Goal: Task Accomplishment & Management: Complete application form

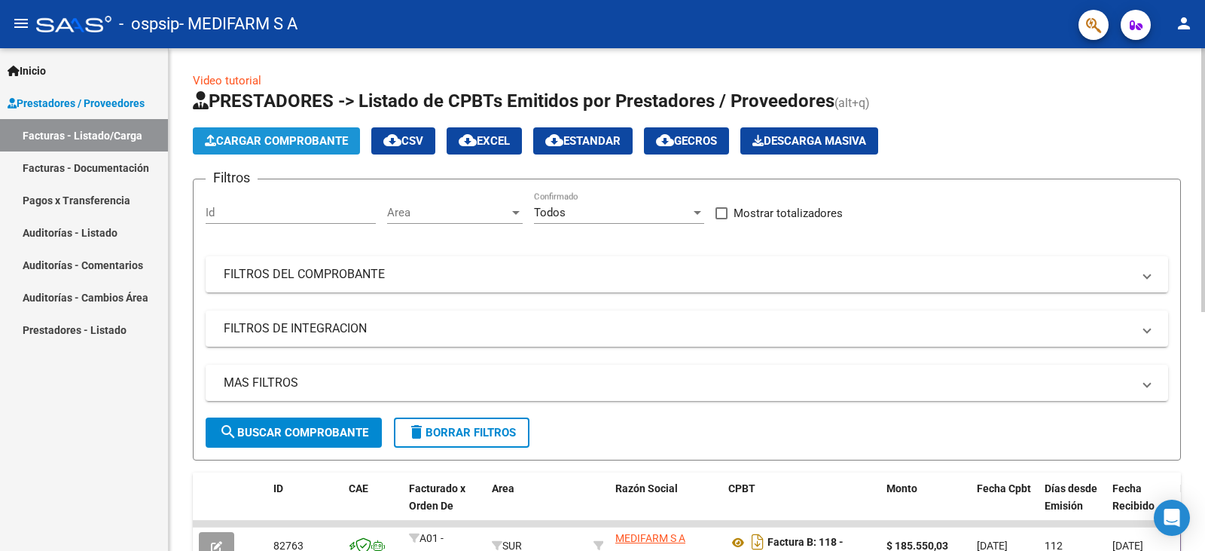
click at [254, 139] on span "Cargar Comprobante" at bounding box center [276, 141] width 143 height 14
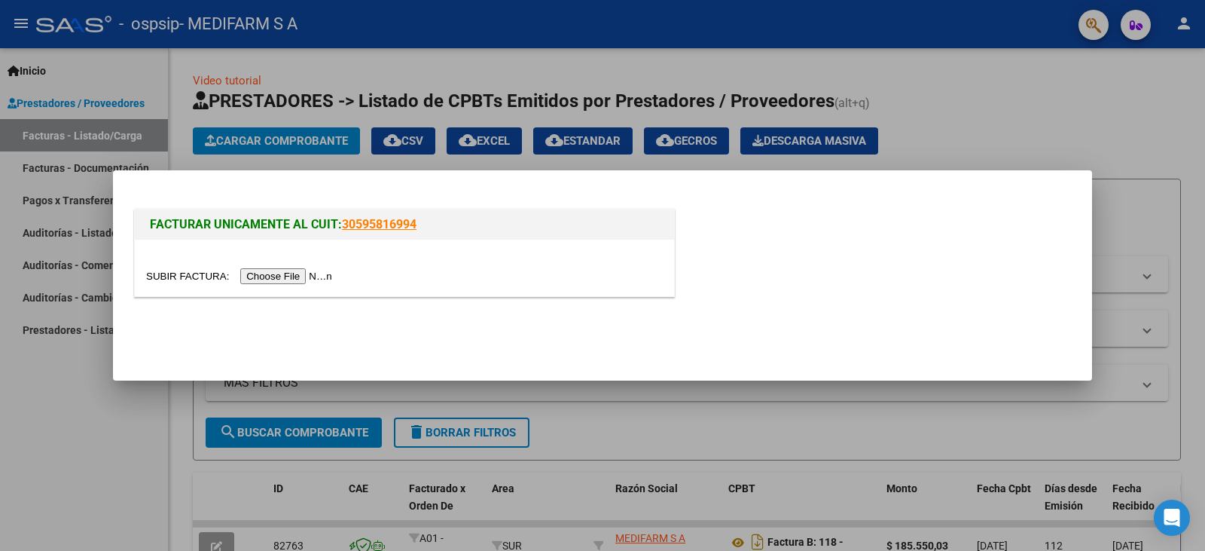
click at [293, 276] on input "file" at bounding box center [241, 276] width 191 height 16
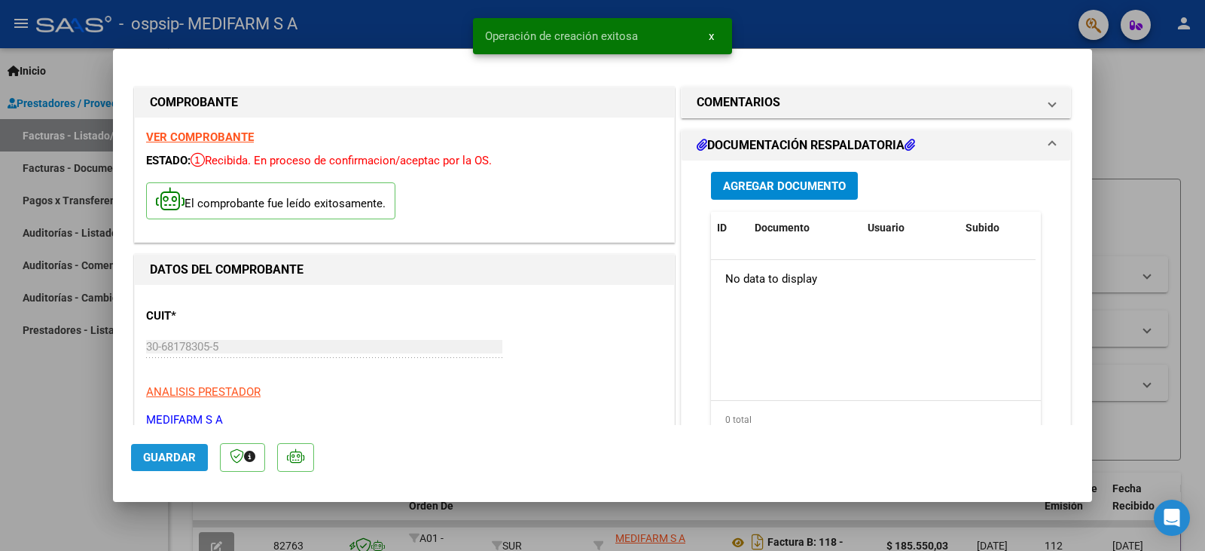
click at [171, 457] on span "Guardar" at bounding box center [169, 457] width 53 height 14
click at [773, 188] on span "Agregar Documento" at bounding box center [784, 186] width 123 height 14
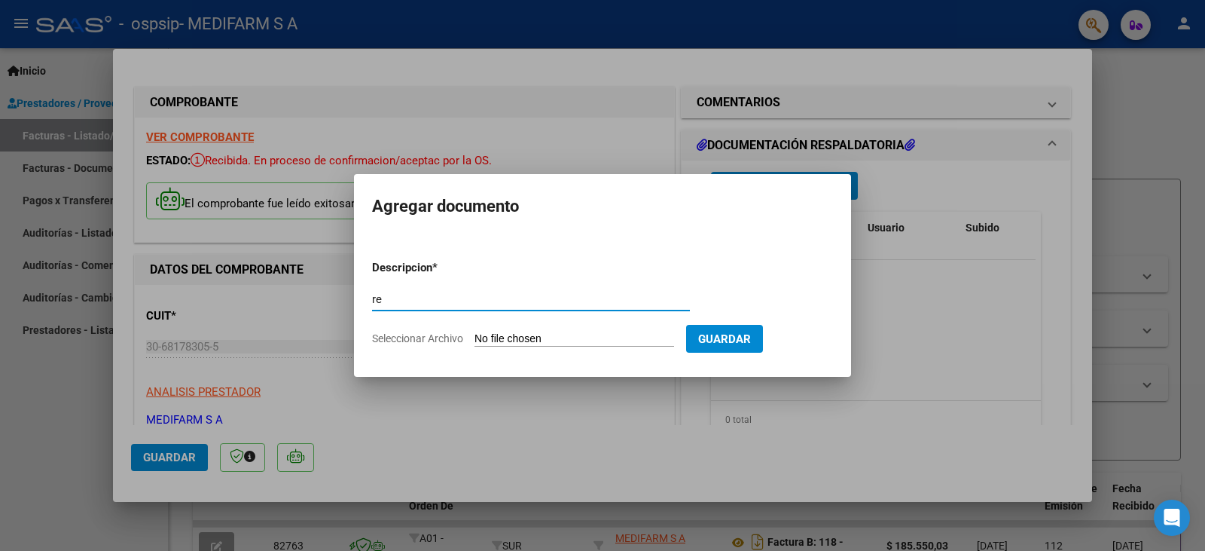
type input "r"
type input "REMITO"
click at [591, 330] on form "Descripcion * REMITO Escriba aquí una descripcion Seleccionar Archivo Guardar" at bounding box center [602, 303] width 461 height 110
click at [578, 343] on input "Seleccionar Archivo" at bounding box center [575, 339] width 200 height 14
type input "C:\fakepath\80R02759415 - 6655.pdf"
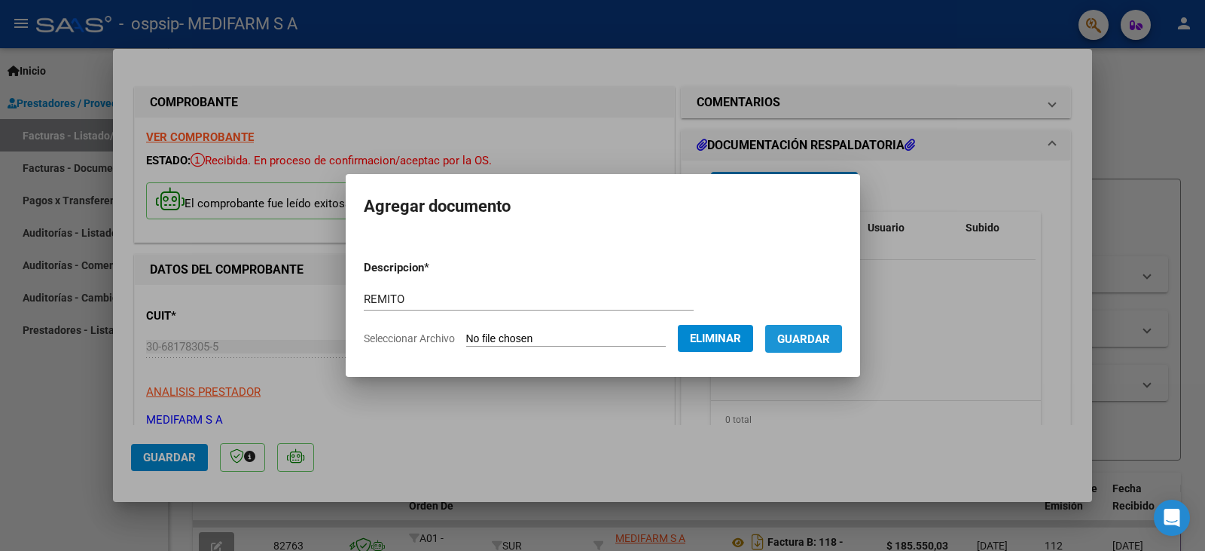
click at [803, 342] on span "Guardar" at bounding box center [803, 339] width 53 height 14
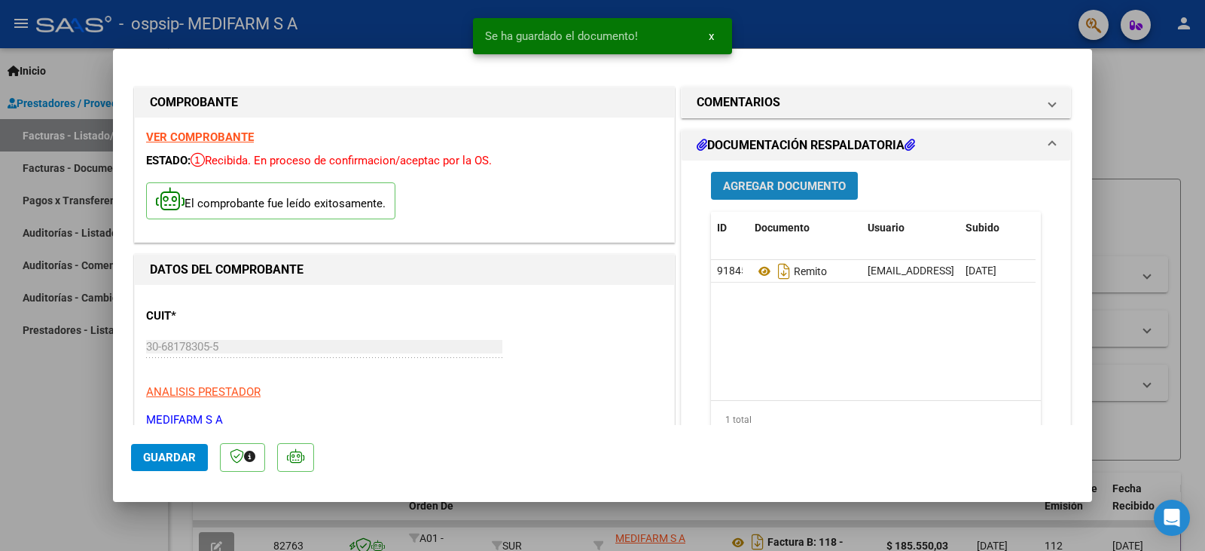
click at [747, 182] on span "Agregar Documento" at bounding box center [784, 186] width 123 height 14
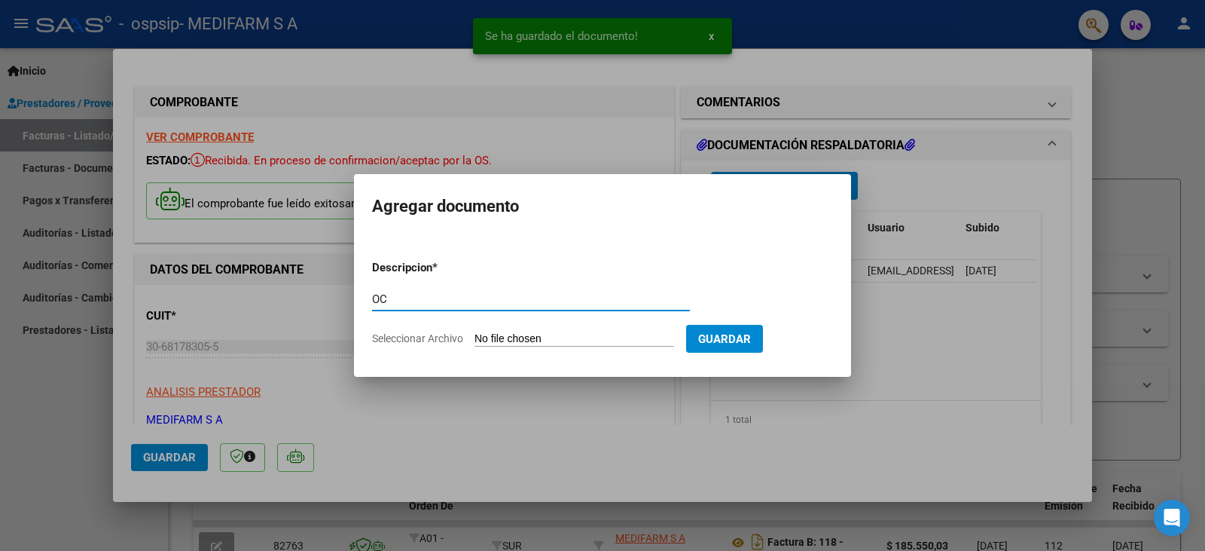
type input "OC"
click at [527, 341] on input "Seleccionar Archivo" at bounding box center [575, 339] width 200 height 14
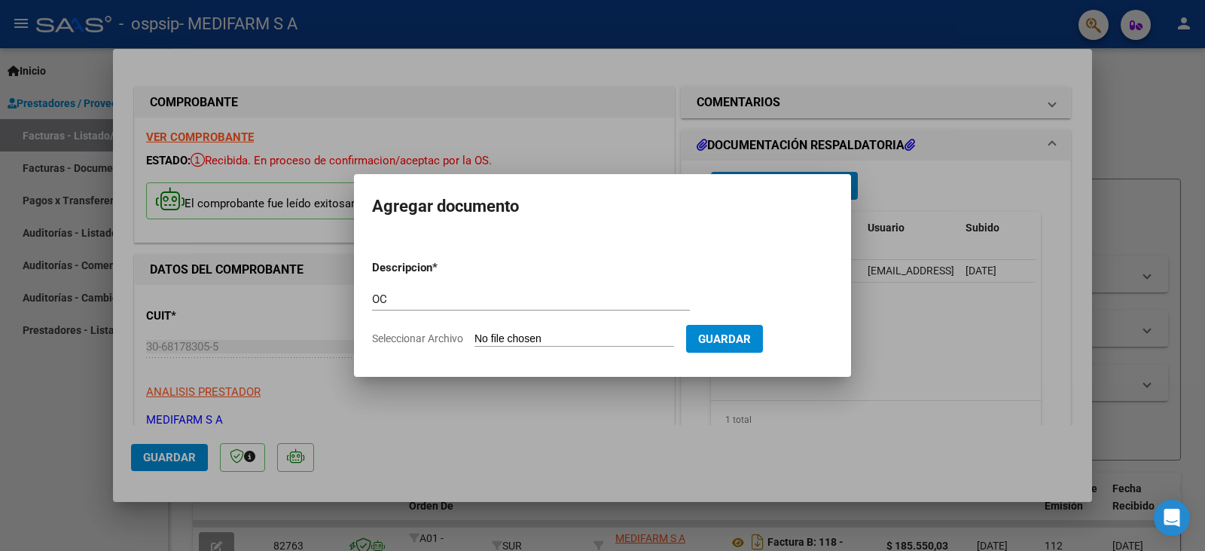
type input "C:\fakepath\6655.pdf"
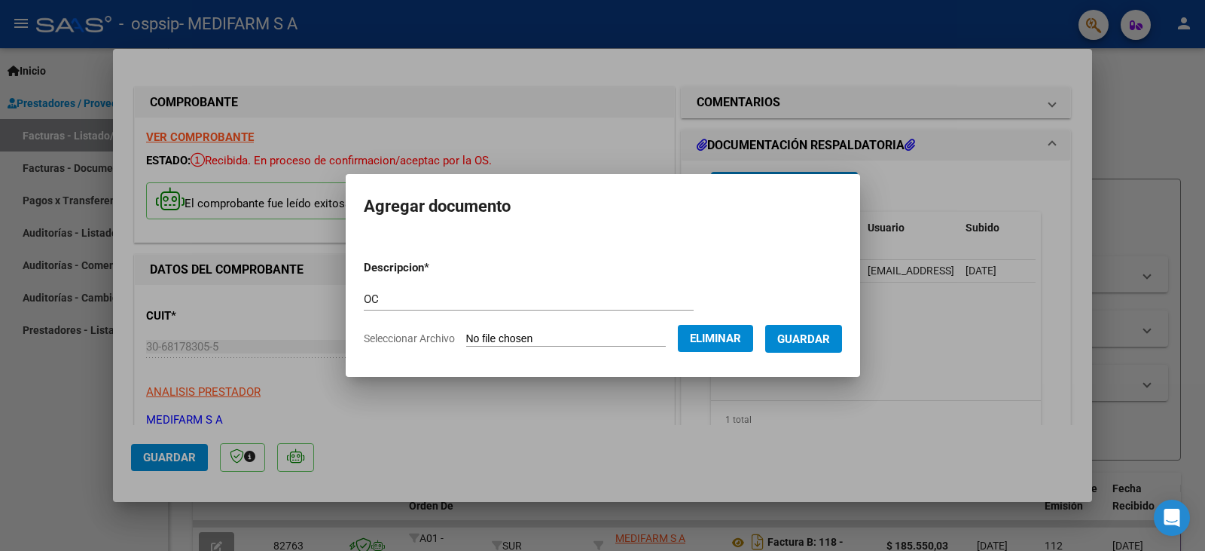
click at [805, 329] on button "Guardar" at bounding box center [803, 339] width 77 height 28
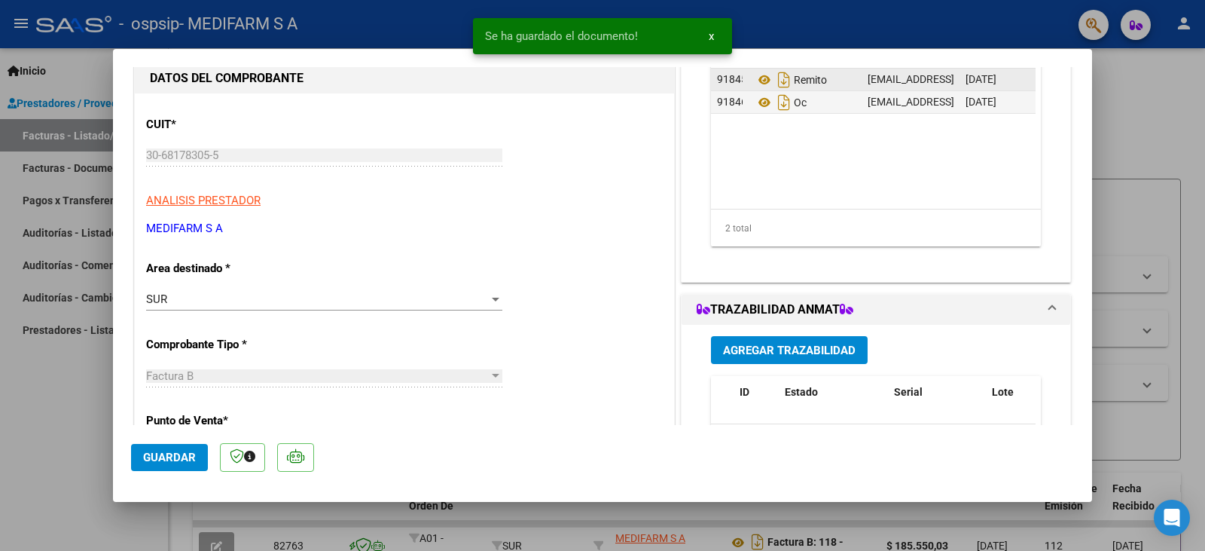
scroll to position [226, 0]
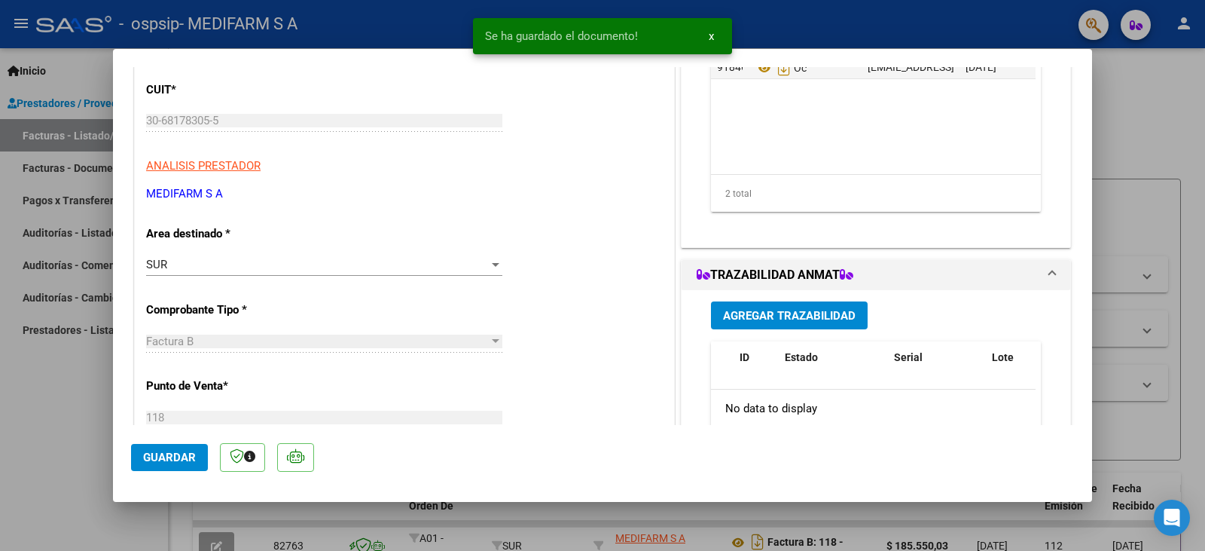
click at [753, 313] on span "Agregar Trazabilidad" at bounding box center [789, 316] width 133 height 14
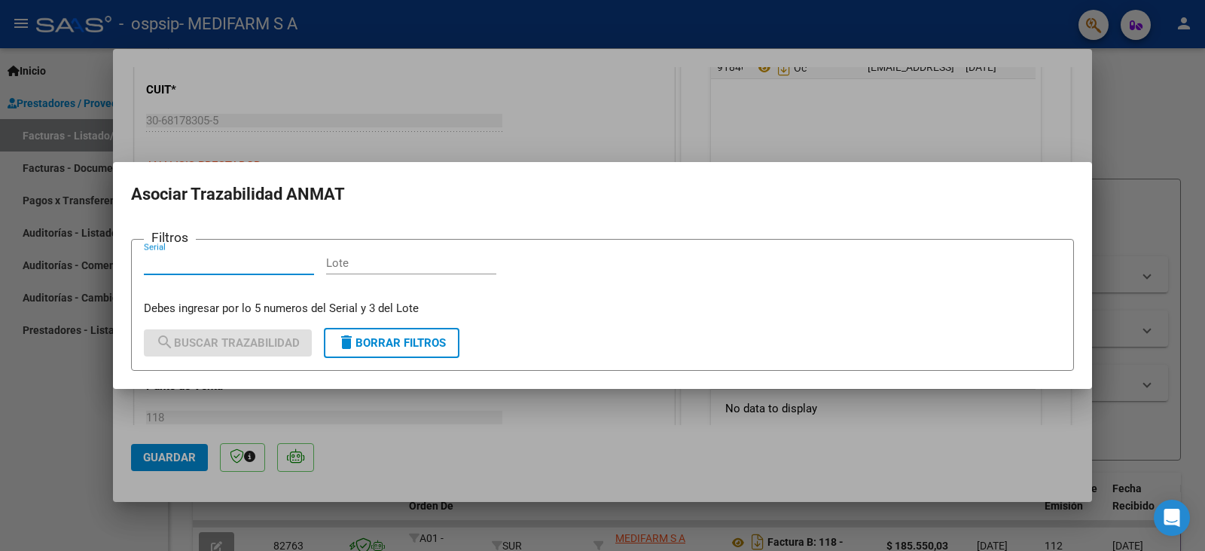
click at [371, 267] on input "Lote" at bounding box center [411, 263] width 170 height 14
paste input "LM9970"
type input "LM9970"
click at [257, 265] on input "Serial" at bounding box center [229, 263] width 170 height 14
paste input "731091"
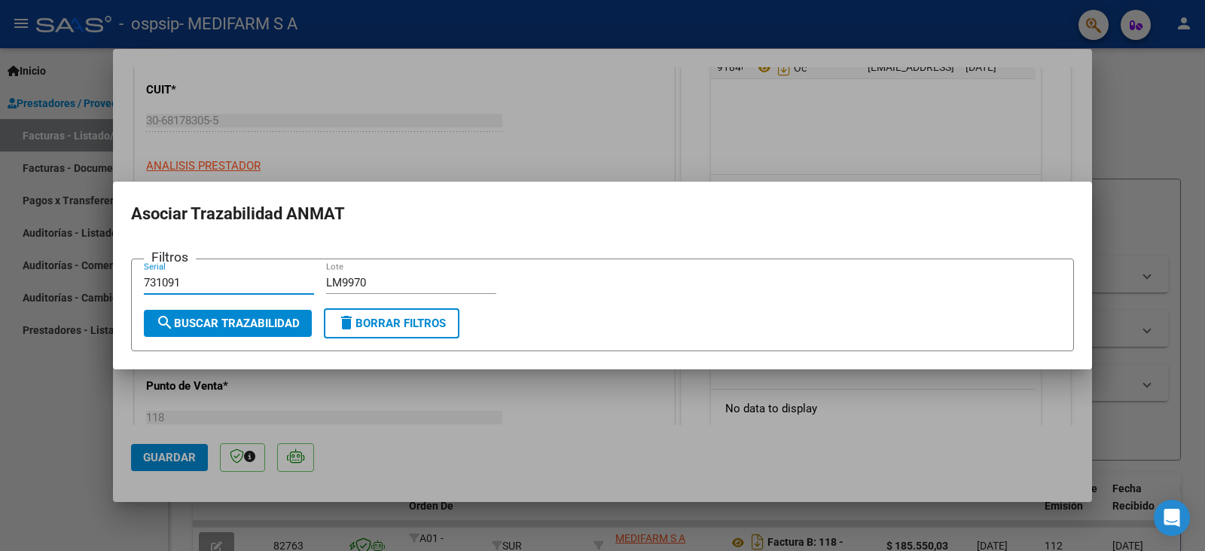
click at [246, 322] on span "search Buscar Trazabilidad" at bounding box center [228, 323] width 144 height 14
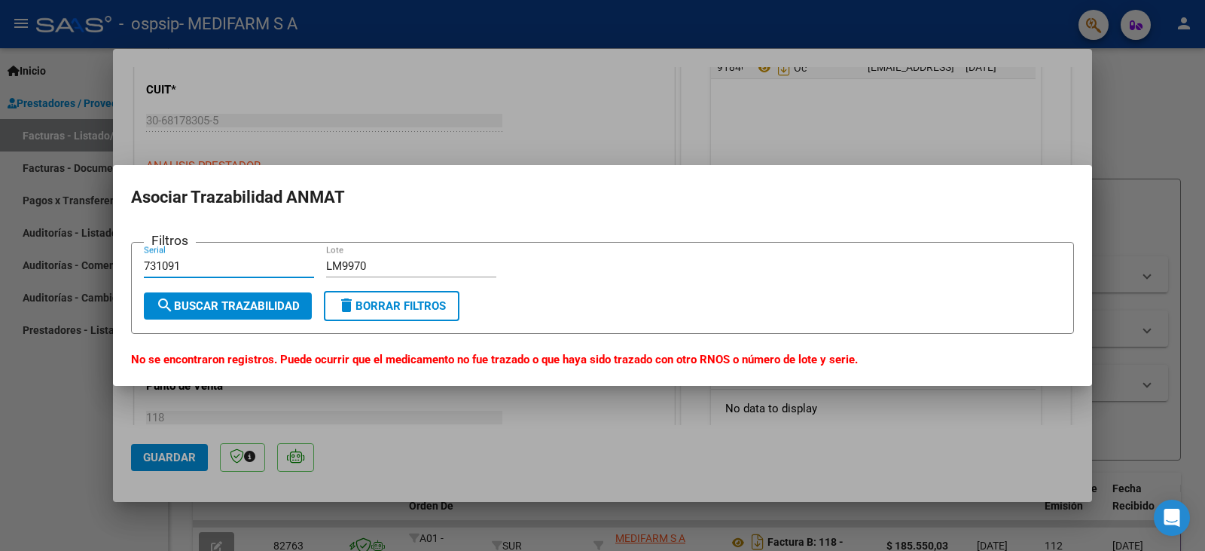
drag, startPoint x: 181, startPoint y: 267, endPoint x: 16, endPoint y: 265, distance: 165.0
click at [16, 265] on div "COMPROBANTE VER COMPROBANTE ESTADO: Recibida. En proceso de confirmacion/acepta…" at bounding box center [602, 275] width 1205 height 551
paste input "334192"
type input "73334192"
click at [209, 298] on button "search Buscar Trazabilidad" at bounding box center [228, 305] width 168 height 27
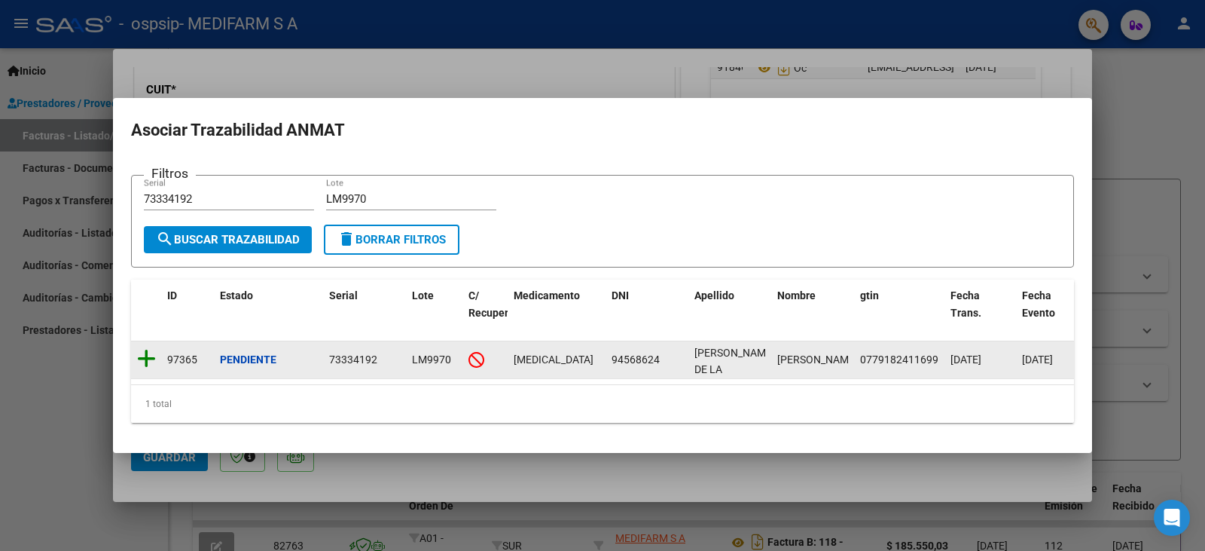
click at [151, 348] on icon at bounding box center [146, 358] width 19 height 21
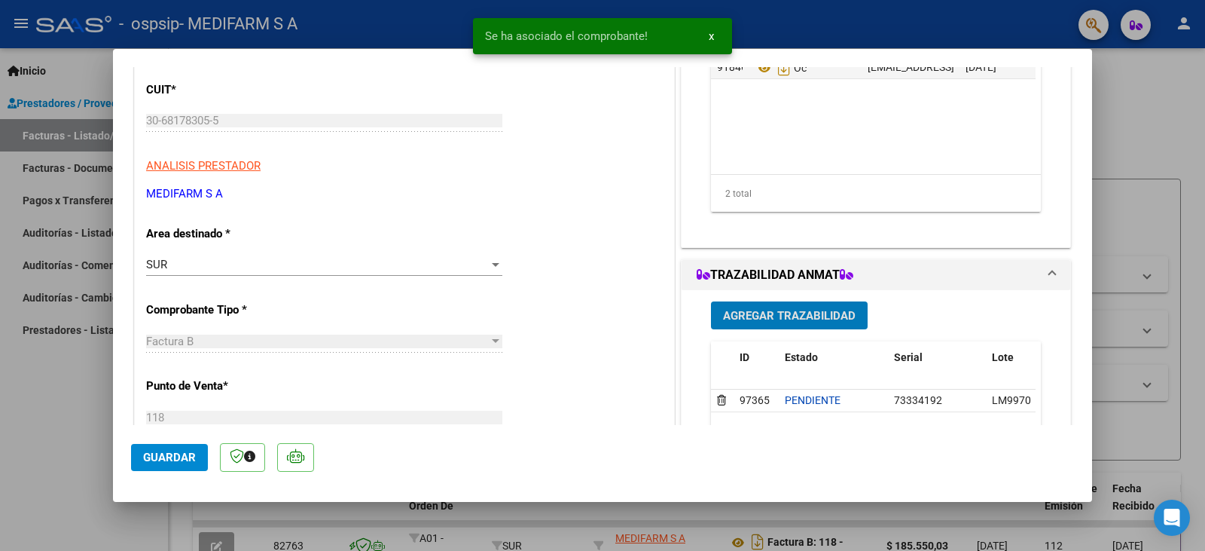
click at [747, 313] on span "Agregar Trazabilidad" at bounding box center [789, 316] width 133 height 14
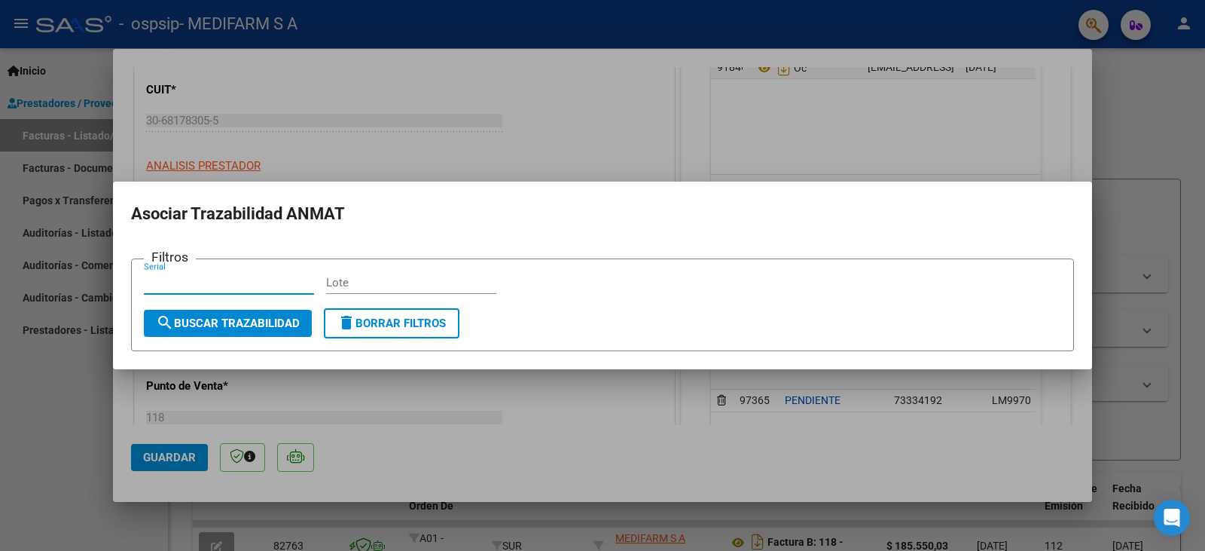
paste input "490449453"
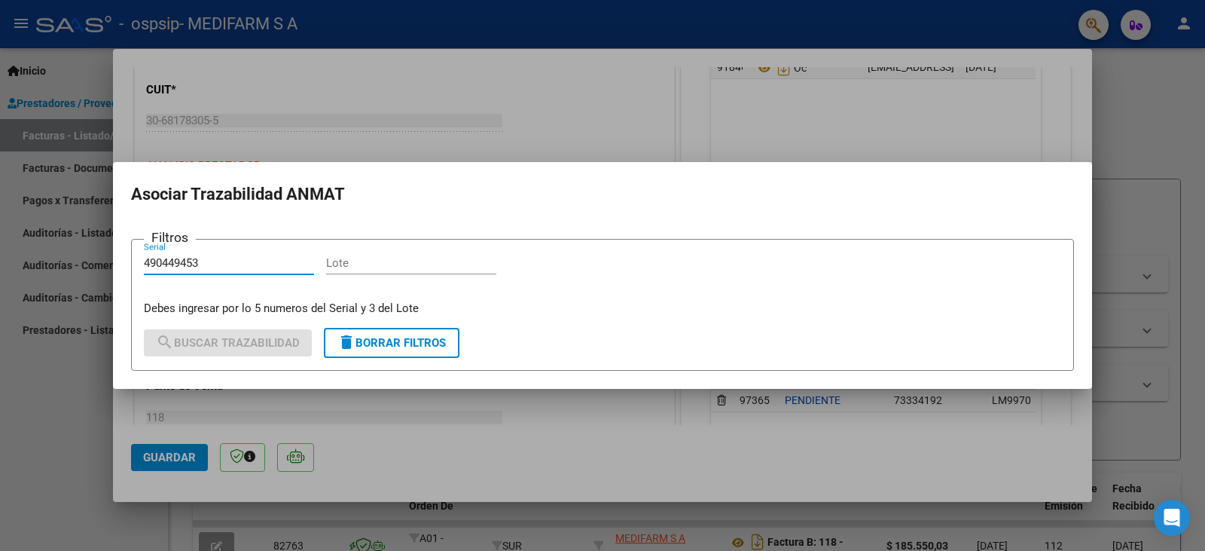
type input "490449453"
click at [377, 269] on input "Lote" at bounding box center [411, 263] width 170 height 14
paste input "LM9970"
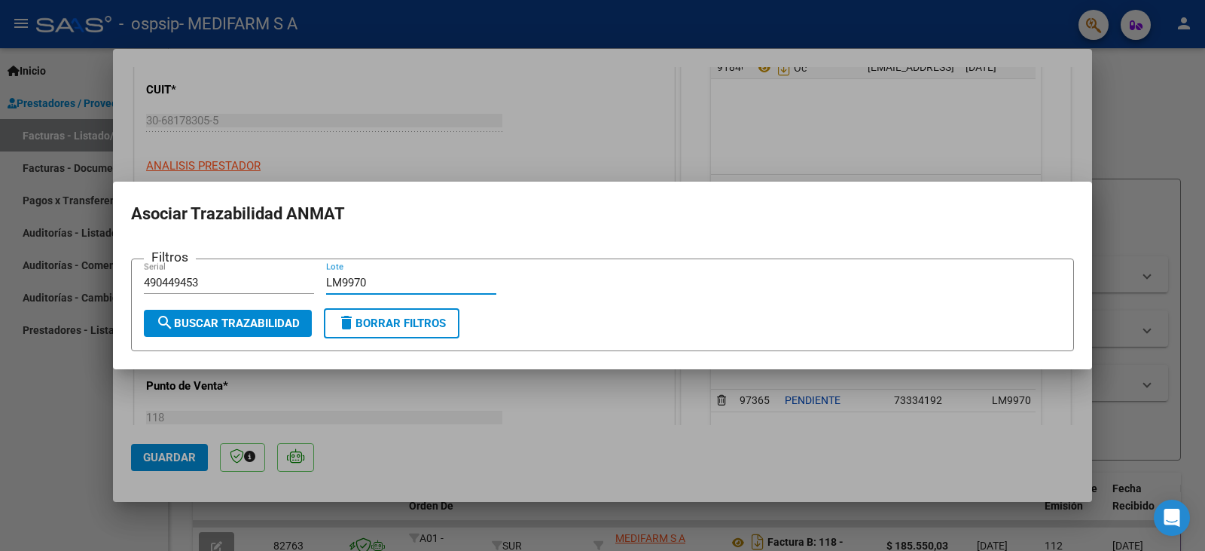
type input "LM9970"
click at [267, 311] on button "search Buscar Trazabilidad" at bounding box center [228, 323] width 168 height 27
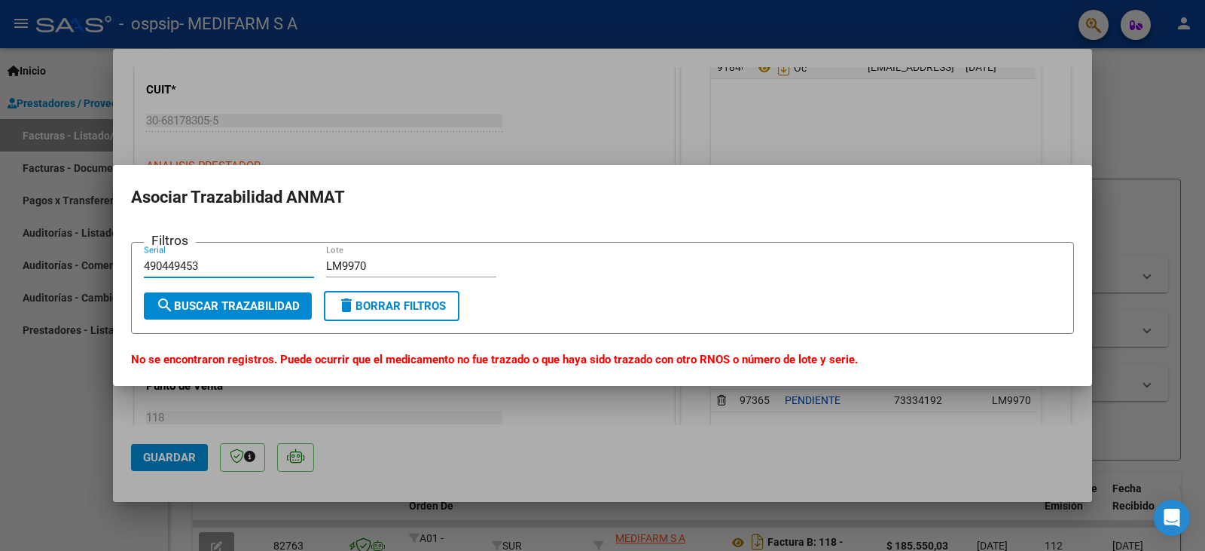
drag, startPoint x: 166, startPoint y: 270, endPoint x: 101, endPoint y: 260, distance: 66.4
click at [104, 260] on div "COMPROBANTE VER COMPROBANTE ESTADO: Recibida. En proceso de confirmacion/acepta…" at bounding box center [602, 275] width 1205 height 551
type input "49453"
click at [176, 310] on span "search Buscar Trazabilidad" at bounding box center [228, 306] width 144 height 14
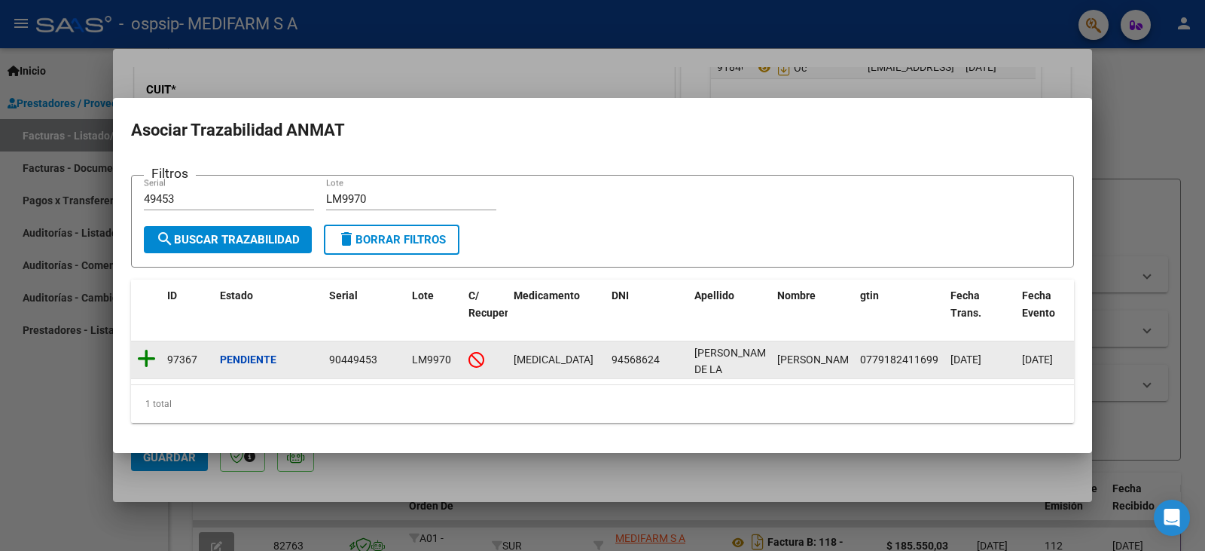
click at [147, 357] on icon at bounding box center [146, 358] width 19 height 21
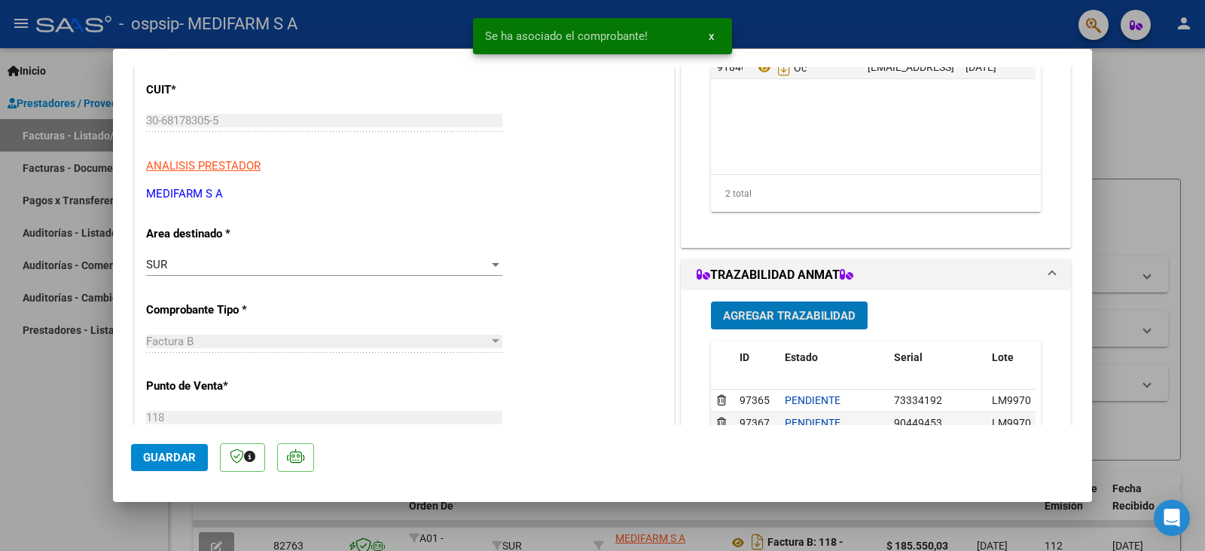
click at [732, 316] on span "Agregar Trazabilidad" at bounding box center [789, 316] width 133 height 14
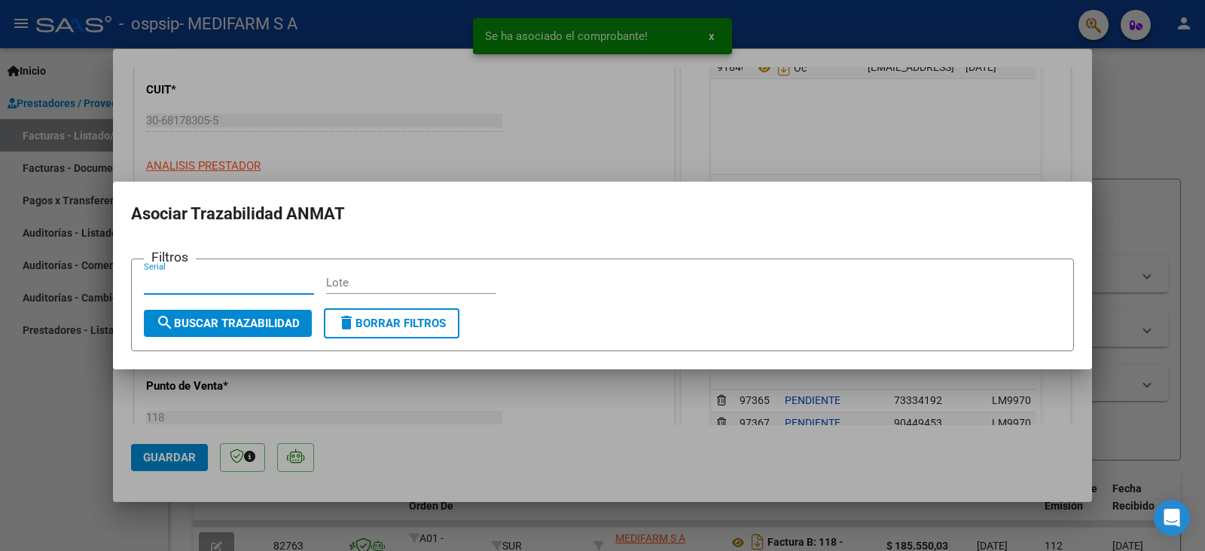
click at [371, 276] on input "Lote" at bounding box center [411, 283] width 170 height 14
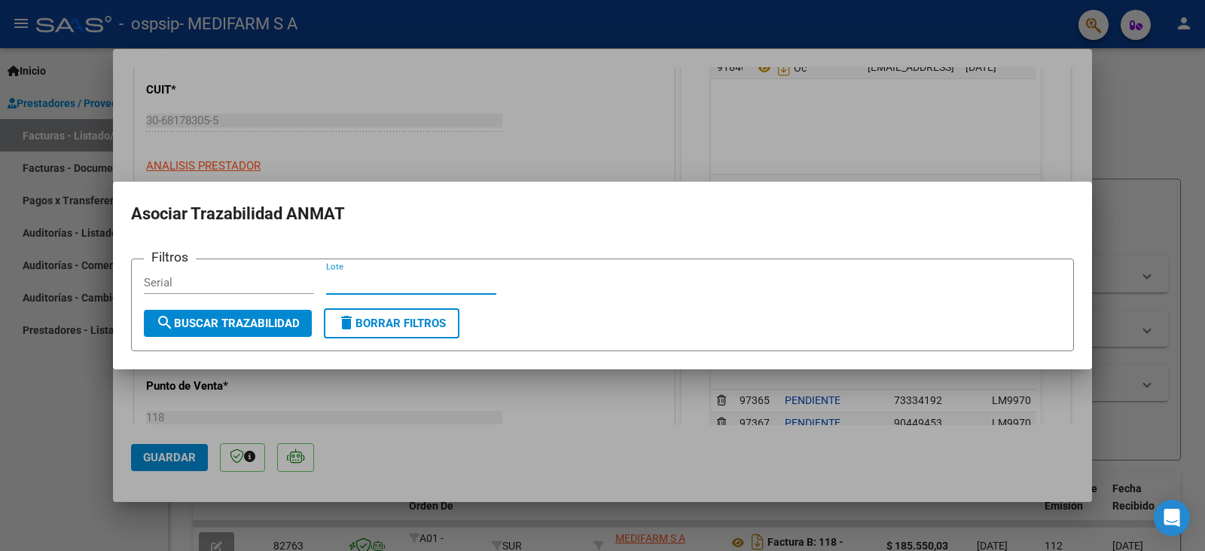
paste input "LM9970"
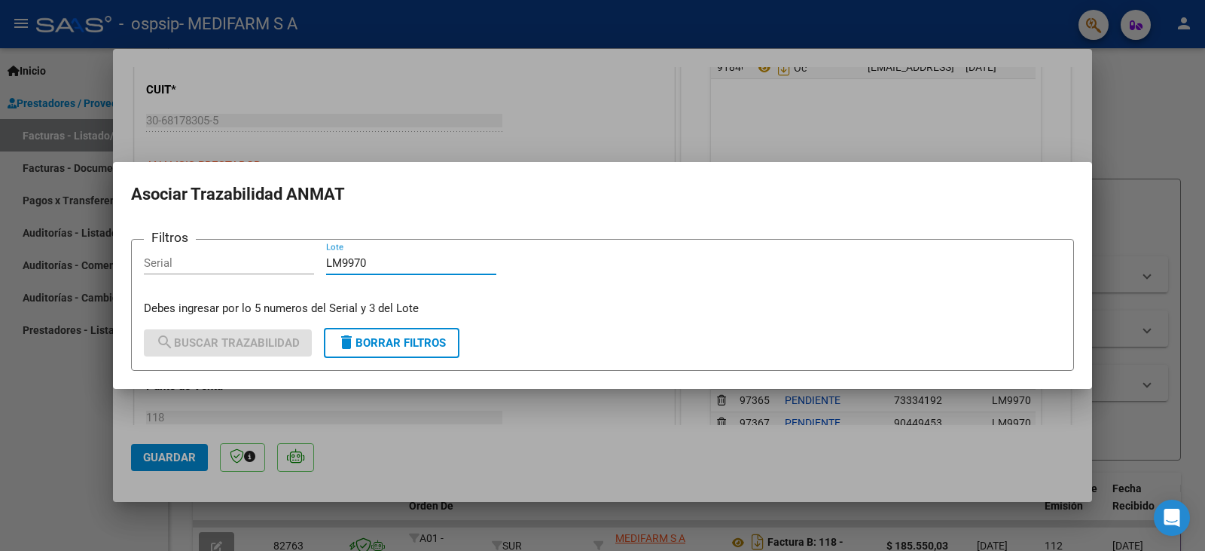
type input "LM9970"
click at [257, 264] on input "Serial" at bounding box center [229, 263] width 170 height 14
paste input "699467731091"
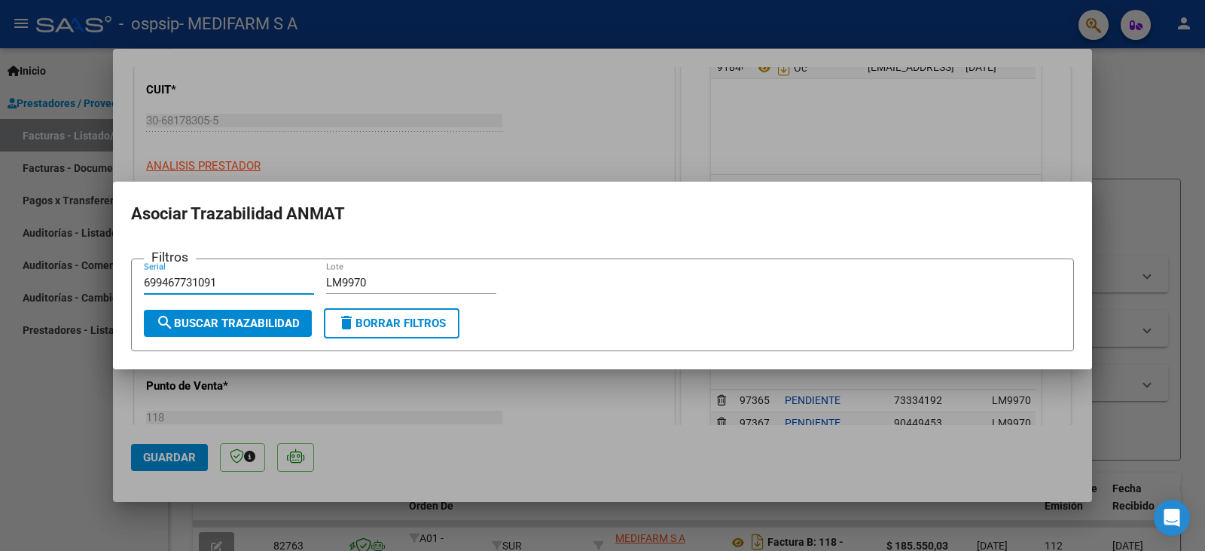
click at [212, 327] on span "search Buscar Trazabilidad" at bounding box center [228, 323] width 144 height 14
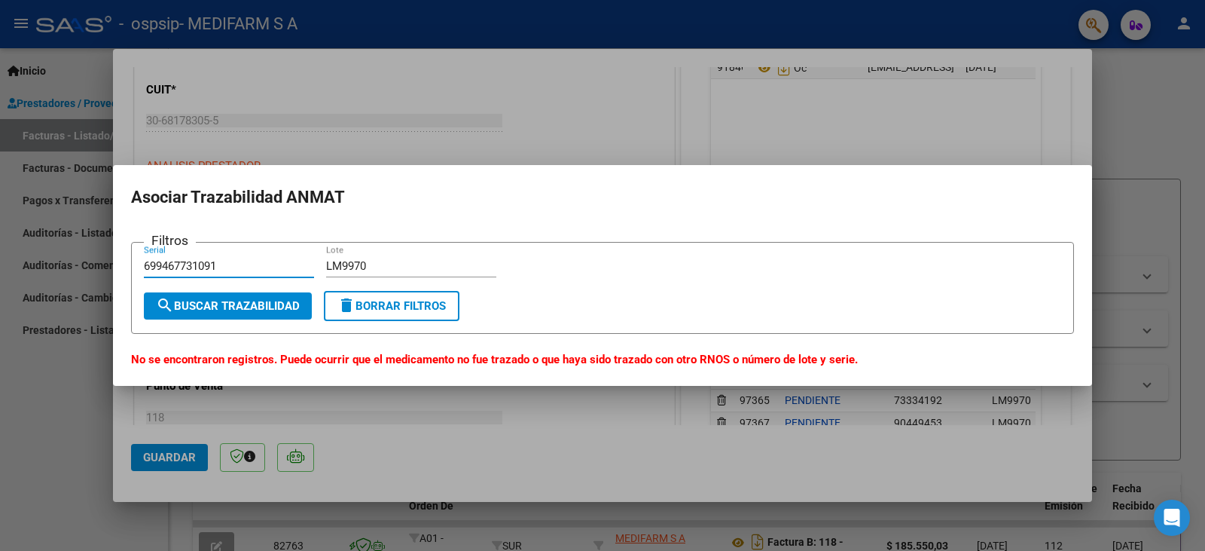
drag, startPoint x: 183, startPoint y: 267, endPoint x: 87, endPoint y: 252, distance: 96.9
click at [87, 252] on div "COMPROBANTE VER COMPROBANTE ESTADO: Recibida. En proceso de confirmacion/acepta…" at bounding box center [602, 275] width 1205 height 551
type input "731091"
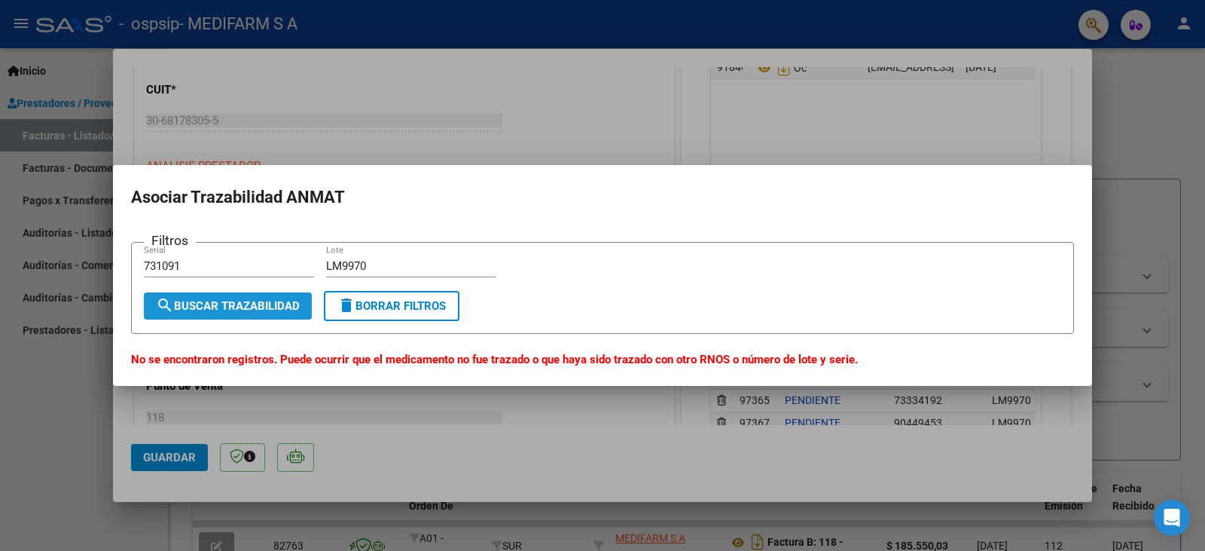
click at [206, 308] on span "search Buscar Trazabilidad" at bounding box center [228, 306] width 144 height 14
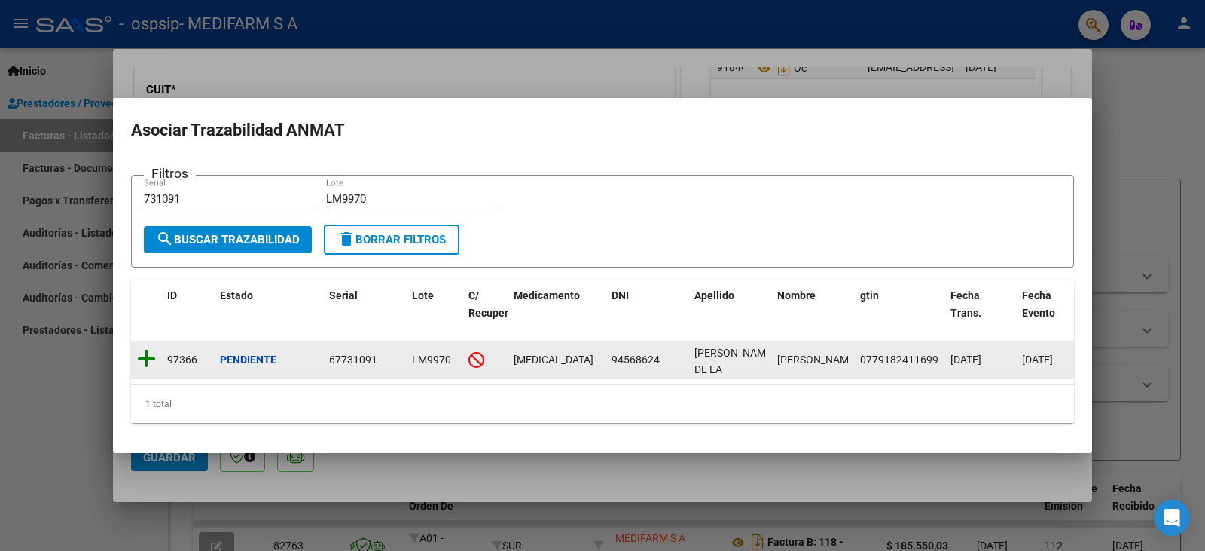
click at [144, 348] on icon at bounding box center [146, 358] width 19 height 21
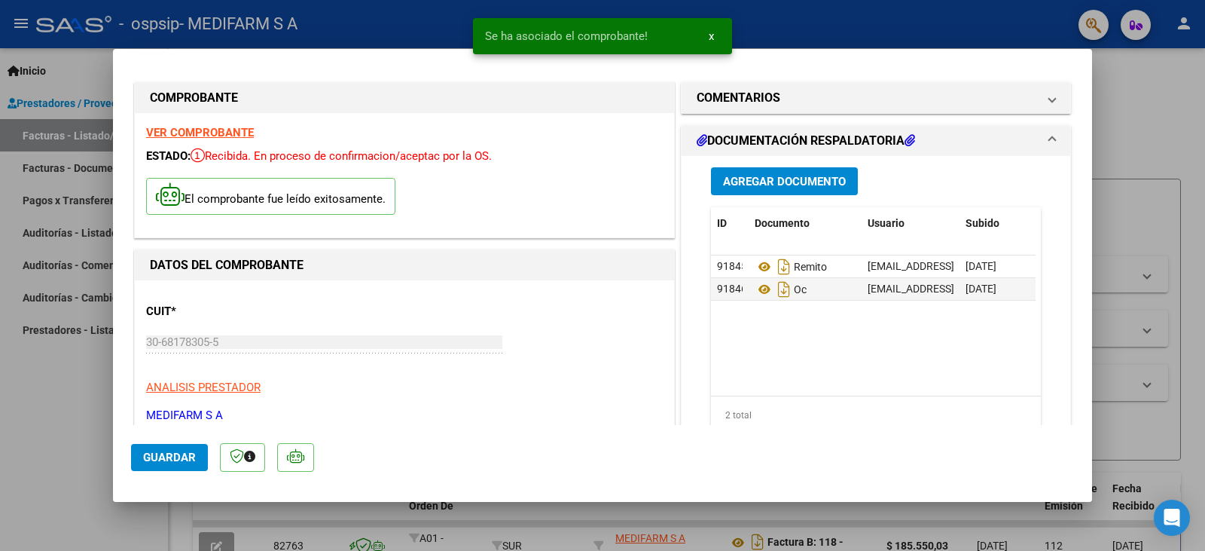
scroll to position [0, 0]
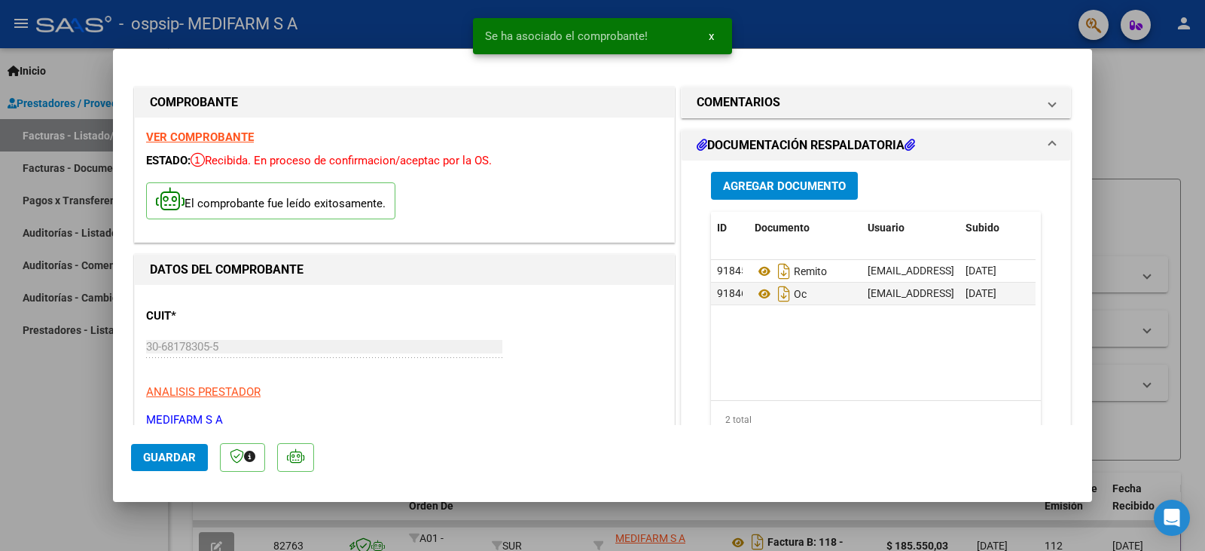
type input "$ 0,00"
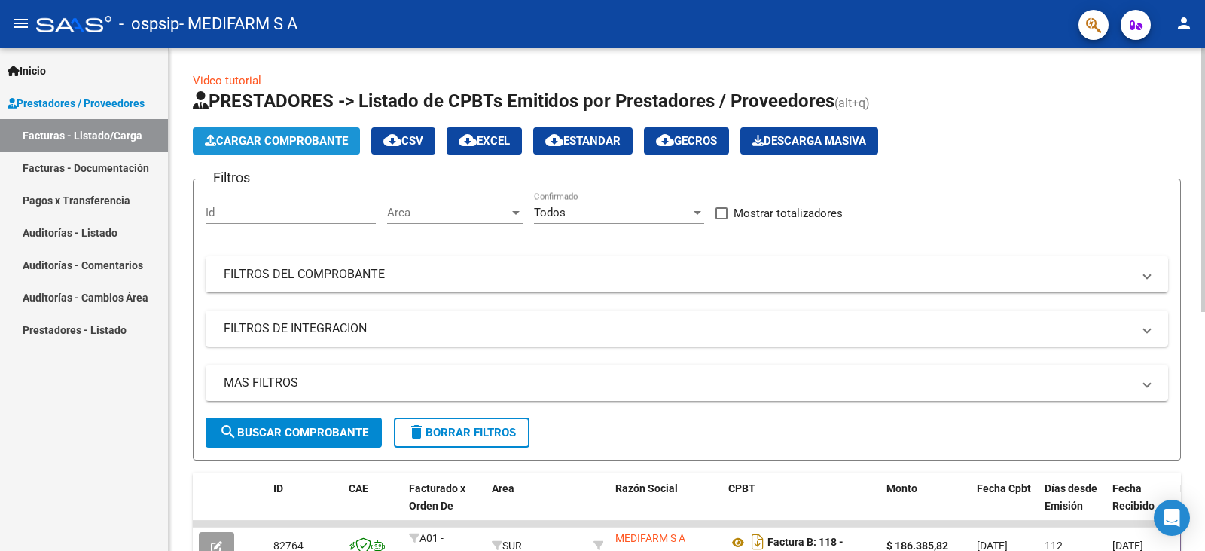
click at [243, 139] on span "Cargar Comprobante" at bounding box center [276, 141] width 143 height 14
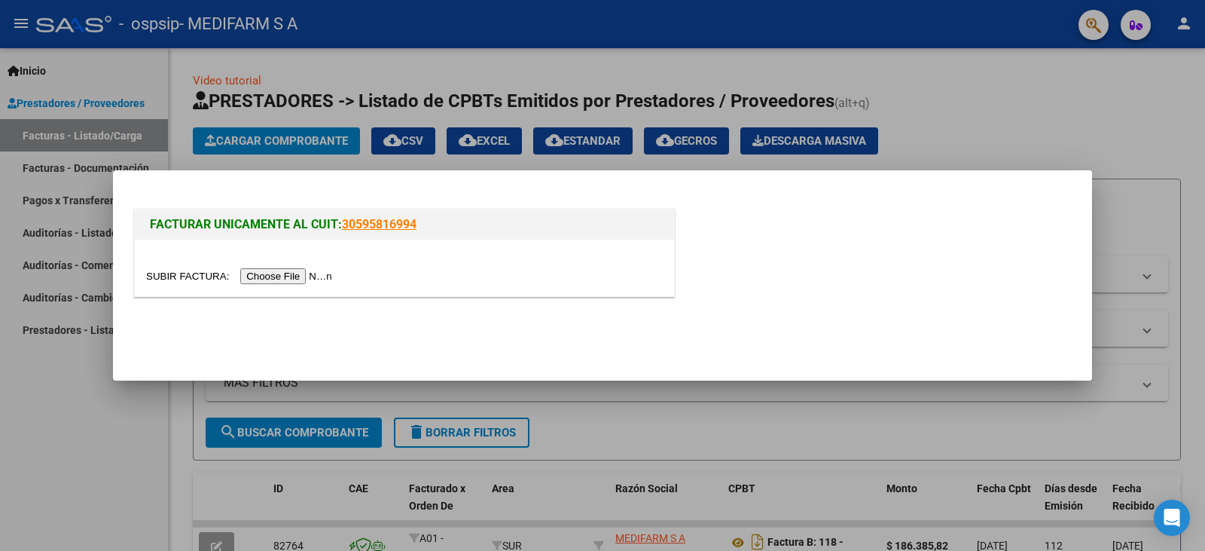
click at [276, 274] on input "file" at bounding box center [241, 276] width 191 height 16
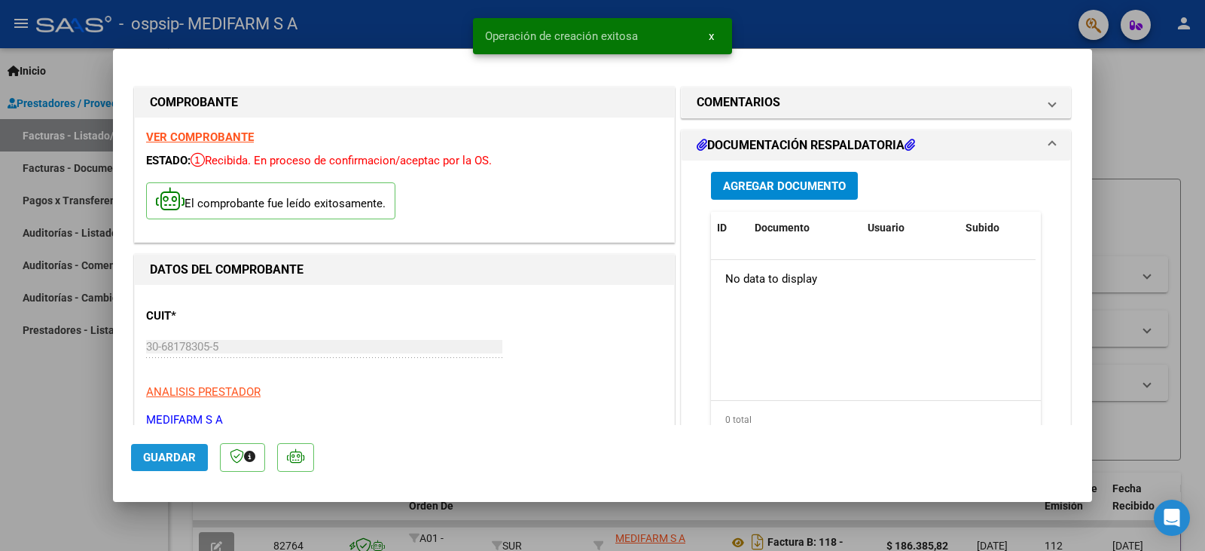
click at [168, 451] on span "Guardar" at bounding box center [169, 457] width 53 height 14
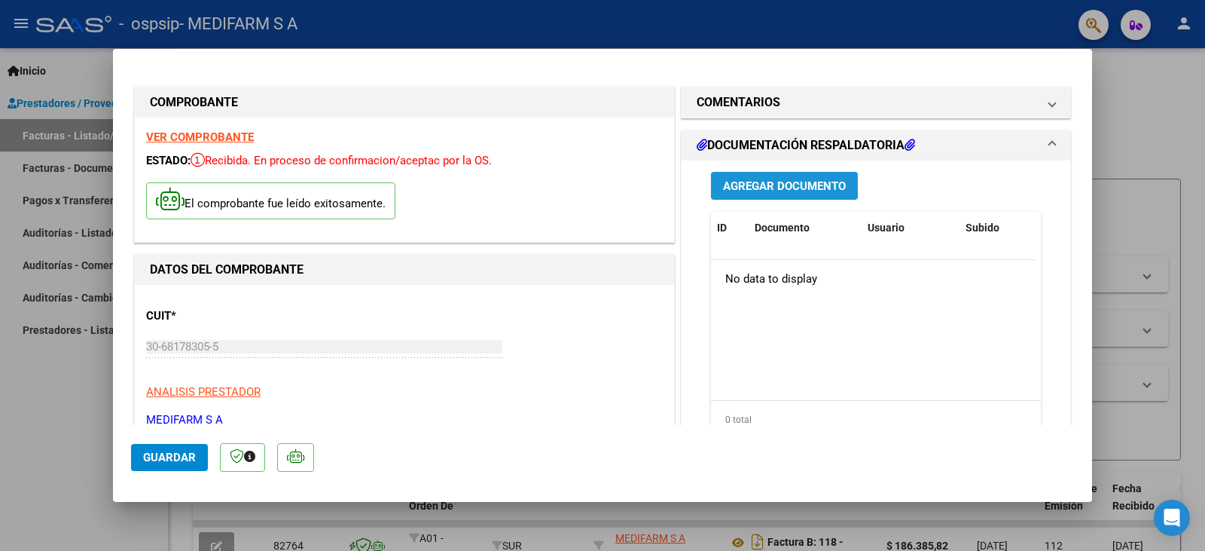
click at [735, 193] on span "Agregar Documento" at bounding box center [784, 186] width 123 height 14
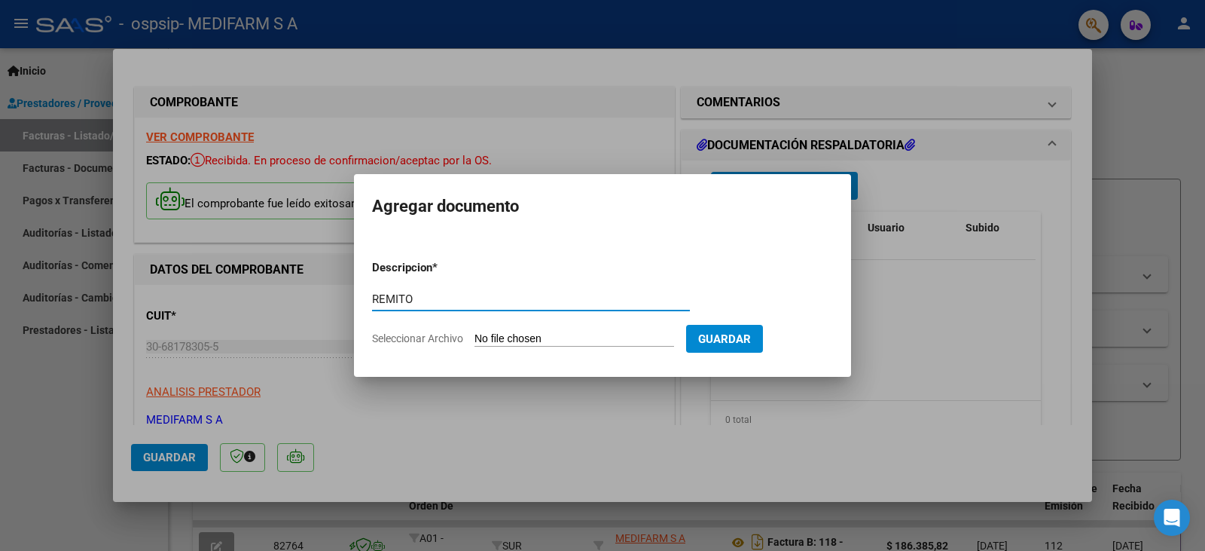
type input "REMITO"
click at [564, 335] on input "Seleccionar Archivo" at bounding box center [575, 339] width 200 height 14
type input "C:\fakepath\80R02771238 - 6747.pdf"
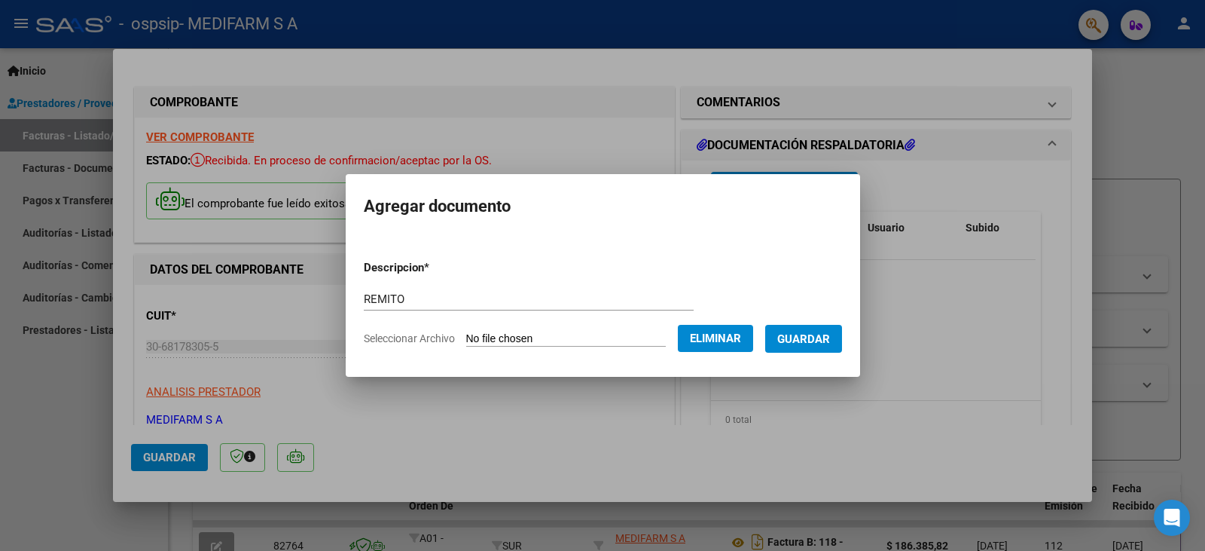
click at [822, 332] on span "Guardar" at bounding box center [803, 339] width 53 height 14
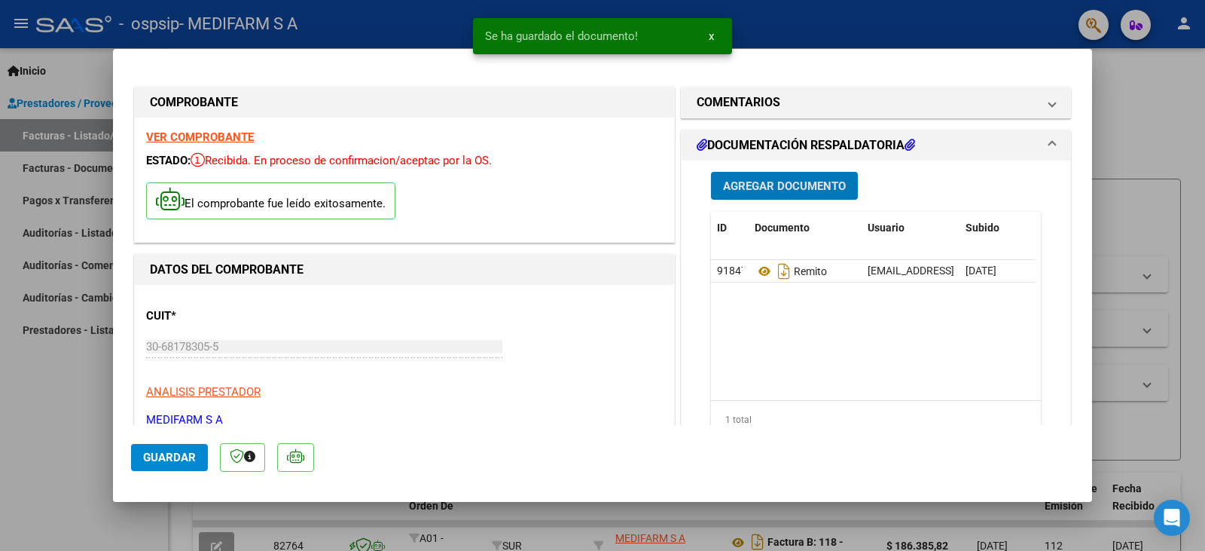
click at [768, 186] on span "Agregar Documento" at bounding box center [784, 186] width 123 height 14
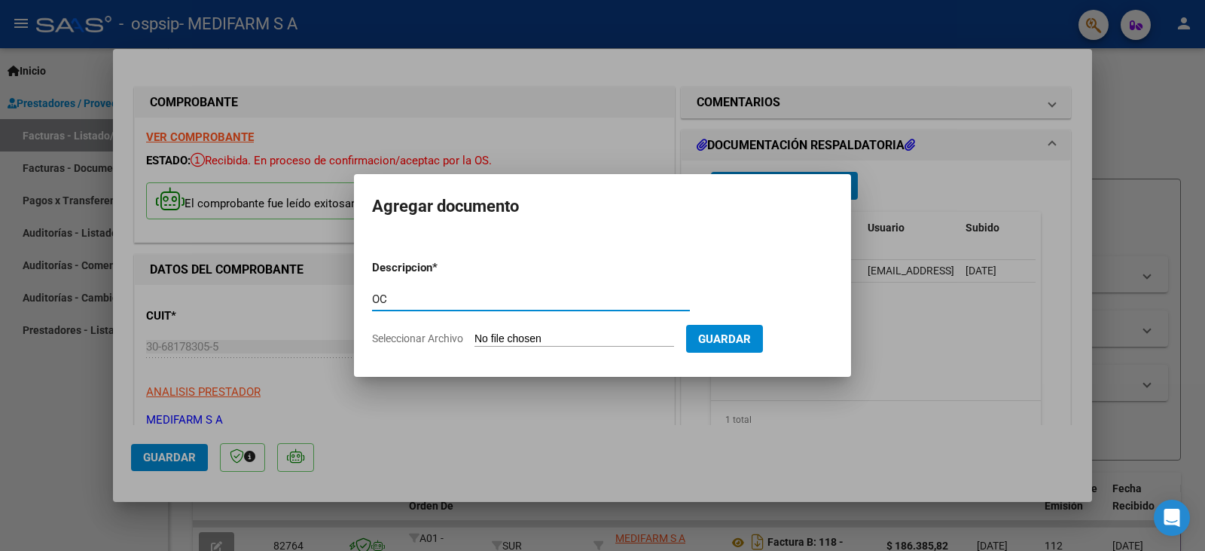
type input "OC"
click at [582, 334] on input "Seleccionar Archivo" at bounding box center [575, 339] width 200 height 14
type input "C:\fakepath\6747.pdf"
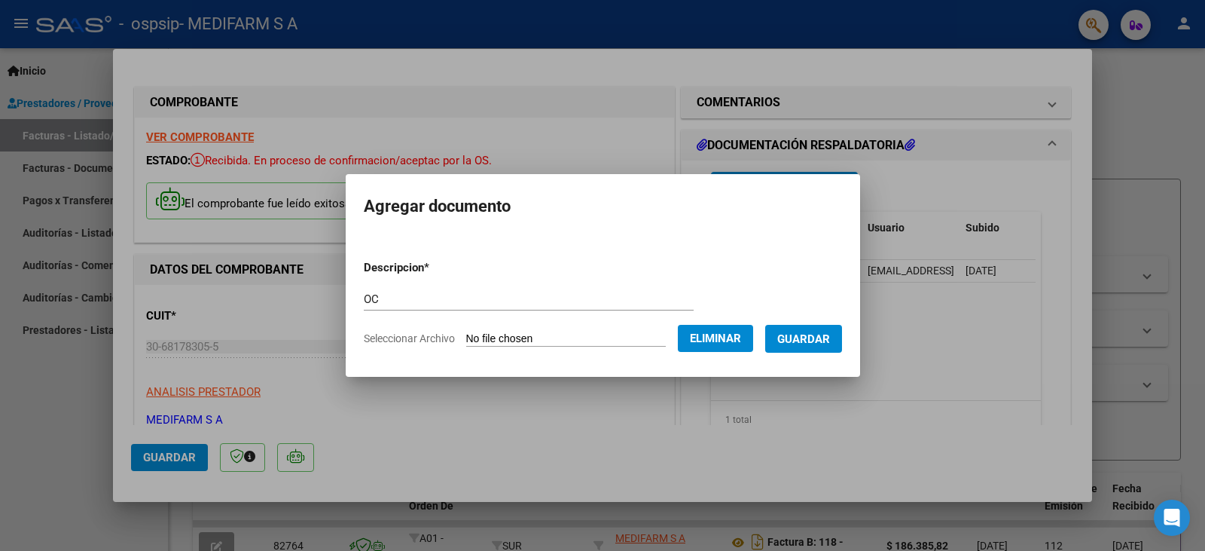
click at [811, 341] on span "Guardar" at bounding box center [803, 339] width 53 height 14
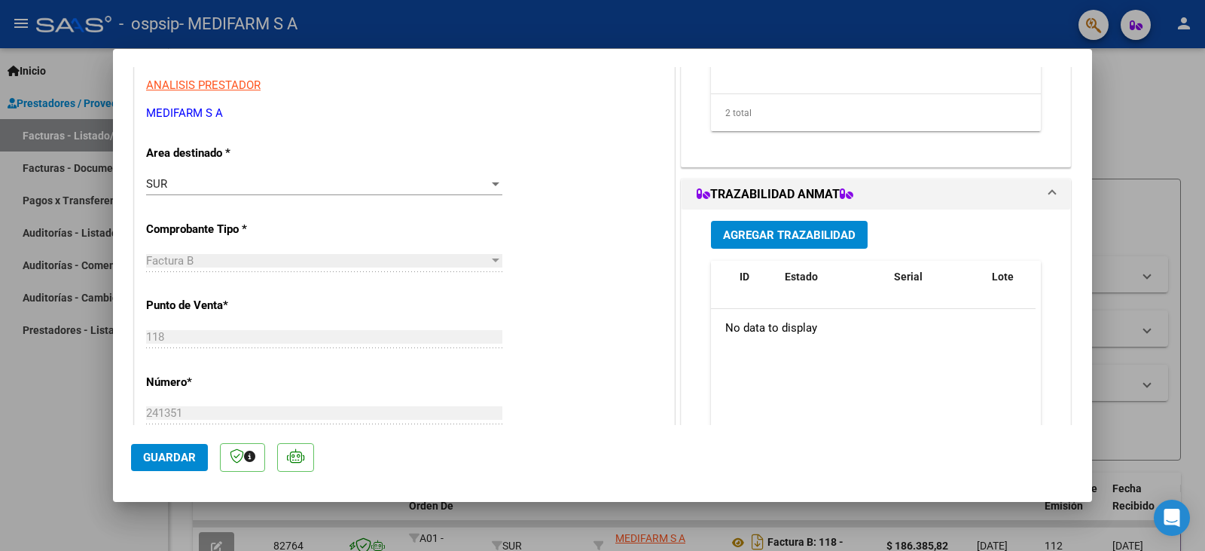
scroll to position [377, 0]
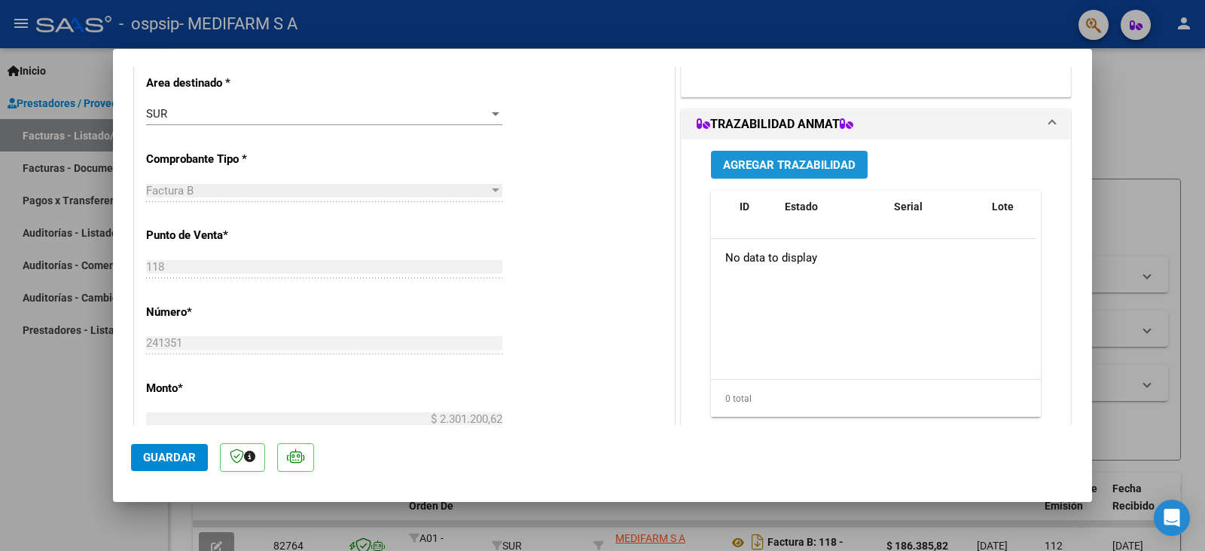
click at [764, 166] on span "Agregar Trazabilidad" at bounding box center [789, 165] width 133 height 14
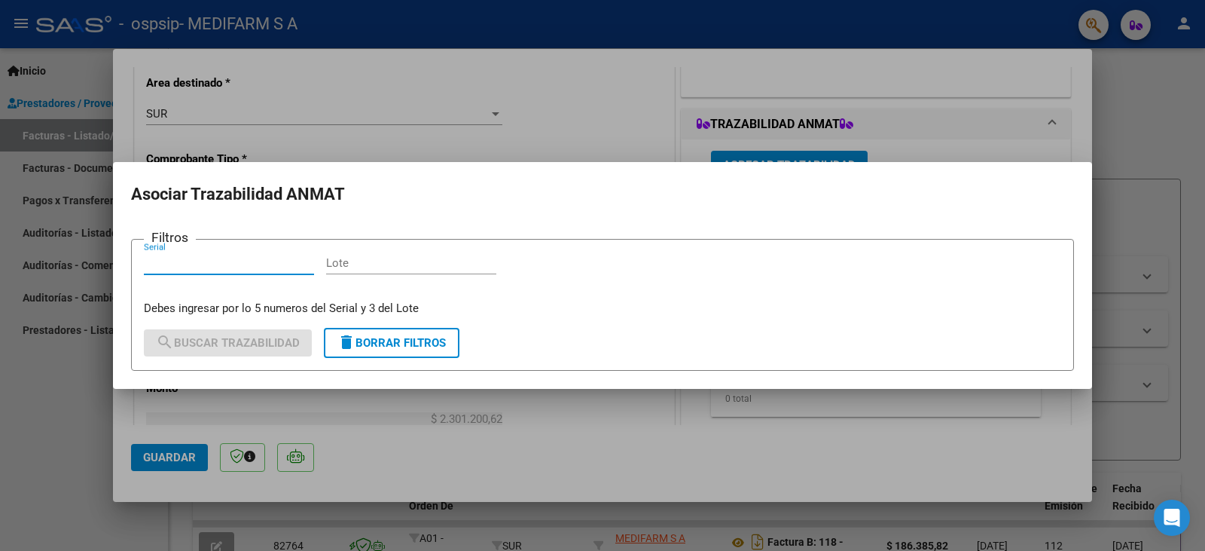
click at [385, 264] on input "Lote" at bounding box center [411, 263] width 170 height 14
paste input "SMTD3"
type input "SMTD3"
click at [286, 267] on input "Serial" at bounding box center [229, 263] width 170 height 14
paste input "74830010895"
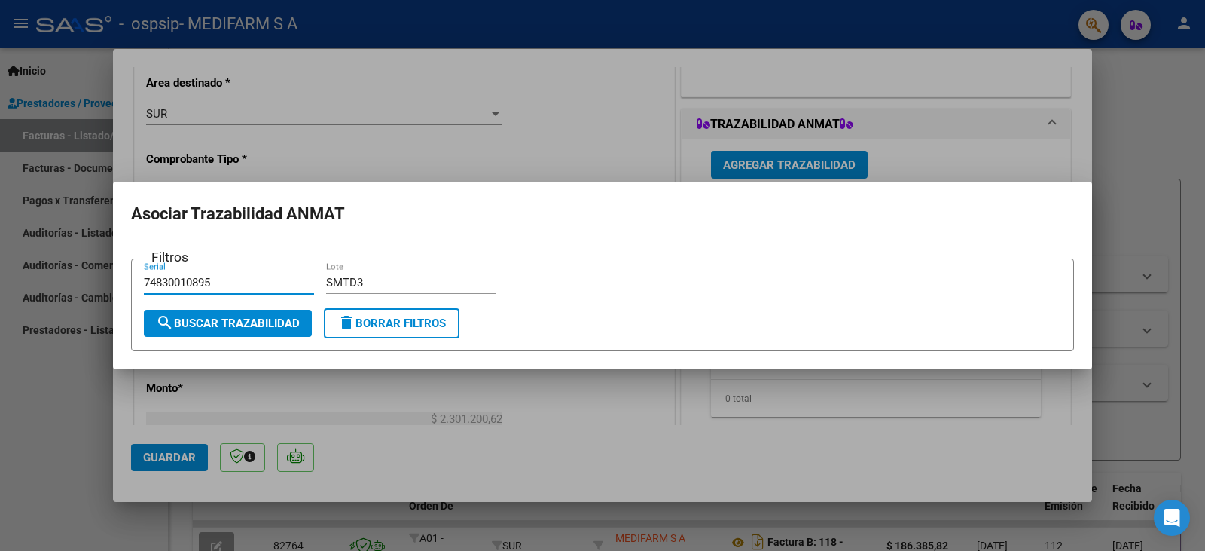
type input "74830010895"
click at [236, 323] on span "search Buscar Trazabilidad" at bounding box center [228, 323] width 144 height 14
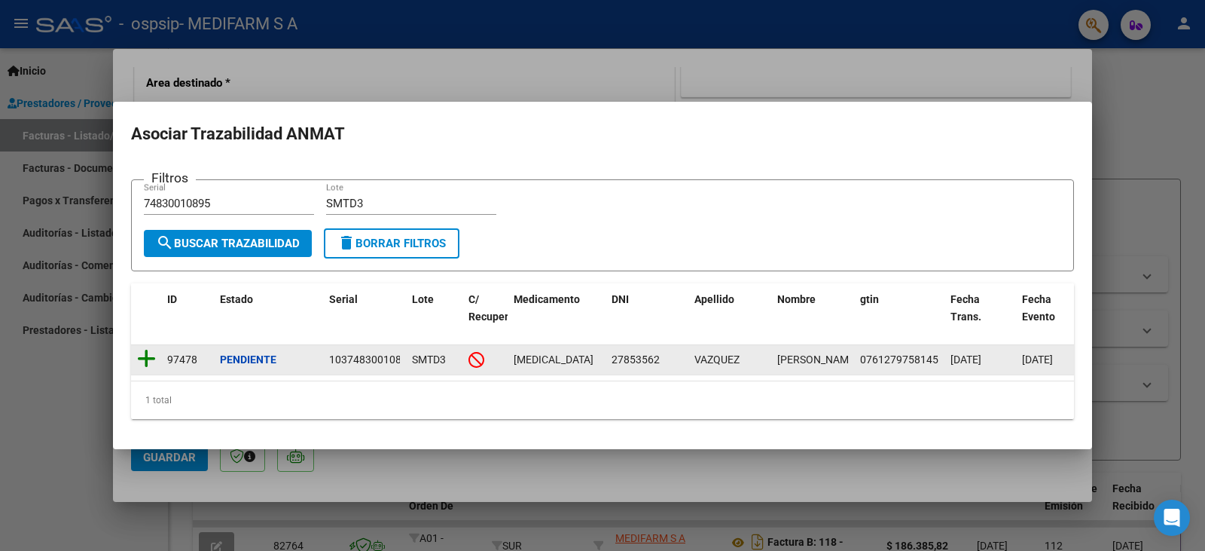
click at [145, 358] on icon at bounding box center [146, 358] width 19 height 21
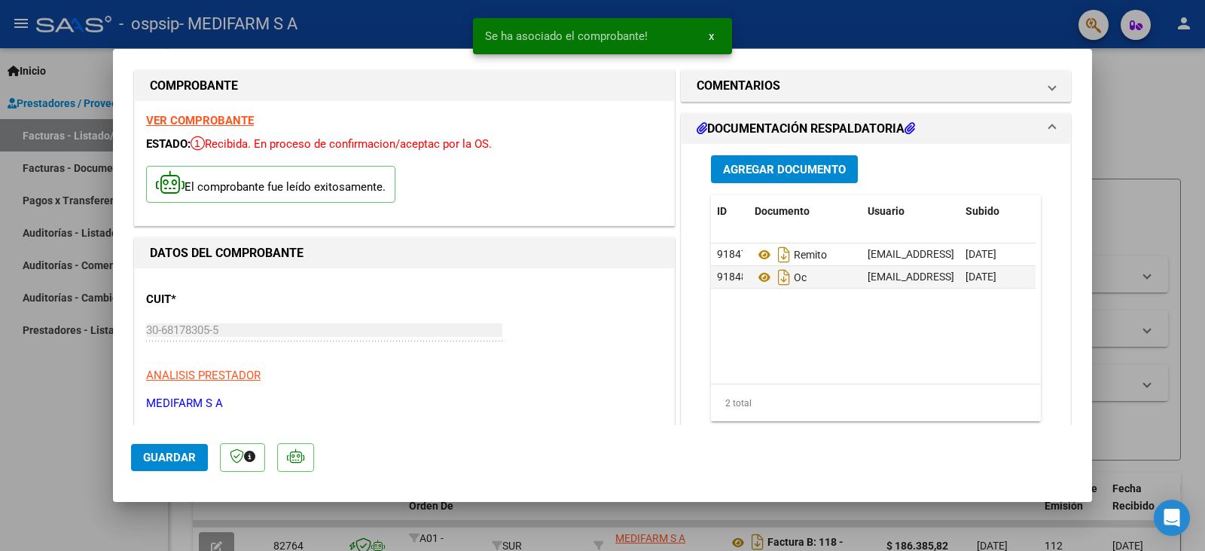
scroll to position [0, 0]
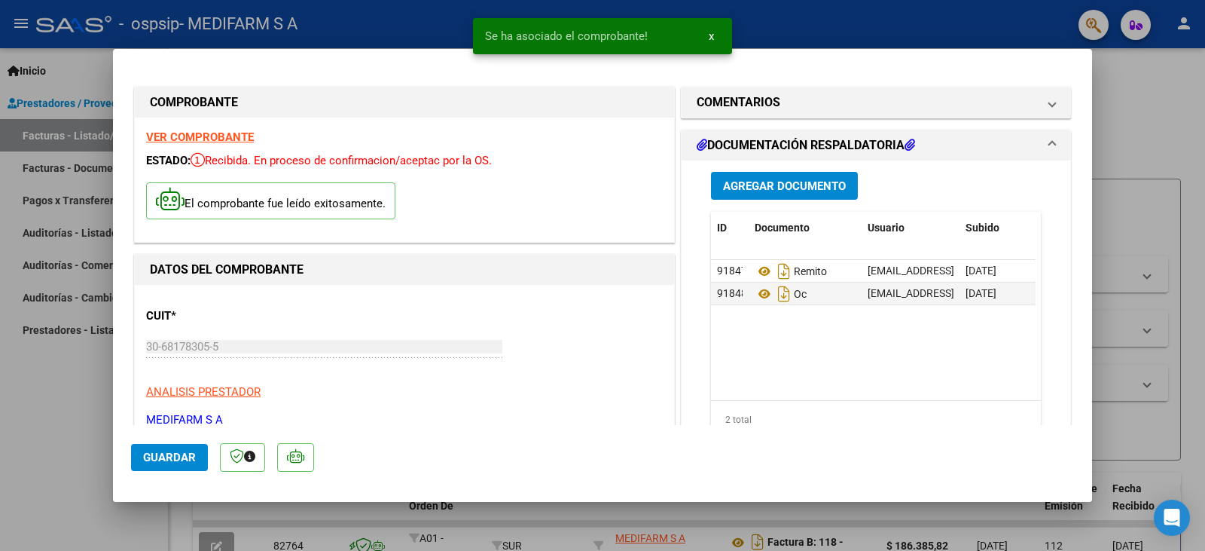
type input "$ 0,00"
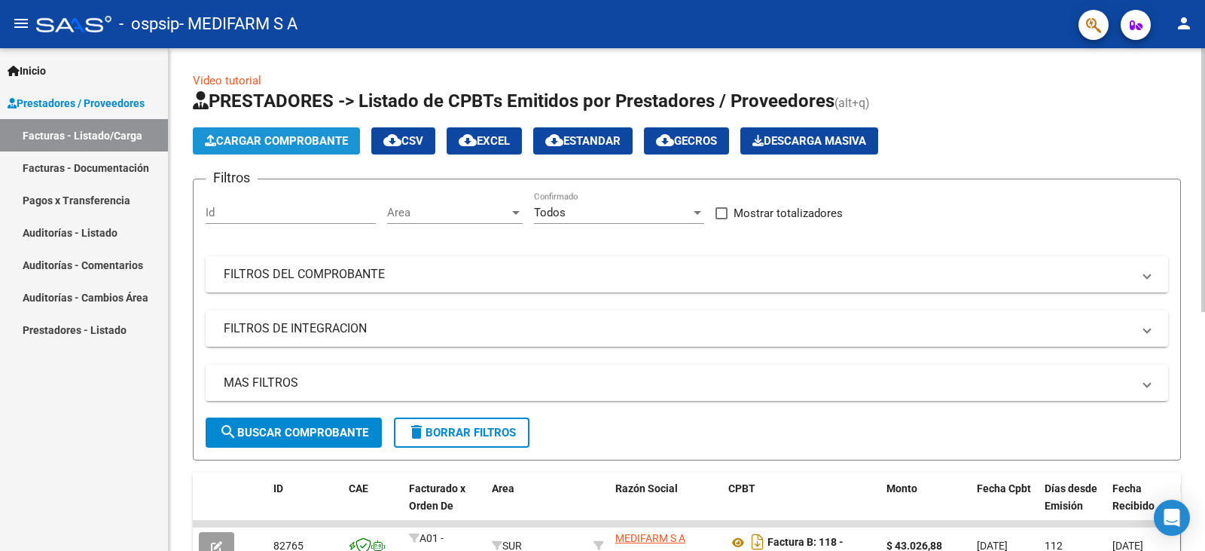
click at [279, 141] on span "Cargar Comprobante" at bounding box center [276, 141] width 143 height 14
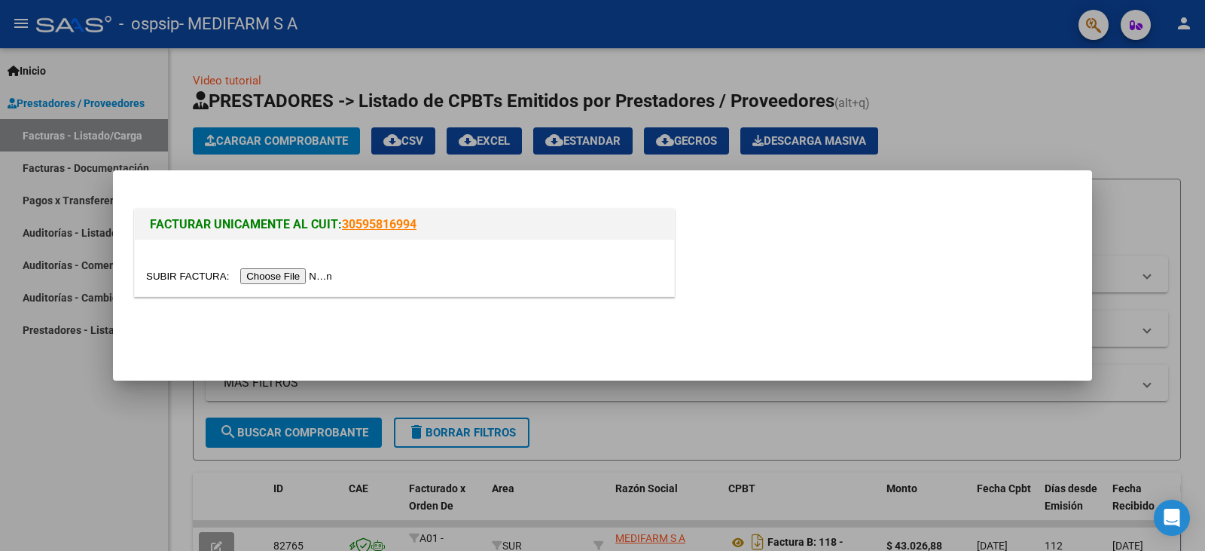
click at [289, 272] on input "file" at bounding box center [241, 276] width 191 height 16
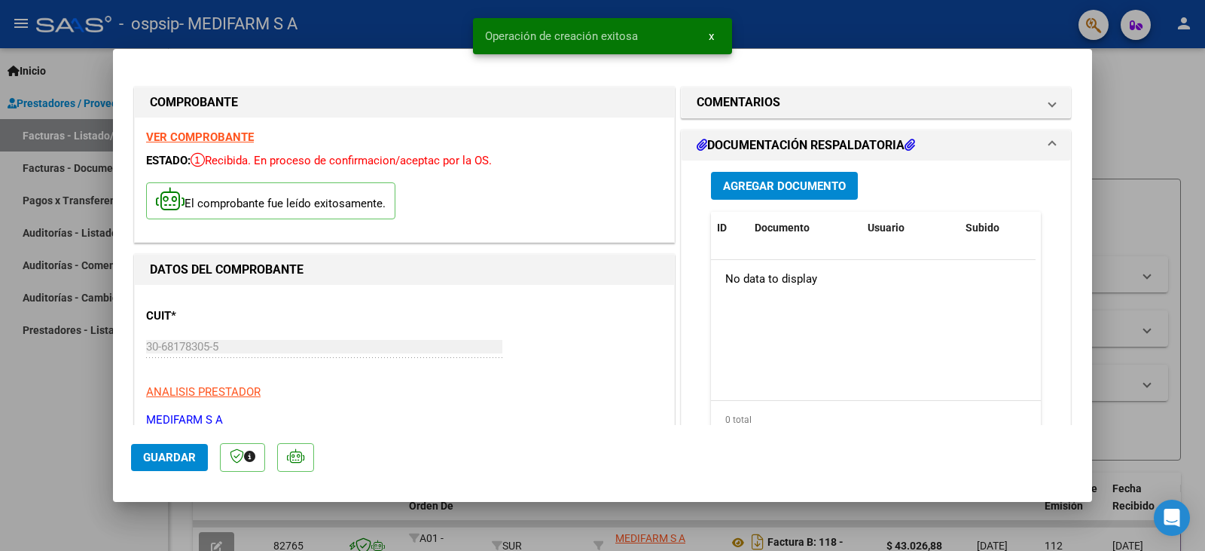
click at [784, 191] on span "Agregar Documento" at bounding box center [784, 186] width 123 height 14
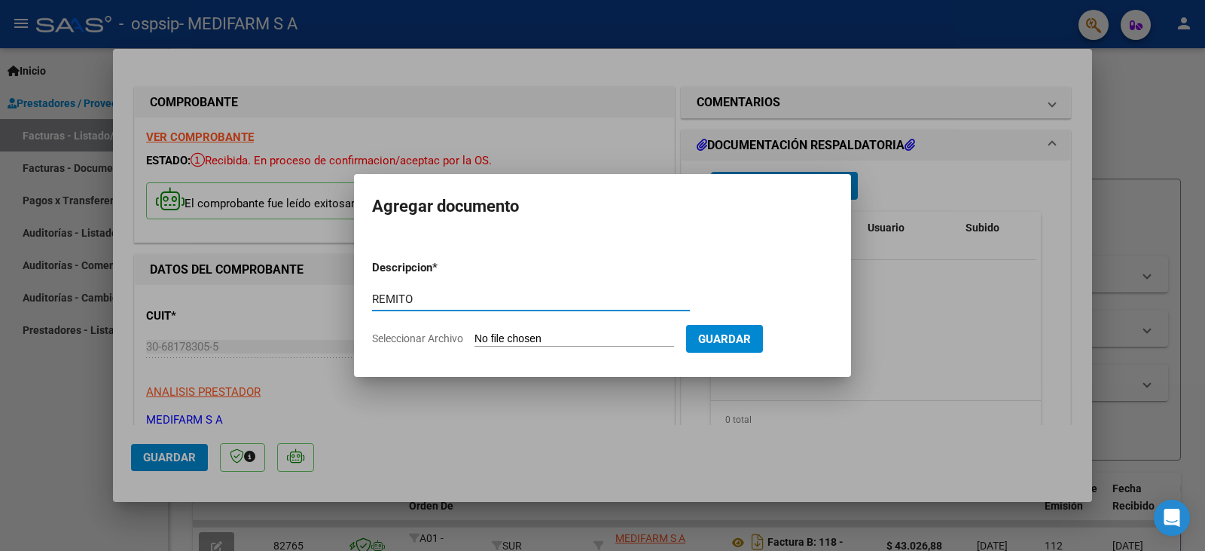
type input "REMITO"
click at [561, 340] on input "Seleccionar Archivo" at bounding box center [575, 339] width 200 height 14
type input "C:\fakepath\80R02790125 - 6833.pdf"
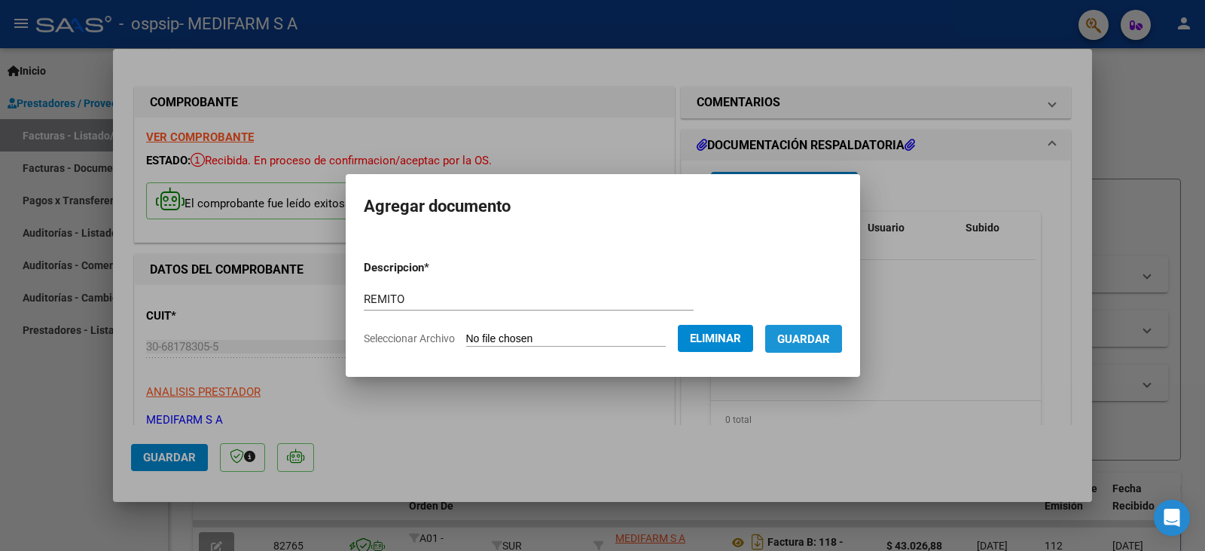
click at [794, 336] on span "Guardar" at bounding box center [803, 339] width 53 height 14
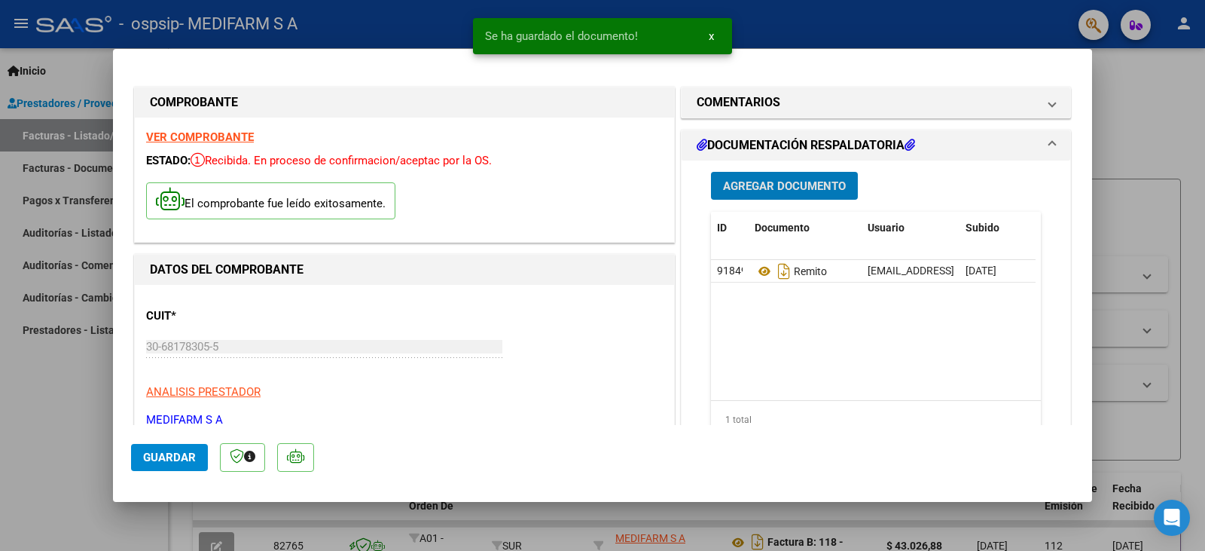
click at [758, 197] on button "Agregar Documento" at bounding box center [784, 186] width 147 height 28
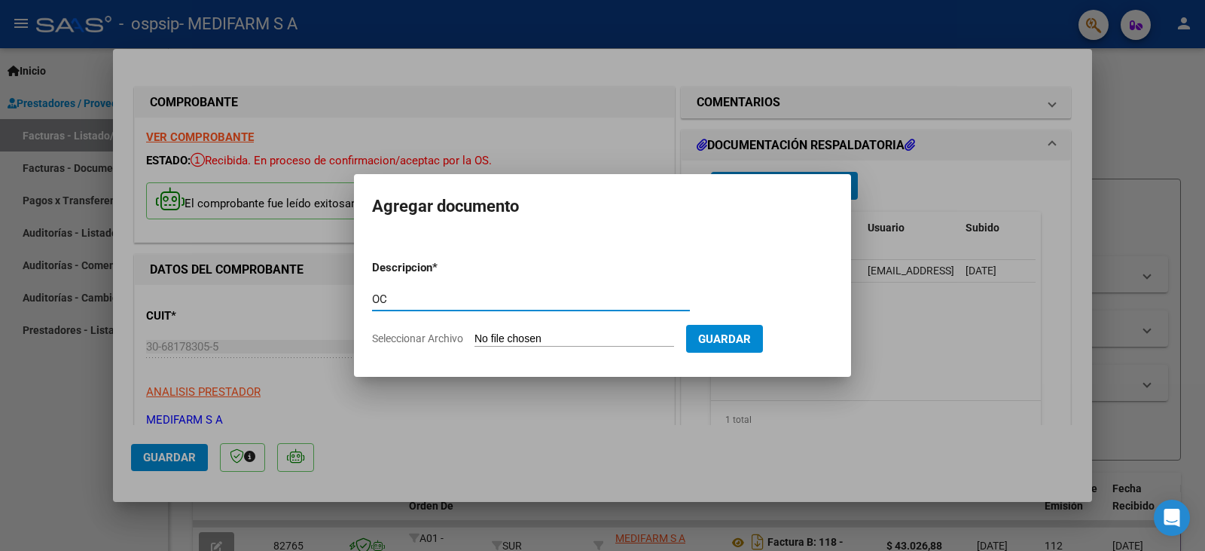
type input "OC"
click at [515, 334] on input "Seleccionar Archivo" at bounding box center [575, 339] width 200 height 14
type input "C:\fakepath\6833.pdf"
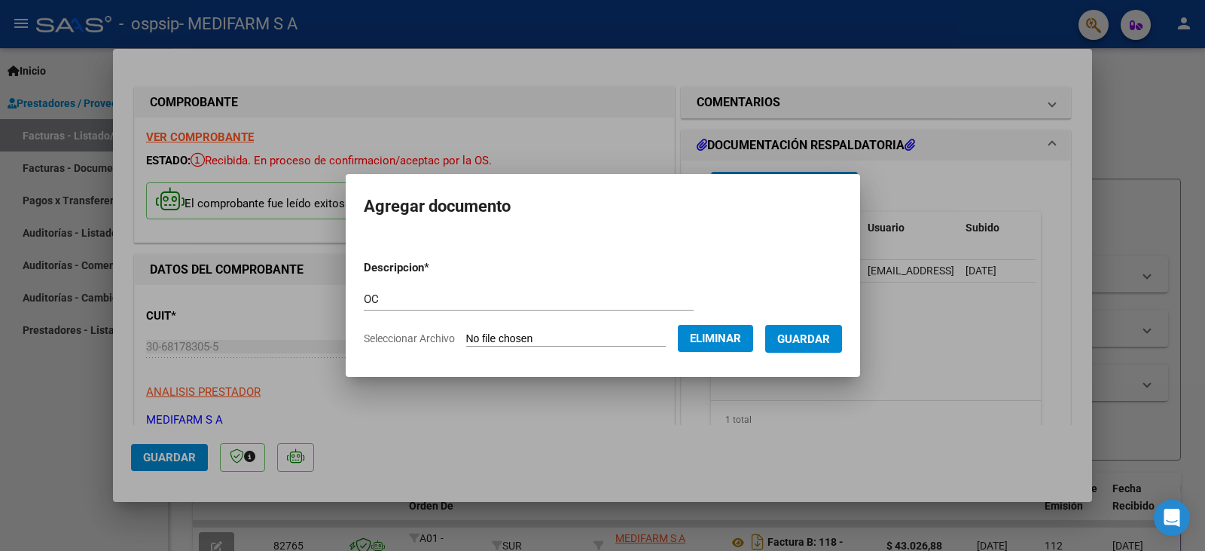
click at [829, 334] on span "Guardar" at bounding box center [803, 339] width 53 height 14
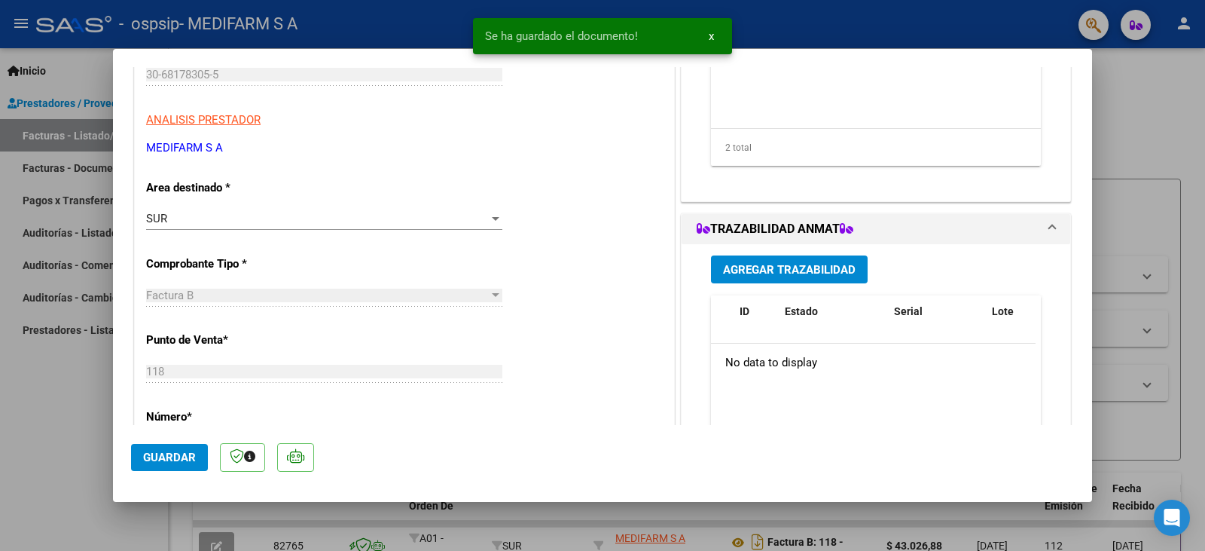
scroll to position [301, 0]
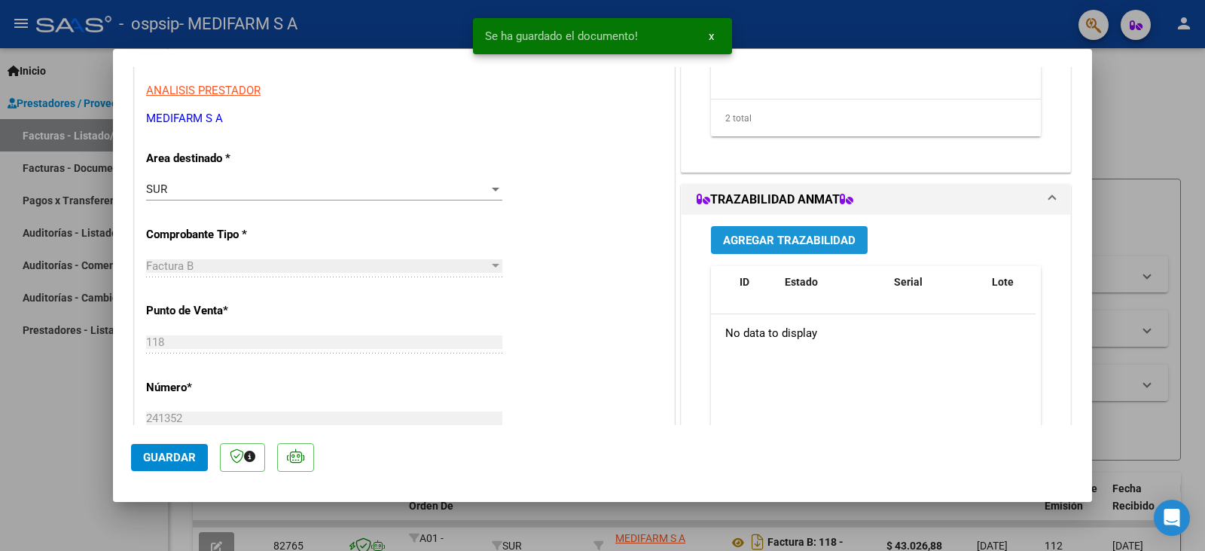
click at [777, 241] on span "Agregar Trazabilidad" at bounding box center [789, 241] width 133 height 14
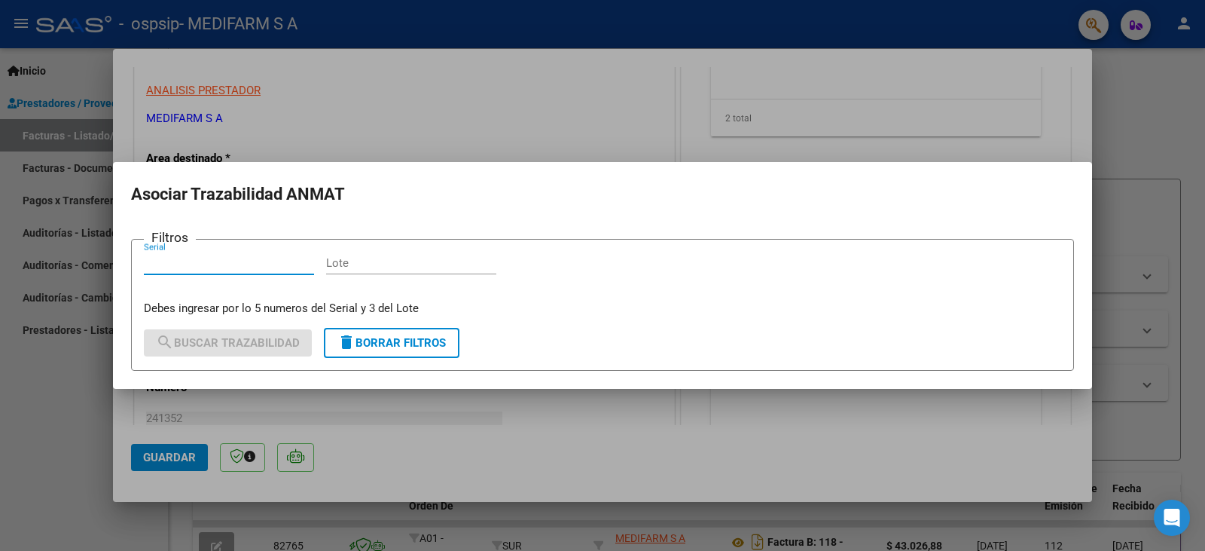
click at [383, 267] on input "Lote" at bounding box center [411, 263] width 170 height 14
paste input "57106"
type input "57106"
click at [236, 266] on input "Serial" at bounding box center [229, 263] width 170 height 14
paste input "0359949"
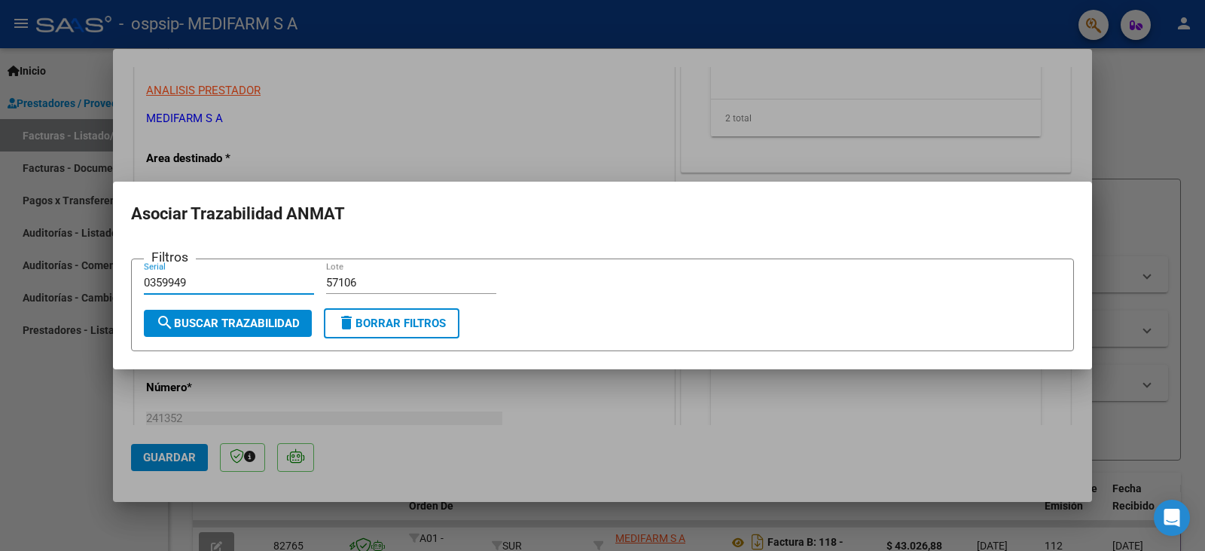
type input "0359949"
click at [347, 331] on button "delete Borrar Filtros" at bounding box center [392, 323] width 136 height 30
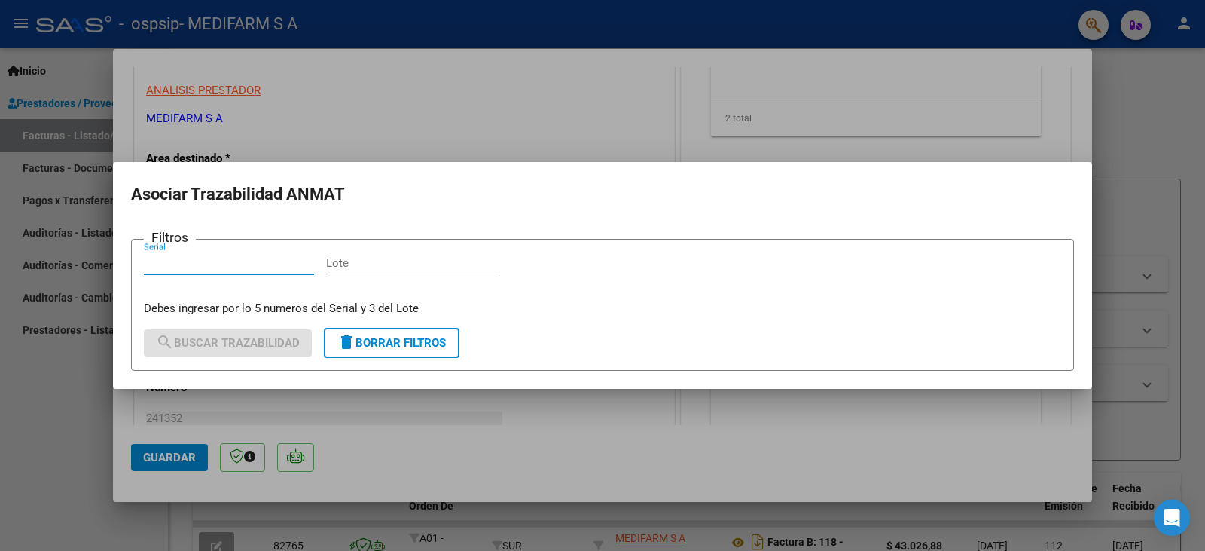
click at [213, 267] on input "Serial" at bounding box center [229, 263] width 170 height 14
paste input "0359949"
type input "0359949"
click at [334, 259] on input "Lote" at bounding box center [411, 263] width 170 height 14
paste input "57106"
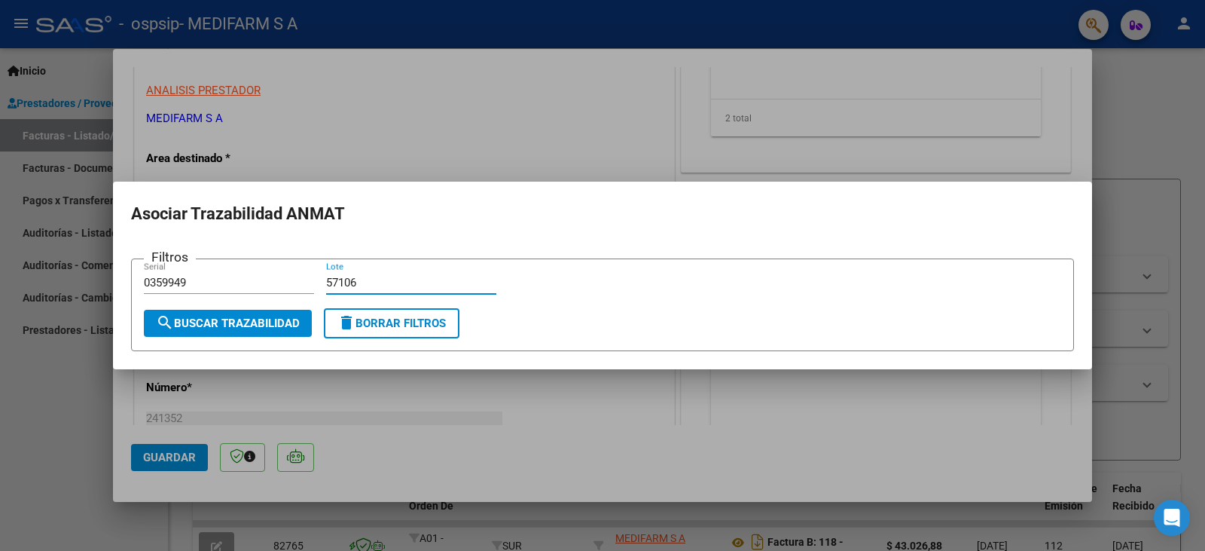
type input "57106"
click at [276, 319] on span "search Buscar Trazabilidad" at bounding box center [228, 323] width 144 height 14
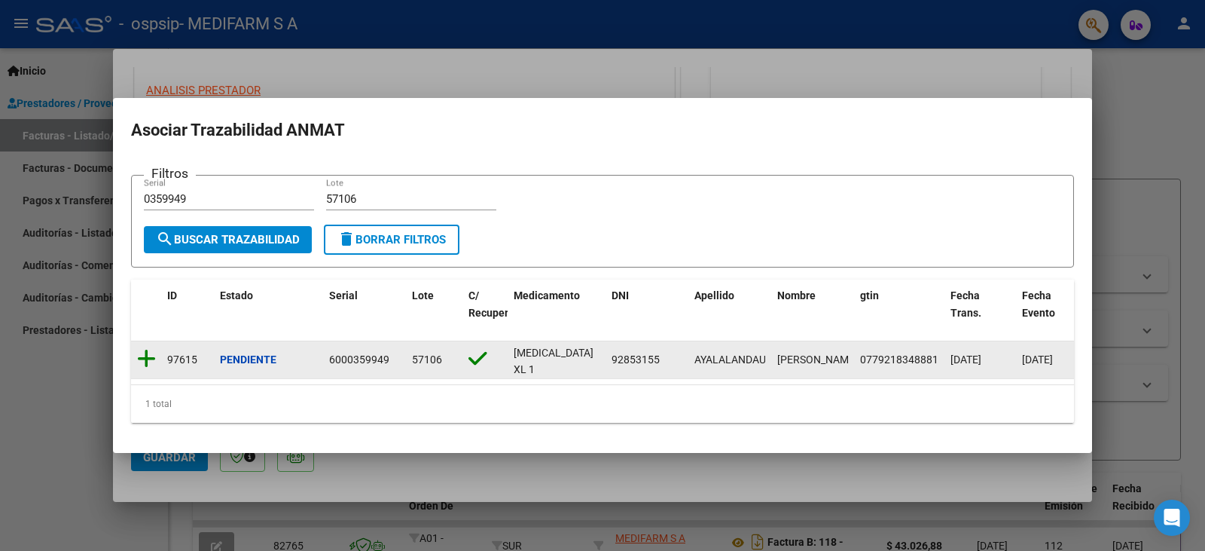
click at [145, 350] on icon at bounding box center [146, 358] width 19 height 21
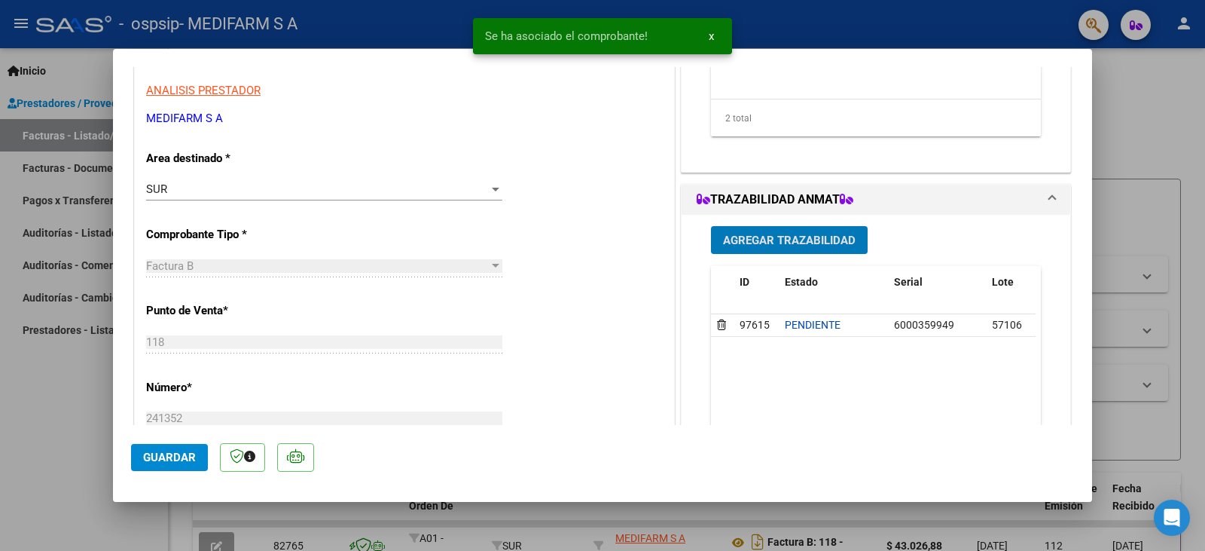
click at [744, 247] on span "Agregar Trazabilidad" at bounding box center [789, 241] width 133 height 14
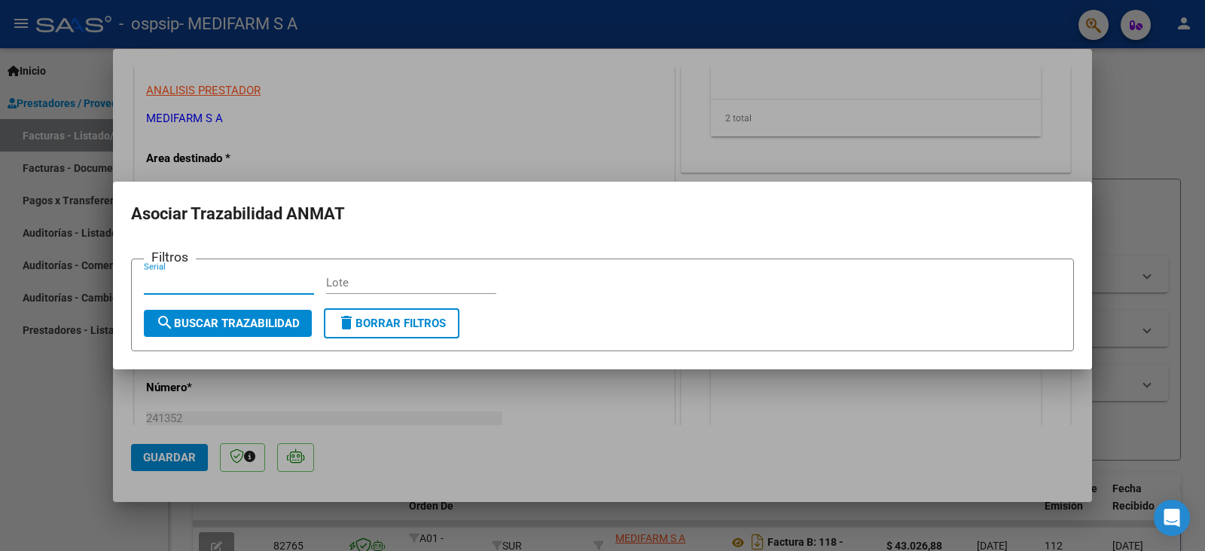
click at [415, 283] on input "Lote" at bounding box center [411, 283] width 170 height 14
paste input "71408QA"
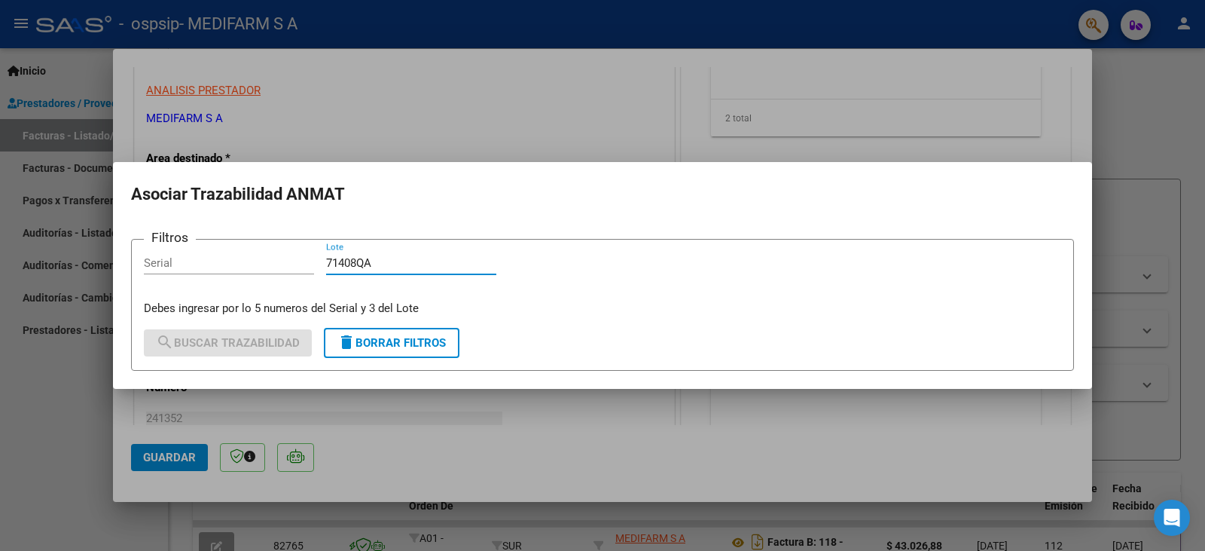
type input "71408QA"
click at [277, 268] on input "Serial" at bounding box center [229, 263] width 170 height 14
paste input "63R62607"
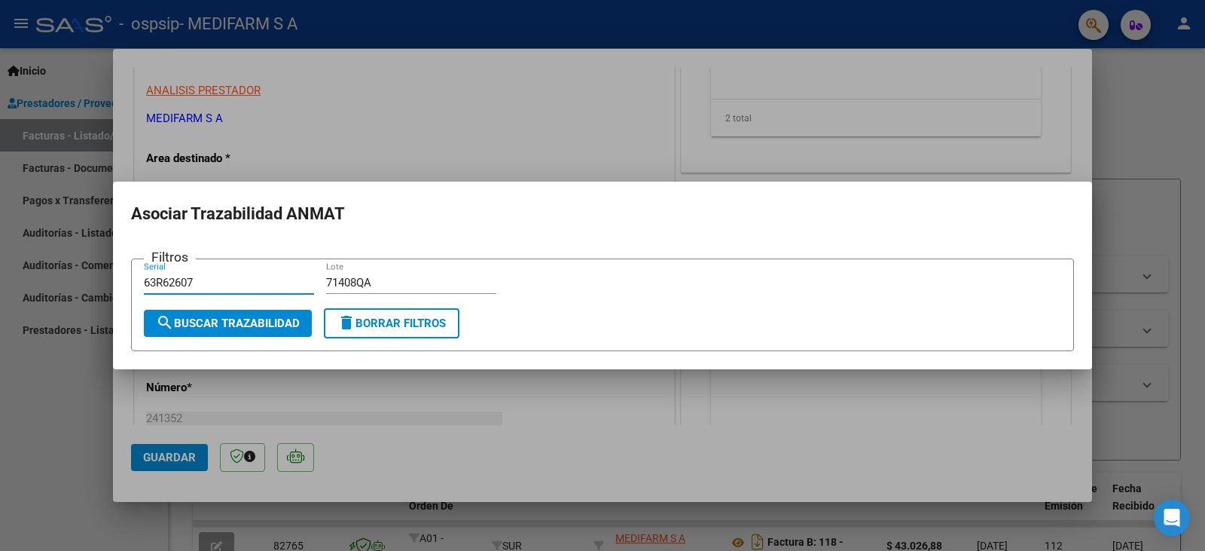
type input "63R62607"
click at [264, 320] on span "search Buscar Trazabilidad" at bounding box center [228, 323] width 144 height 14
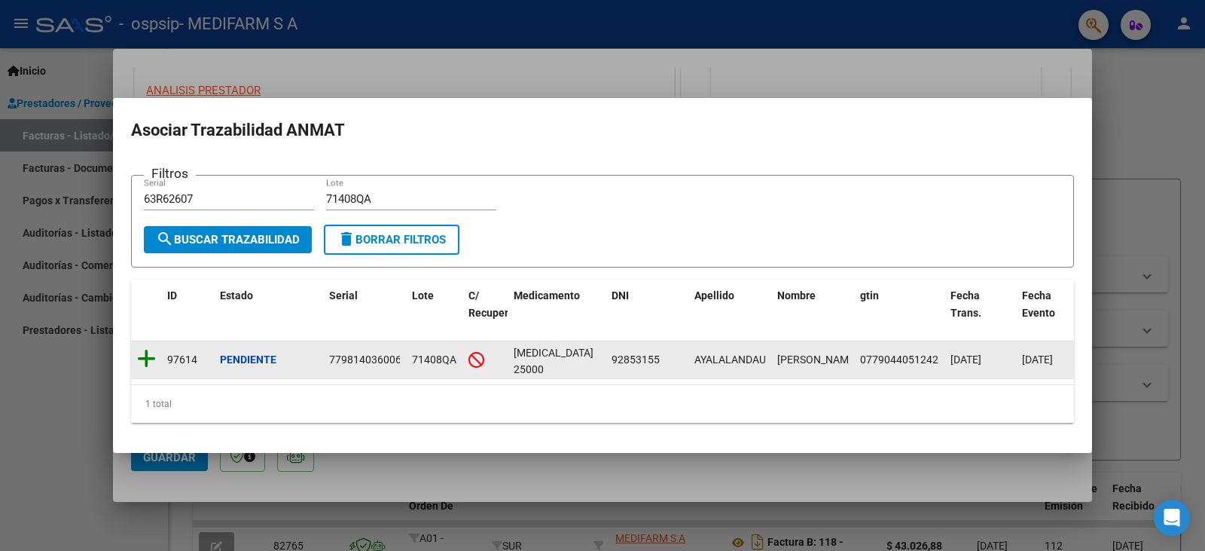
click at [145, 349] on icon at bounding box center [146, 358] width 19 height 21
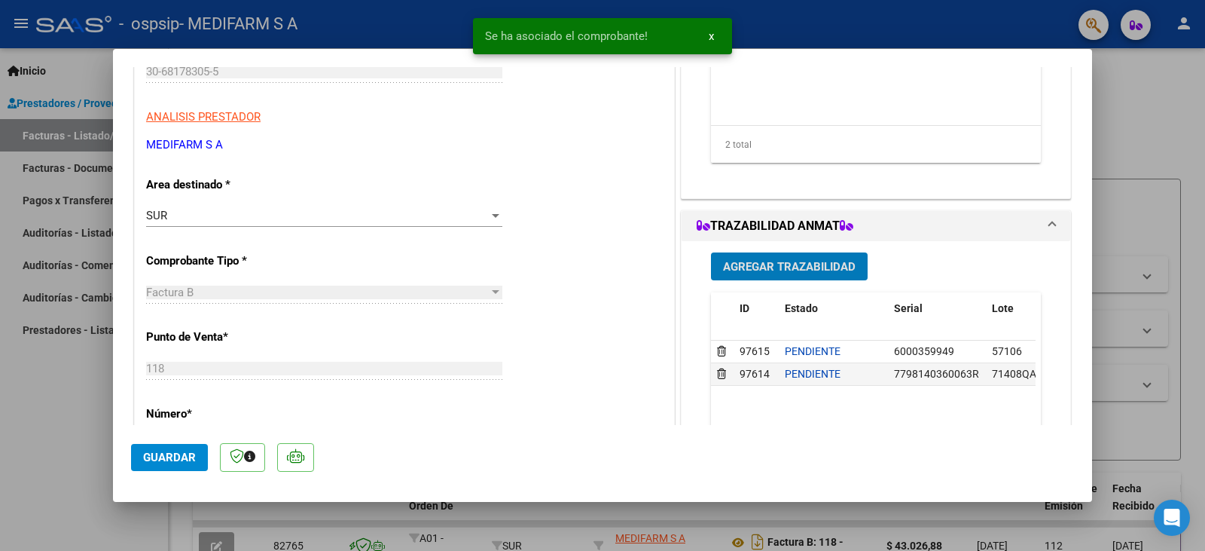
scroll to position [452, 0]
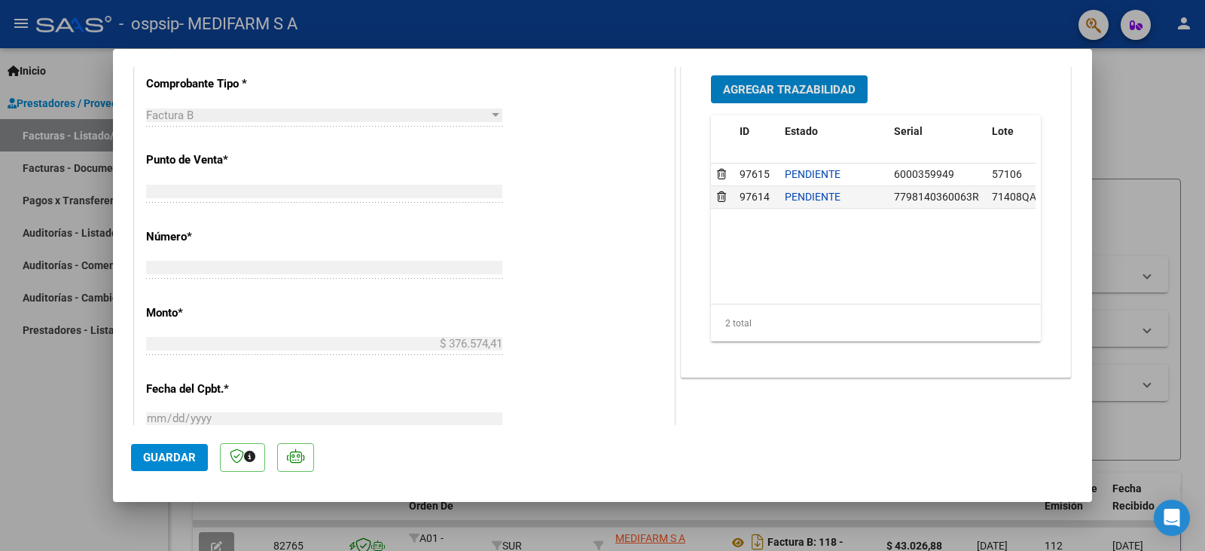
type input "$ 0,00"
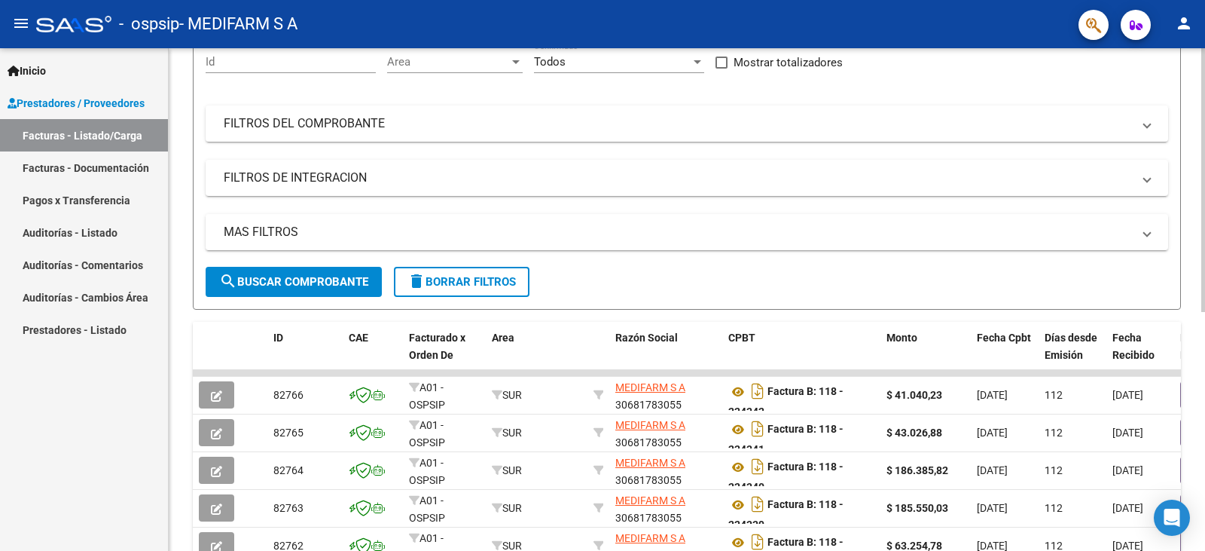
scroll to position [0, 0]
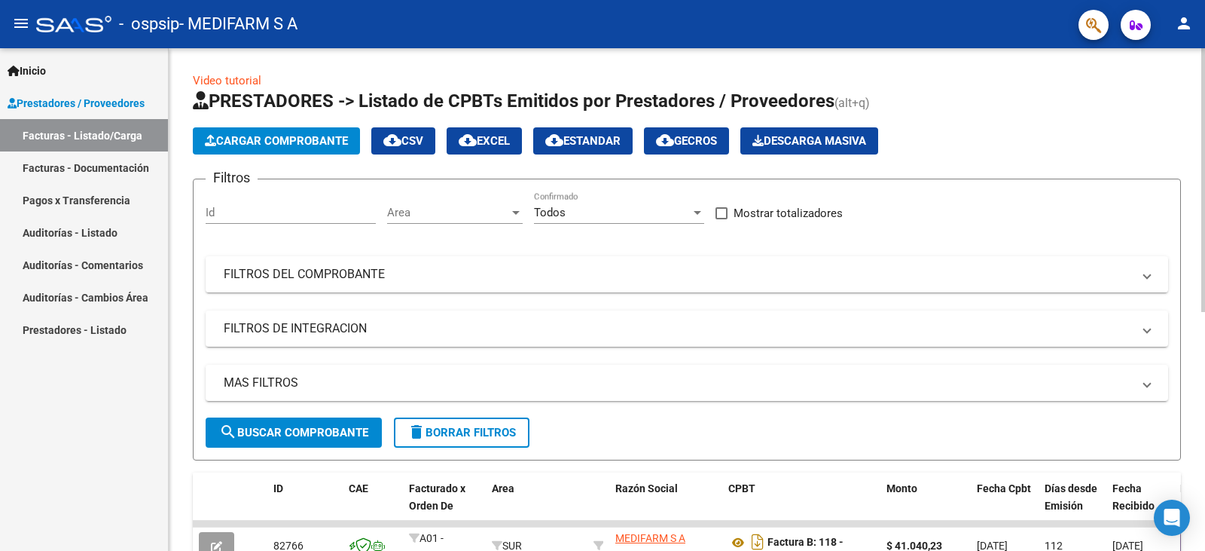
click at [251, 139] on span "Cargar Comprobante" at bounding box center [276, 141] width 143 height 14
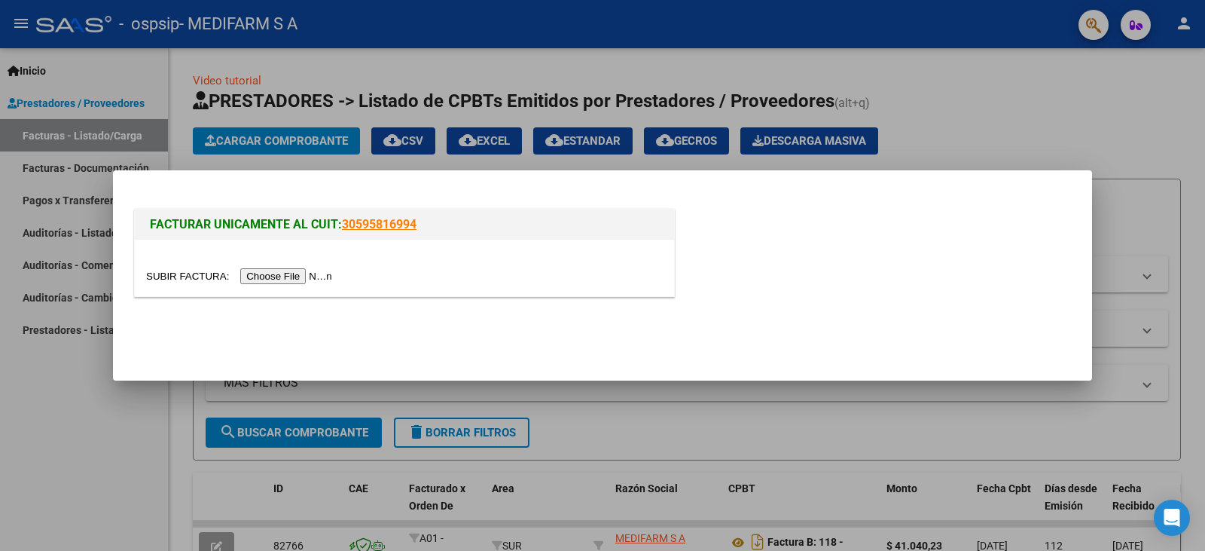
click at [319, 268] on input "file" at bounding box center [241, 276] width 191 height 16
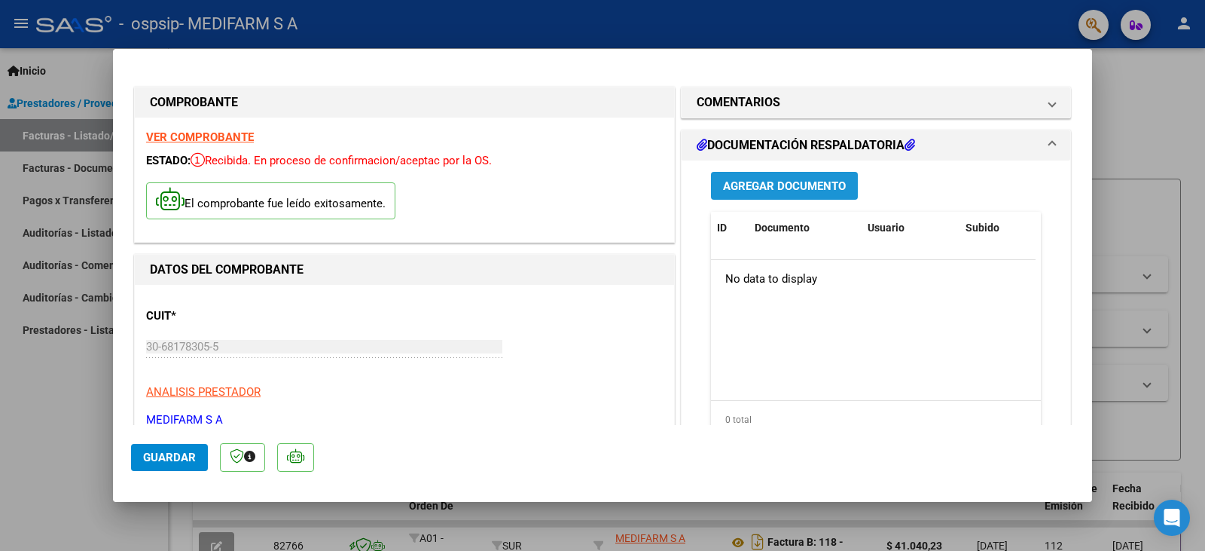
click at [768, 186] on span "Agregar Documento" at bounding box center [784, 186] width 123 height 14
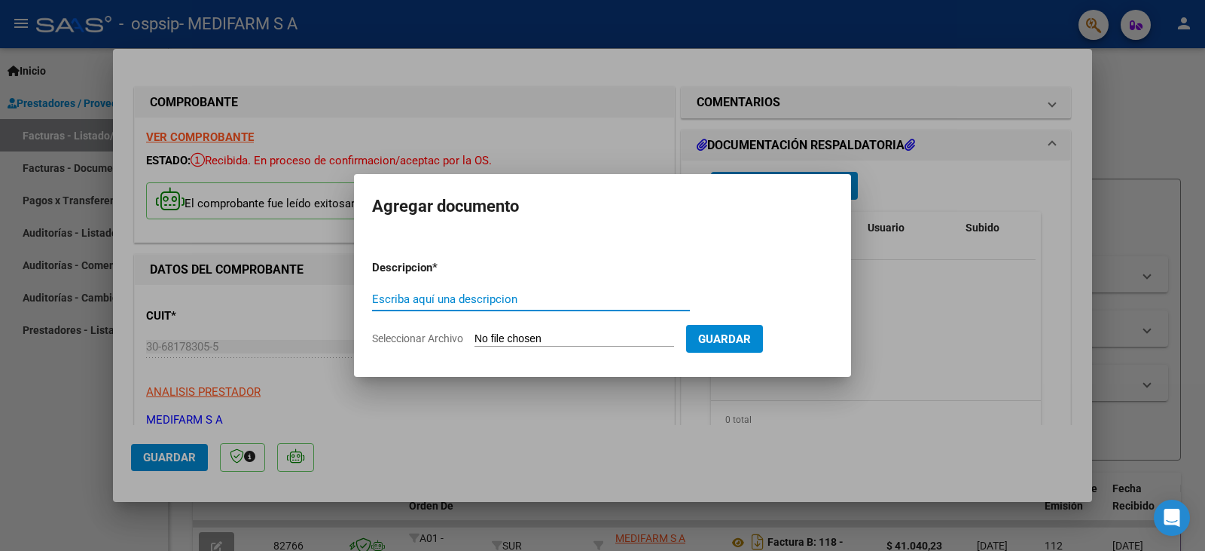
click at [510, 295] on input "Escriba aquí una descripcion" at bounding box center [531, 299] width 318 height 14
type input "REMITO"
click at [533, 341] on input "Seleccionar Archivo" at bounding box center [575, 339] width 200 height 14
type input "C:\fakepath\0118B00241353.pdf"
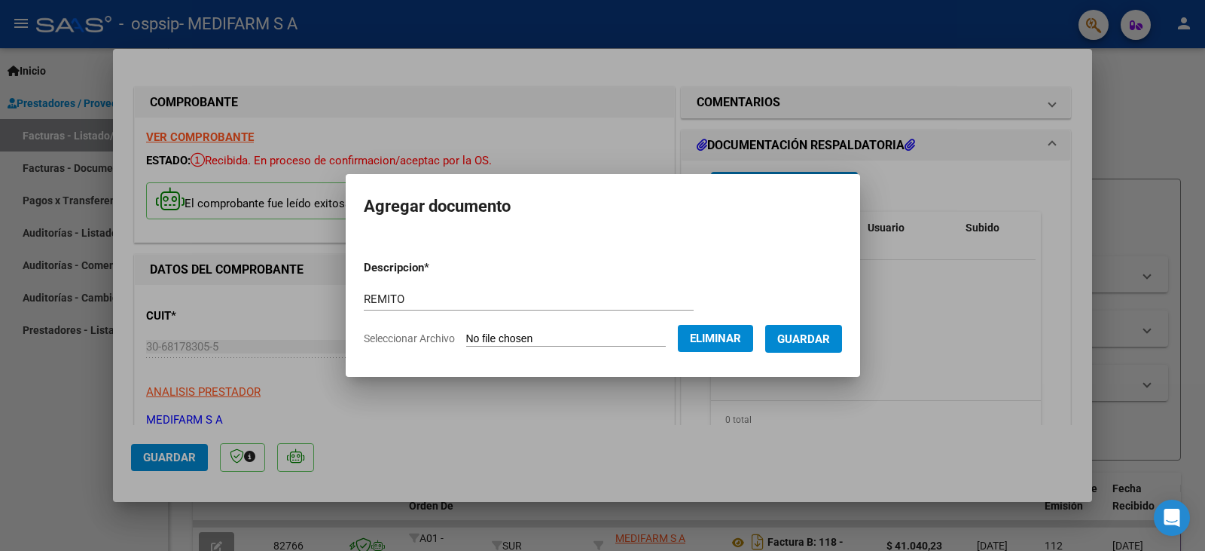
click at [830, 337] on span "Guardar" at bounding box center [803, 339] width 53 height 14
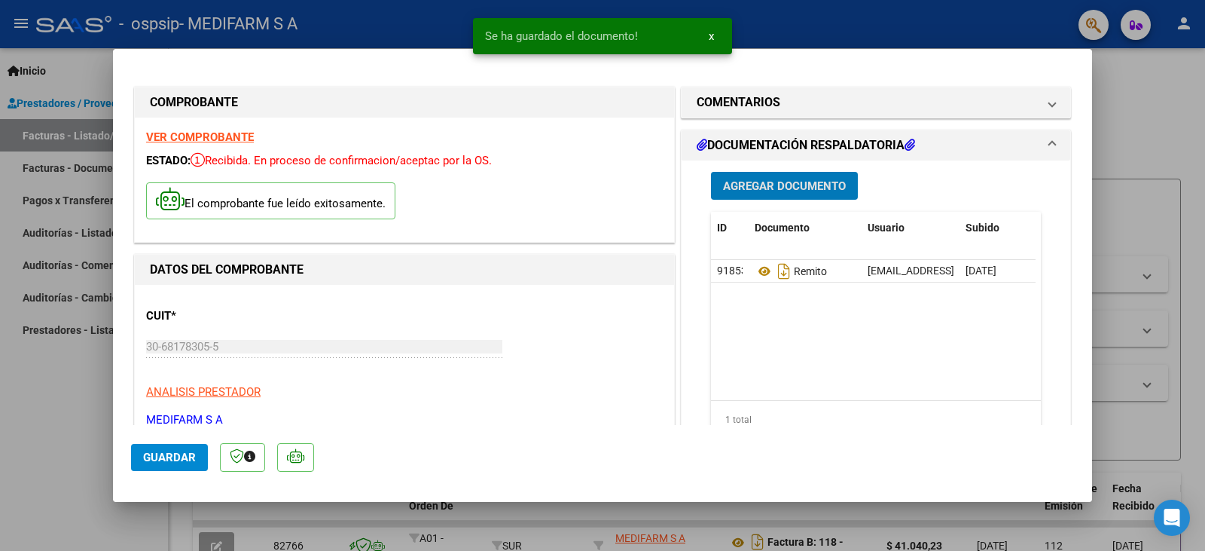
click at [773, 180] on span "Agregar Documento" at bounding box center [784, 186] width 123 height 14
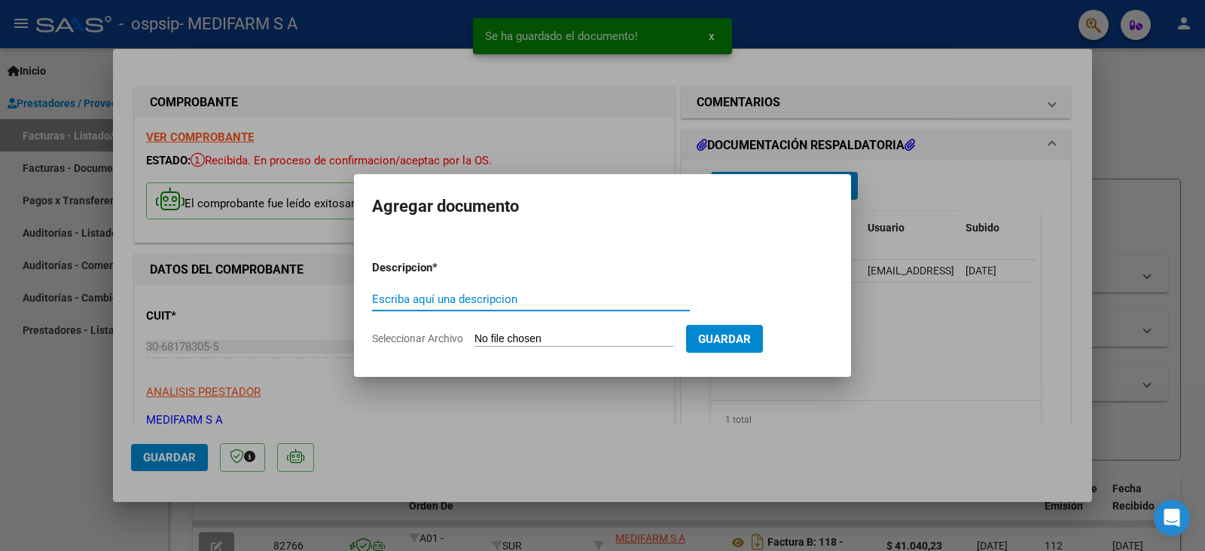
click at [433, 295] on input "Escriba aquí una descripcion" at bounding box center [531, 299] width 318 height 14
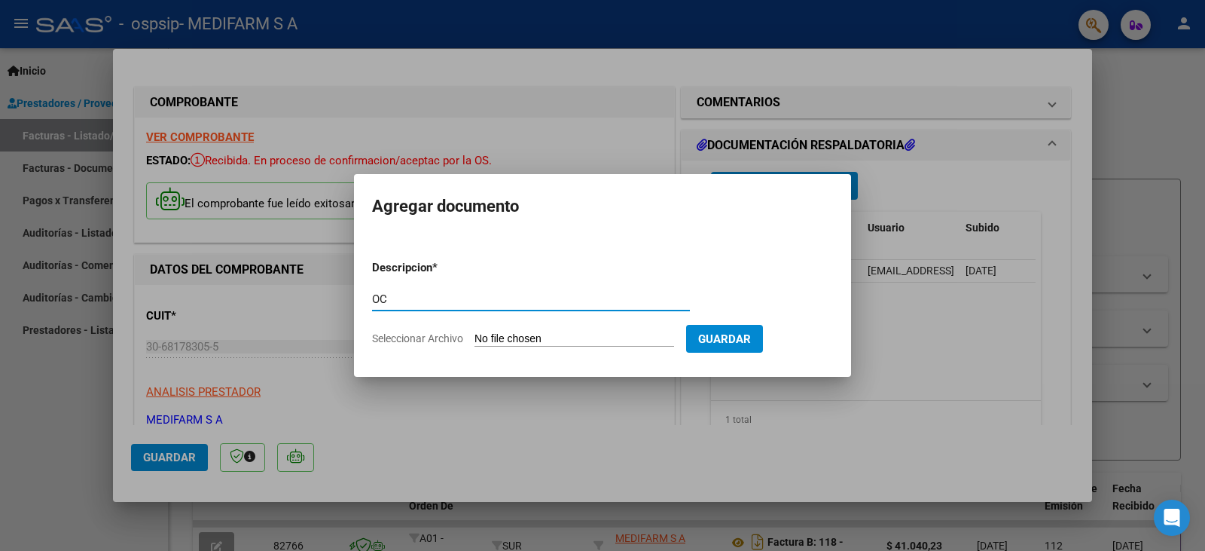
type input "OC"
click at [503, 334] on input "Seleccionar Archivo" at bounding box center [575, 339] width 200 height 14
type input "C:\fakepath\6956.pdf"
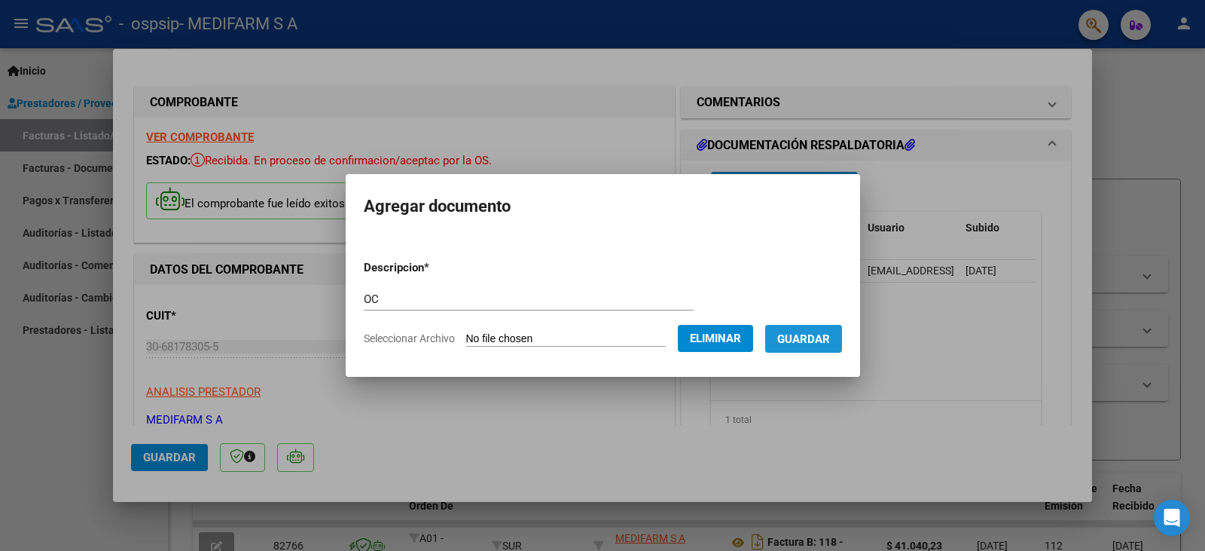
click at [820, 337] on span "Guardar" at bounding box center [803, 339] width 53 height 14
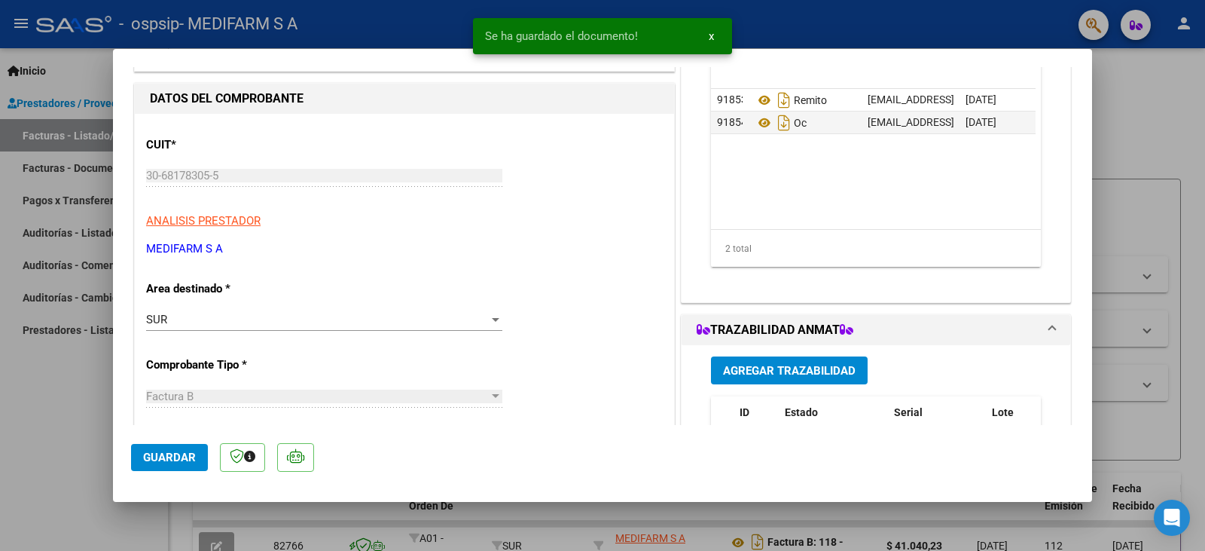
scroll to position [301, 0]
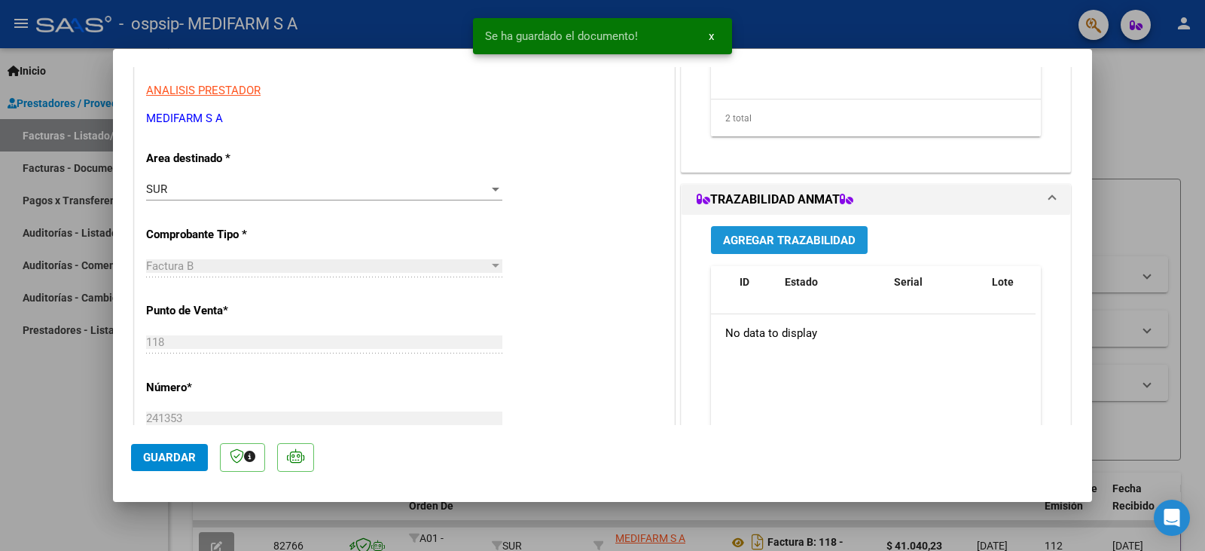
click at [779, 240] on span "Agregar Trazabilidad" at bounding box center [789, 241] width 133 height 14
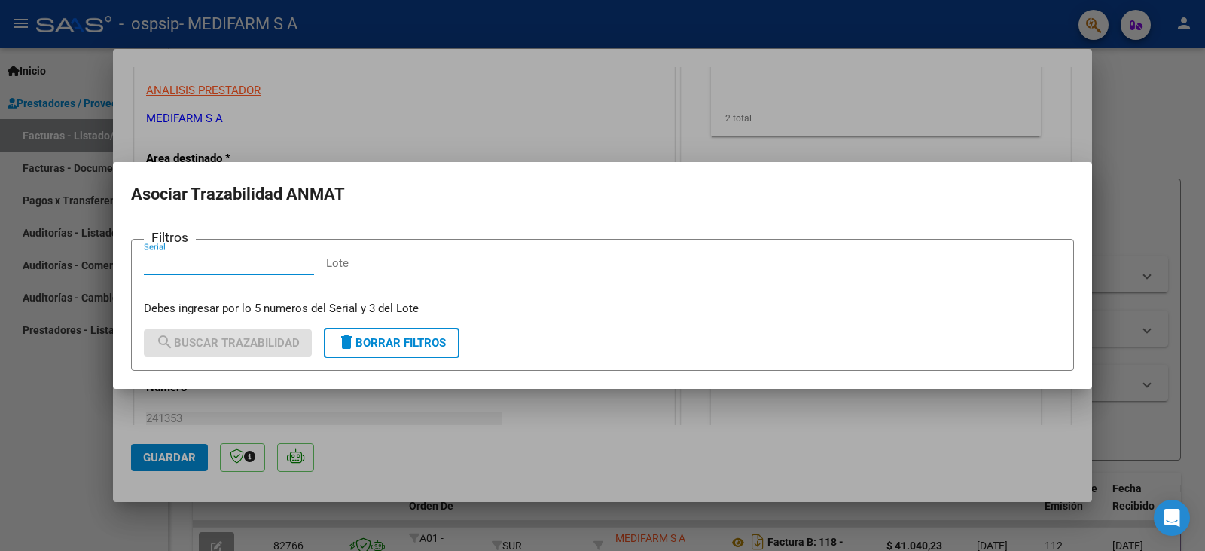
click at [398, 270] on div "Lote" at bounding box center [411, 263] width 170 height 23
paste input "EAEW7A"
type input "EAEW7A"
click at [242, 265] on input "Serial" at bounding box center [229, 263] width 170 height 14
paste input "5583014"
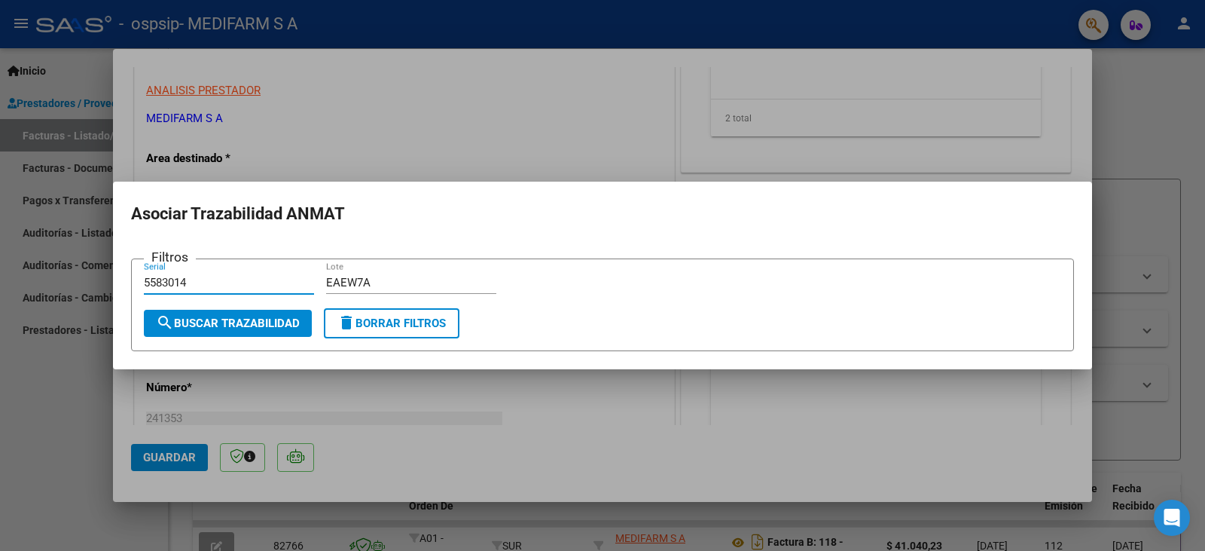
type input "5583014"
click at [238, 321] on span "search Buscar Trazabilidad" at bounding box center [228, 323] width 144 height 14
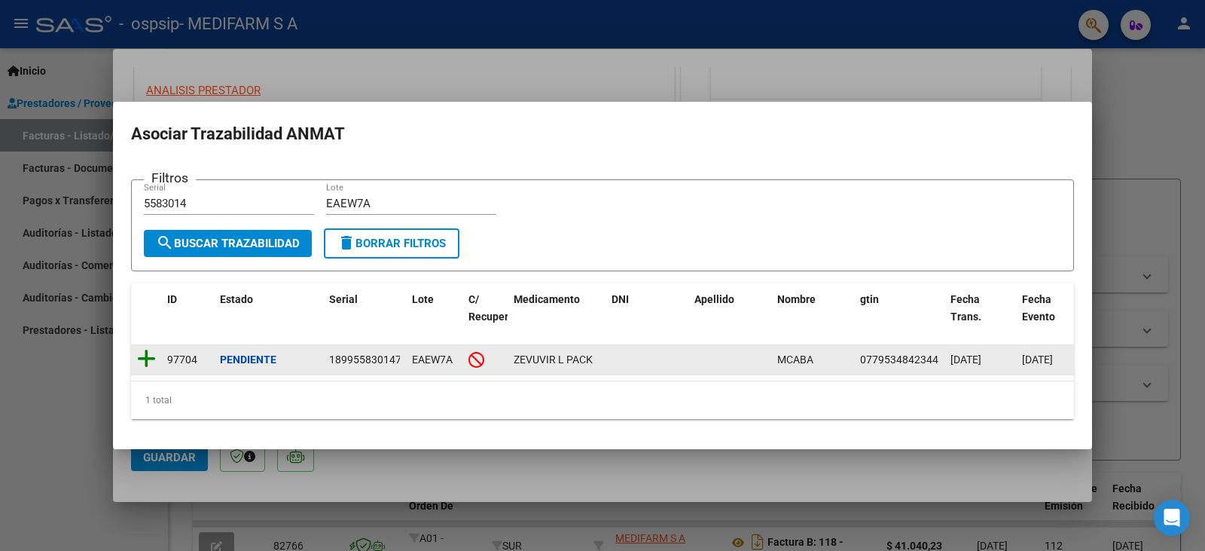
click at [141, 356] on icon at bounding box center [146, 358] width 19 height 21
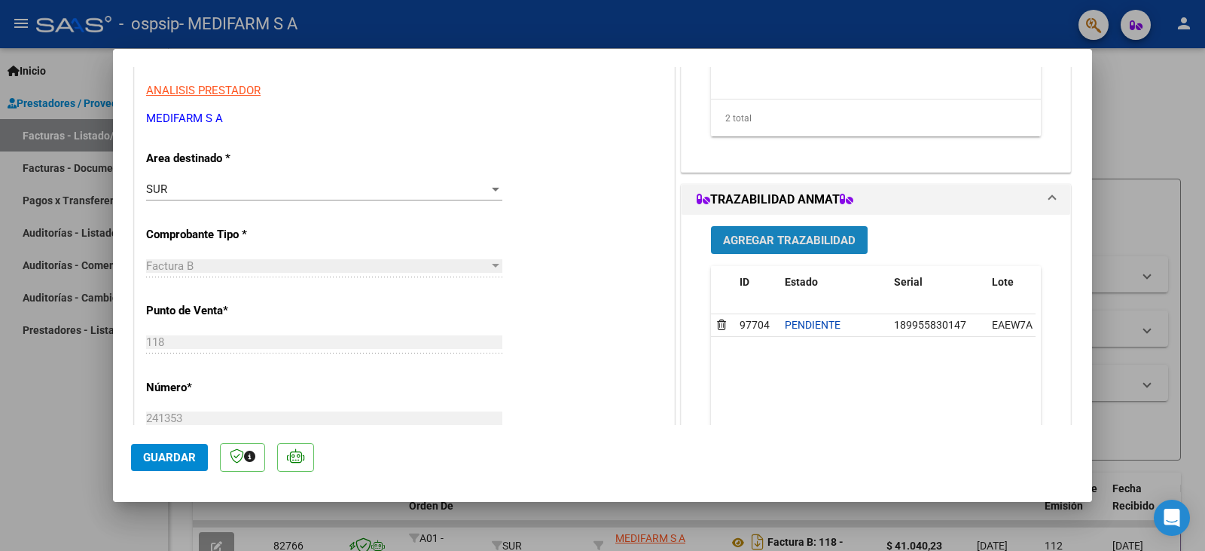
click at [766, 242] on span "Agregar Trazabilidad" at bounding box center [789, 241] width 133 height 14
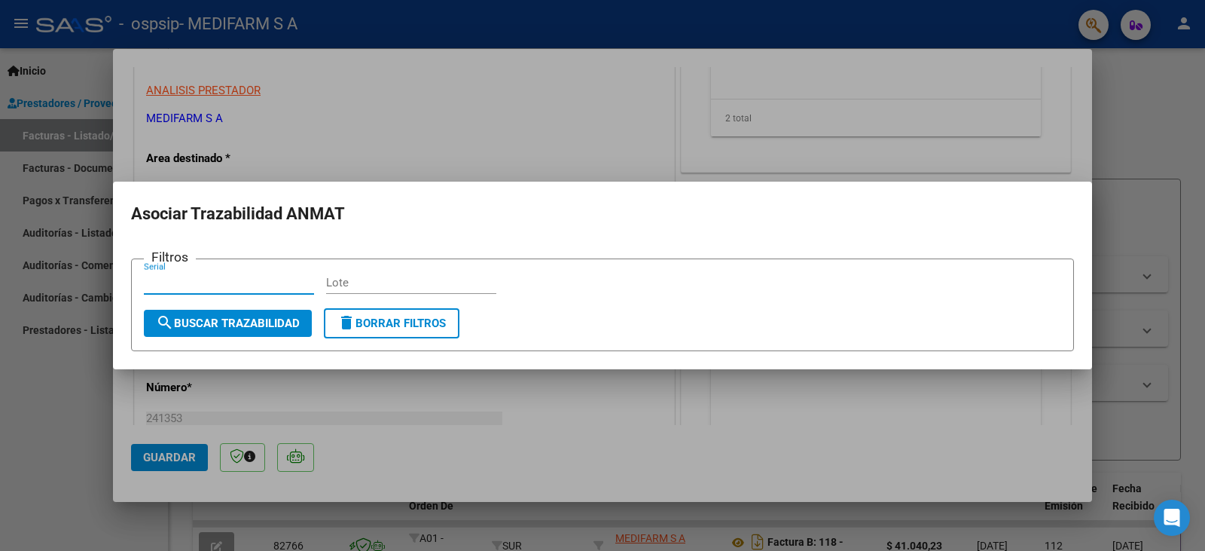
click at [381, 282] on input "Lote" at bounding box center [411, 283] width 170 height 14
paste input "M552A"
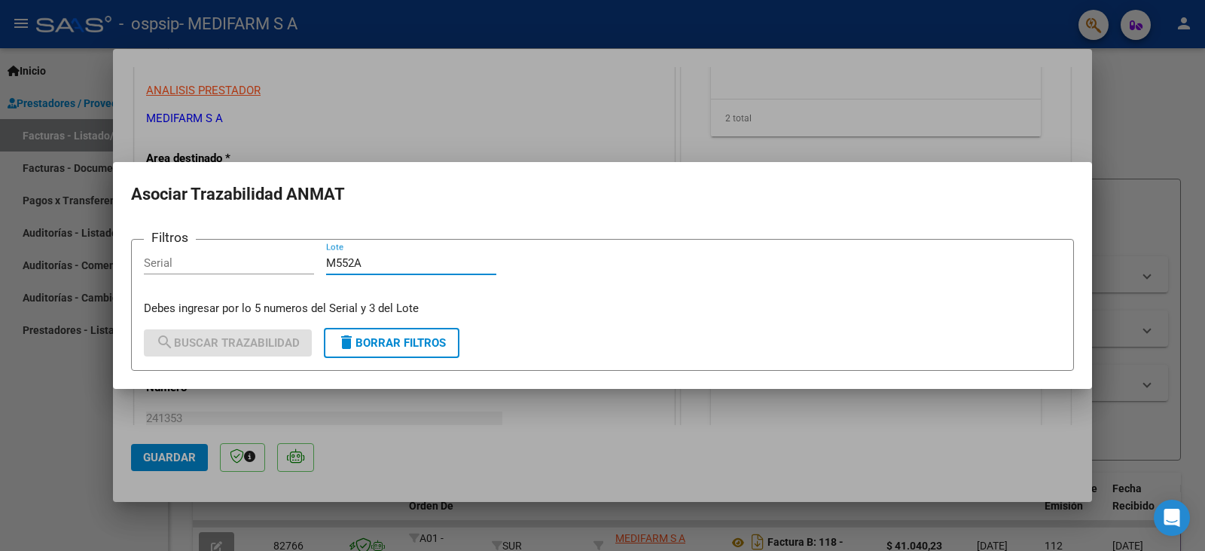
type input "M552A"
click at [277, 268] on input "Serial" at bounding box center [229, 263] width 170 height 14
paste input "99795713"
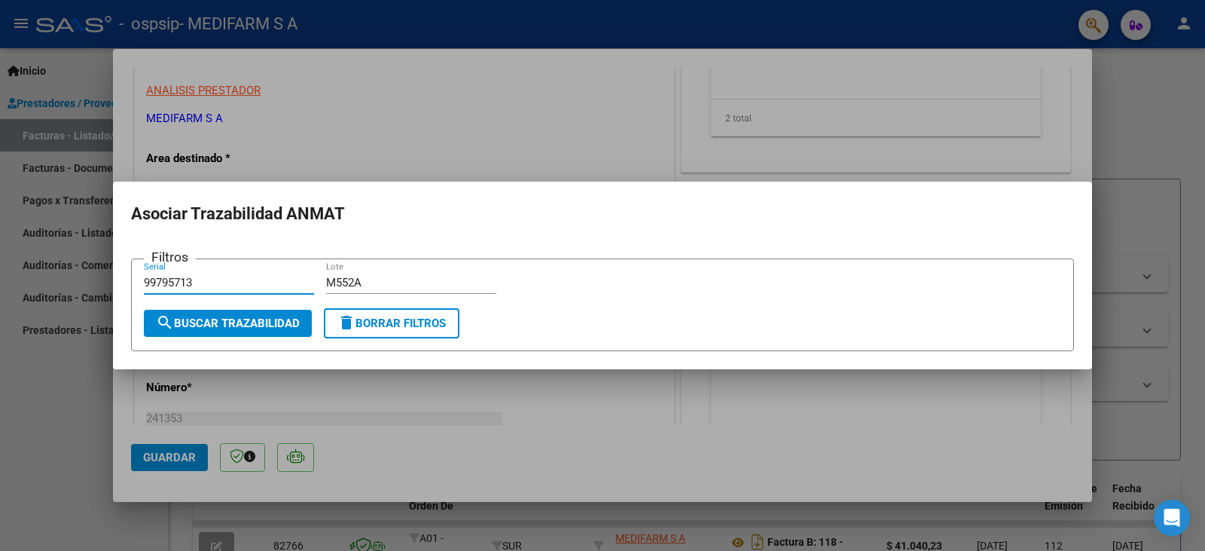
type input "99795713"
click at [256, 321] on span "search Buscar Trazabilidad" at bounding box center [228, 323] width 144 height 14
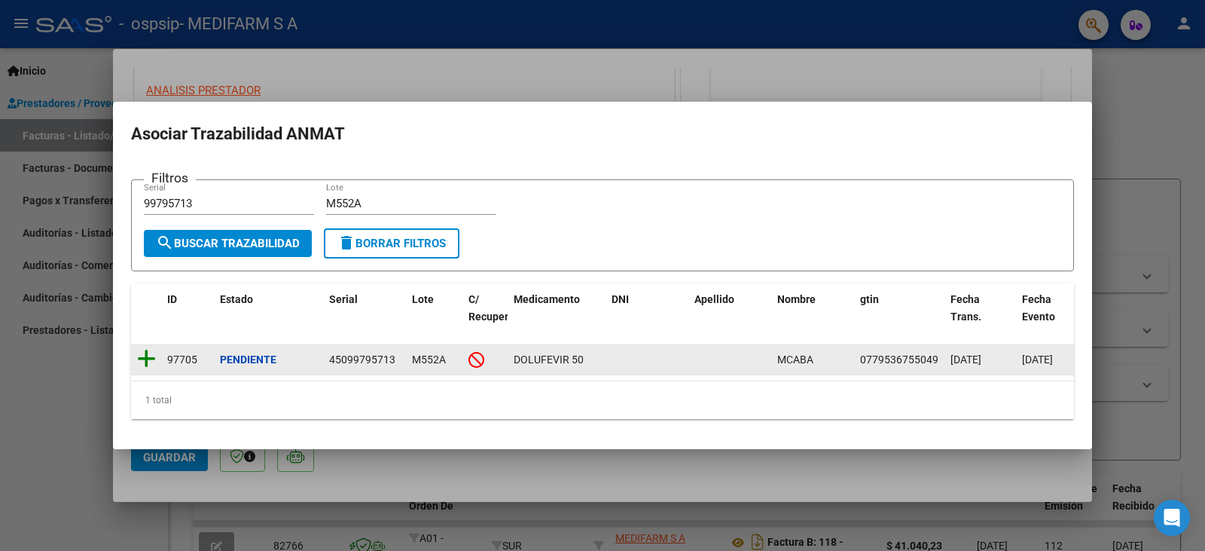
click at [148, 351] on icon at bounding box center [146, 358] width 19 height 21
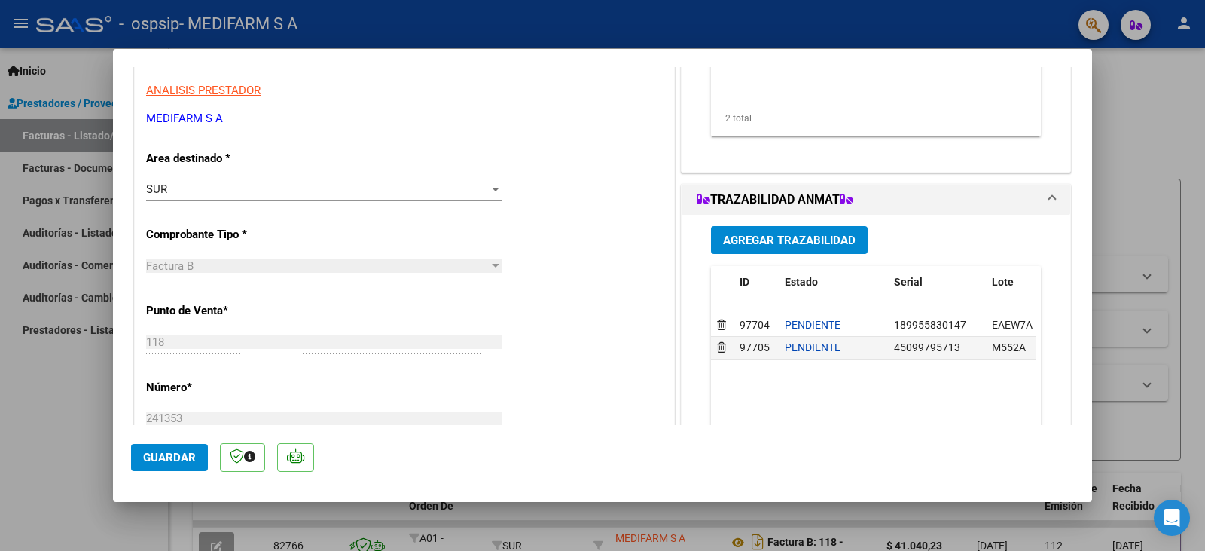
type input "$ 0,00"
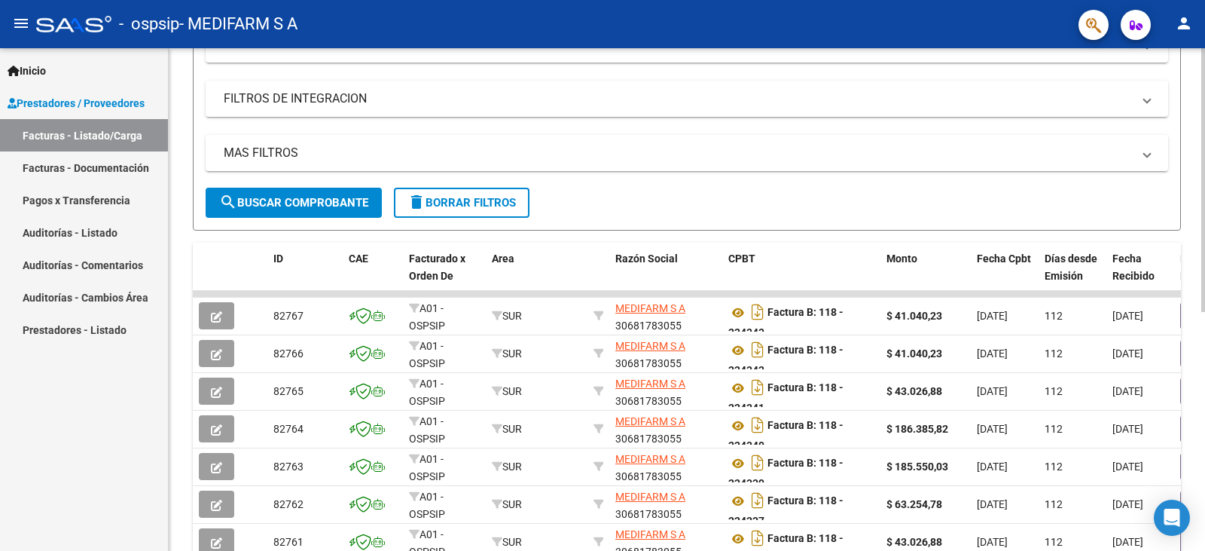
scroll to position [79, 0]
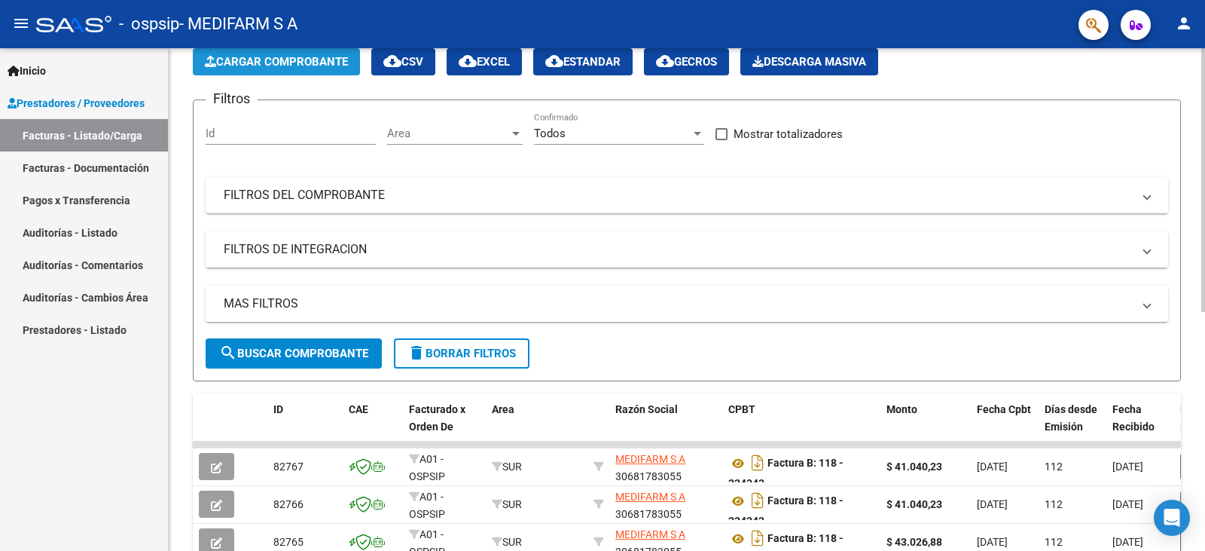
click at [260, 57] on span "Cargar Comprobante" at bounding box center [276, 62] width 143 height 14
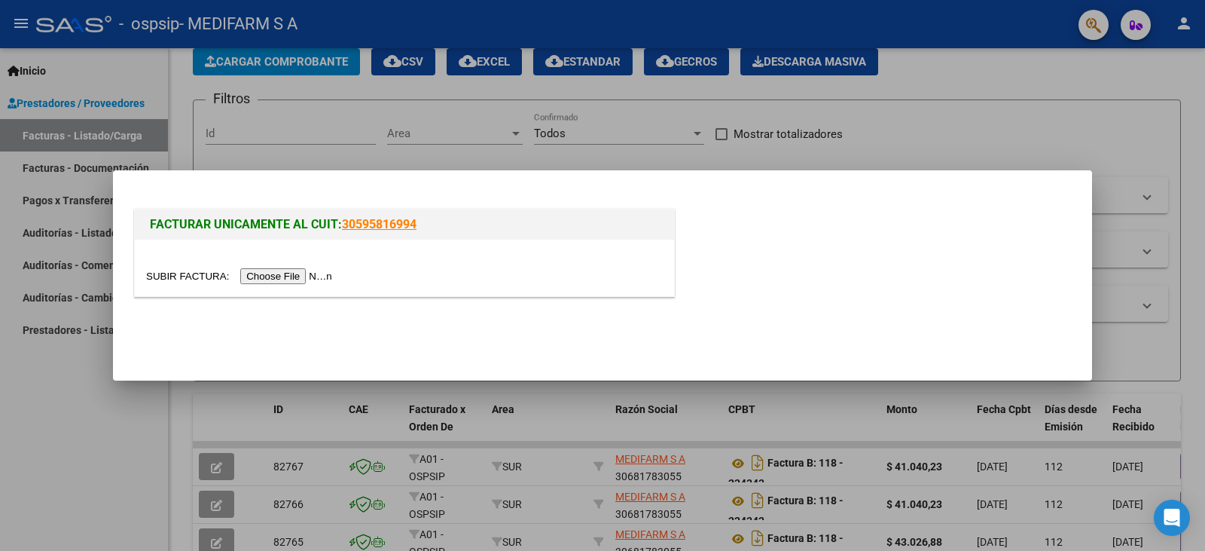
click at [323, 278] on input "file" at bounding box center [241, 276] width 191 height 16
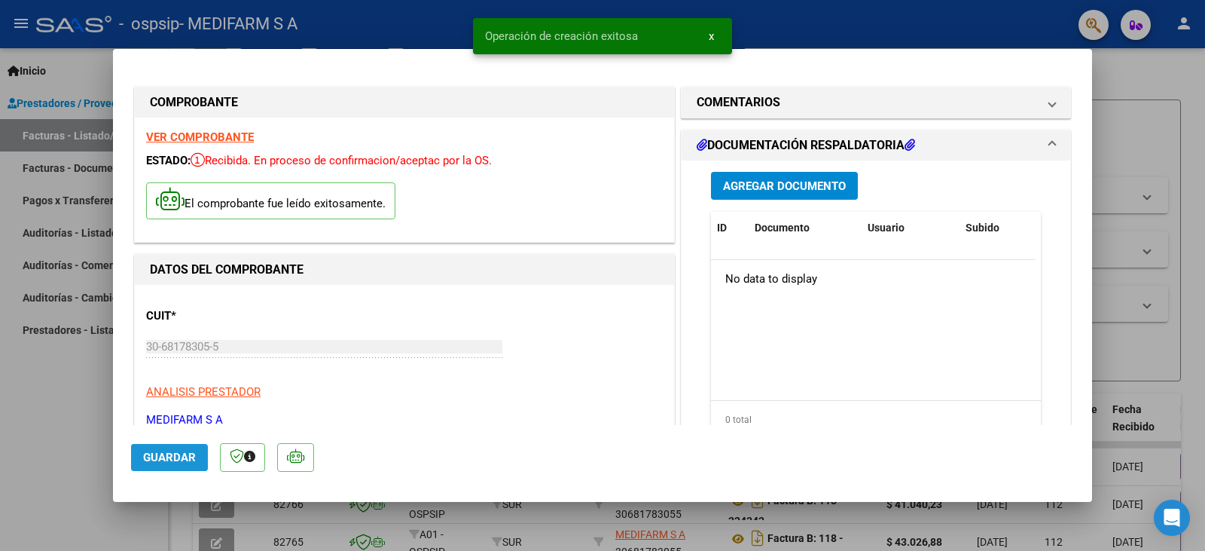
click at [162, 453] on span "Guardar" at bounding box center [169, 457] width 53 height 14
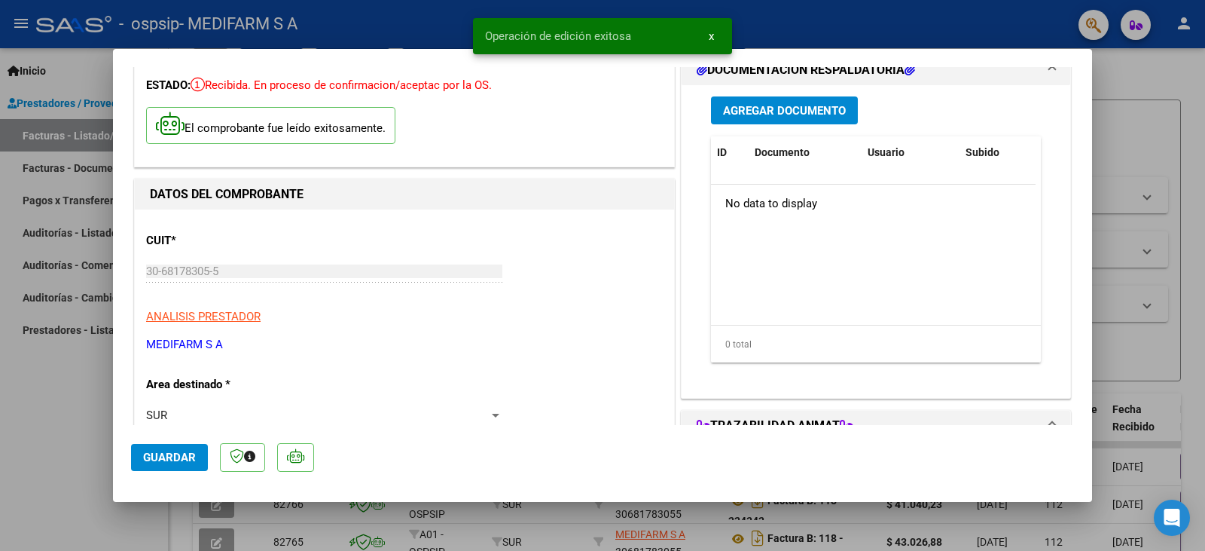
scroll to position [0, 0]
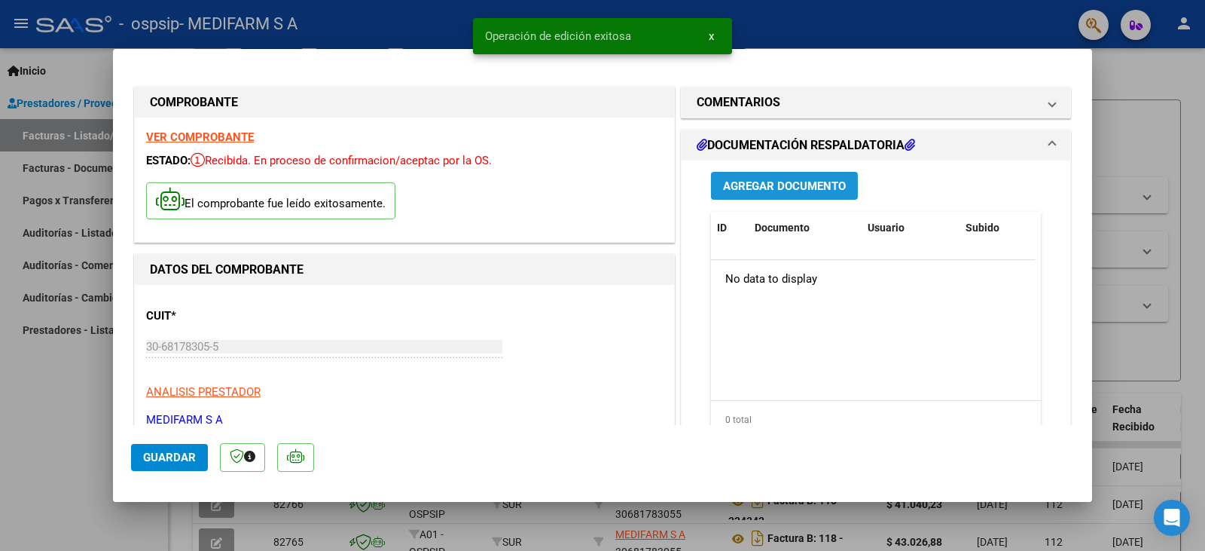
click at [729, 188] on span "Agregar Documento" at bounding box center [784, 186] width 123 height 14
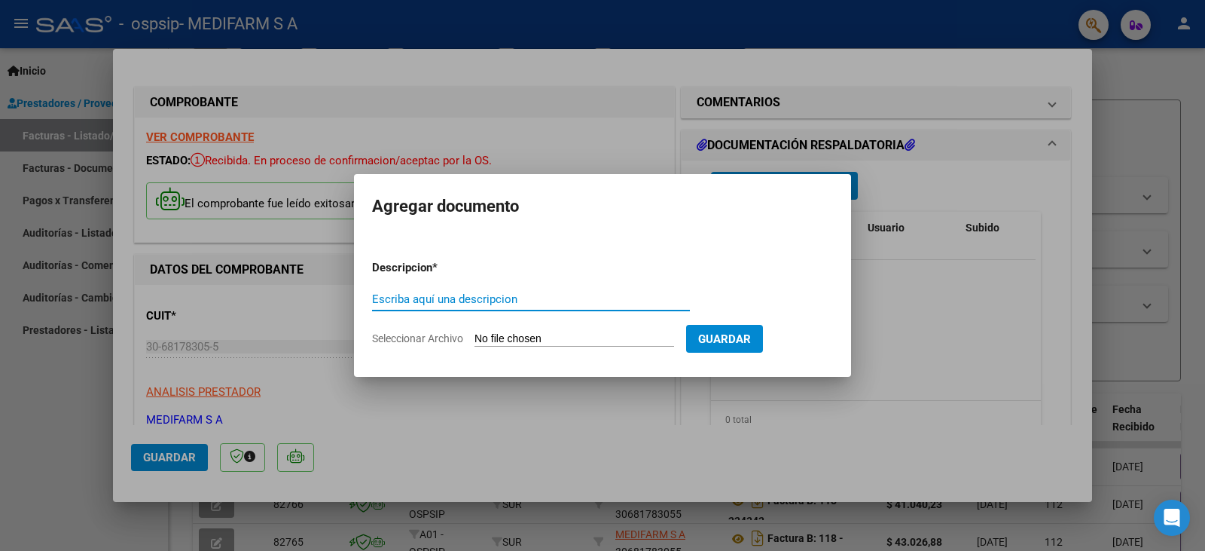
click at [496, 302] on input "Escriba aquí una descripcion" at bounding box center [531, 299] width 318 height 14
type input "REMITO"
click at [556, 343] on input "Seleccionar Archivo" at bounding box center [575, 339] width 200 height 14
type input "C:\fakepath\80R02815015 - 6924.pdf"
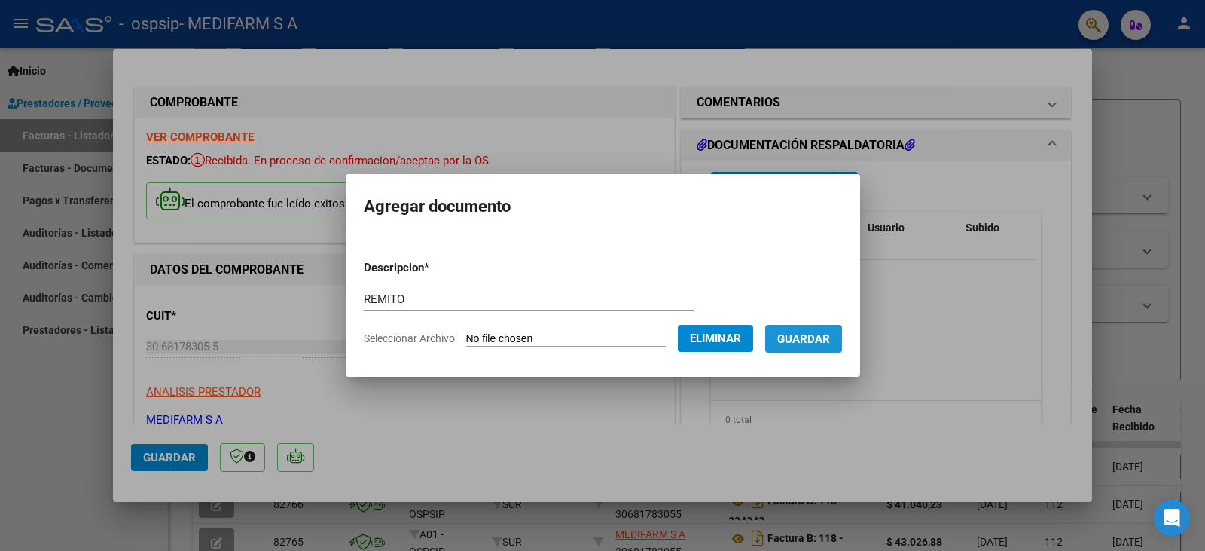
click at [826, 343] on span "Guardar" at bounding box center [803, 339] width 53 height 14
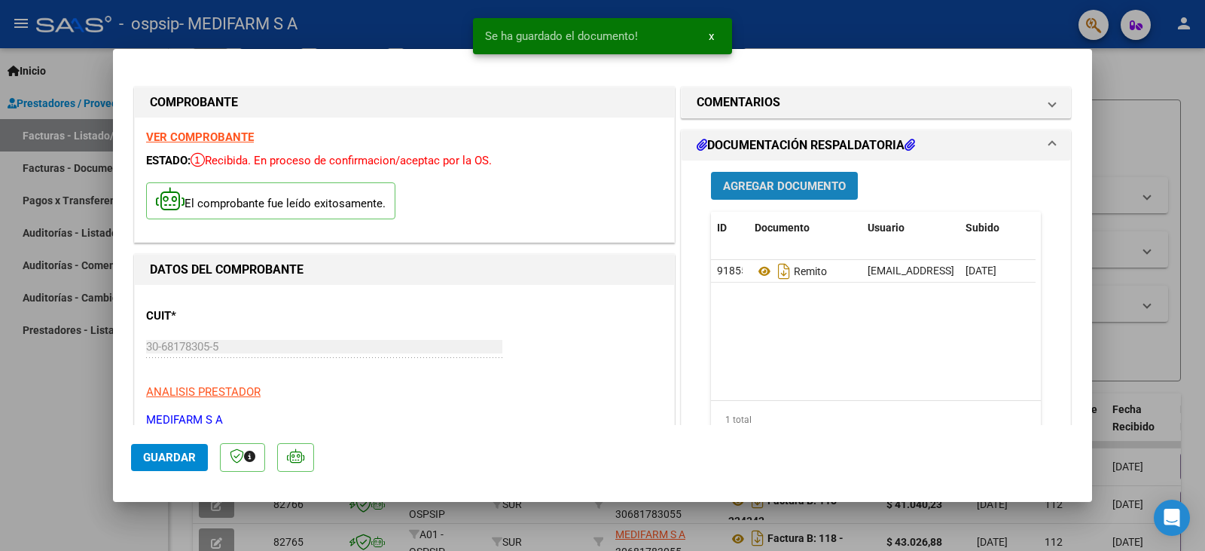
click at [739, 187] on span "Agregar Documento" at bounding box center [784, 186] width 123 height 14
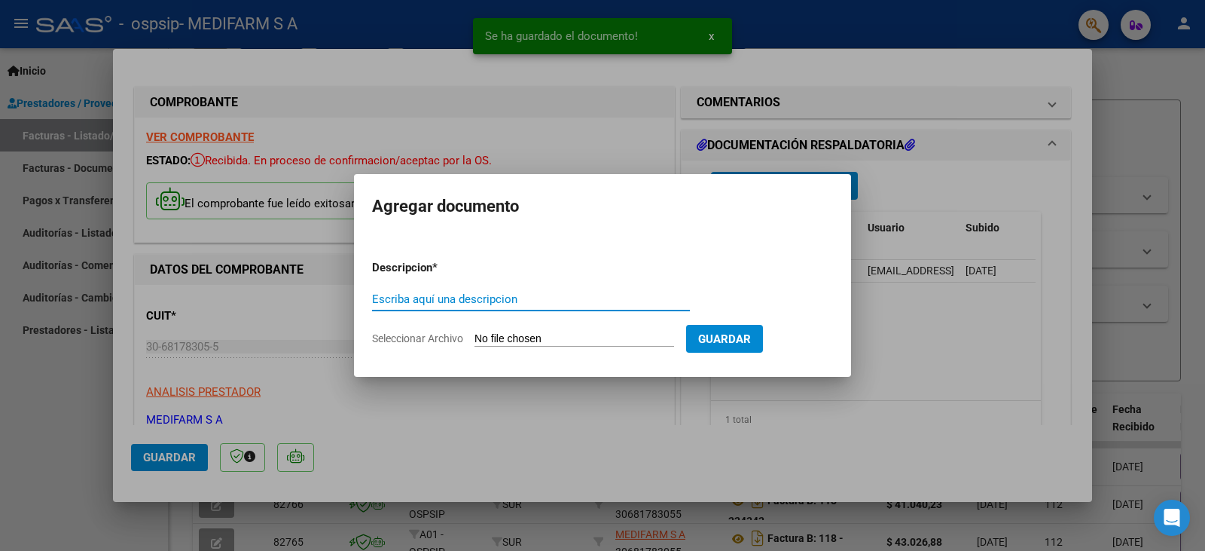
click at [454, 297] on input "Escriba aquí una descripcion" at bounding box center [531, 299] width 318 height 14
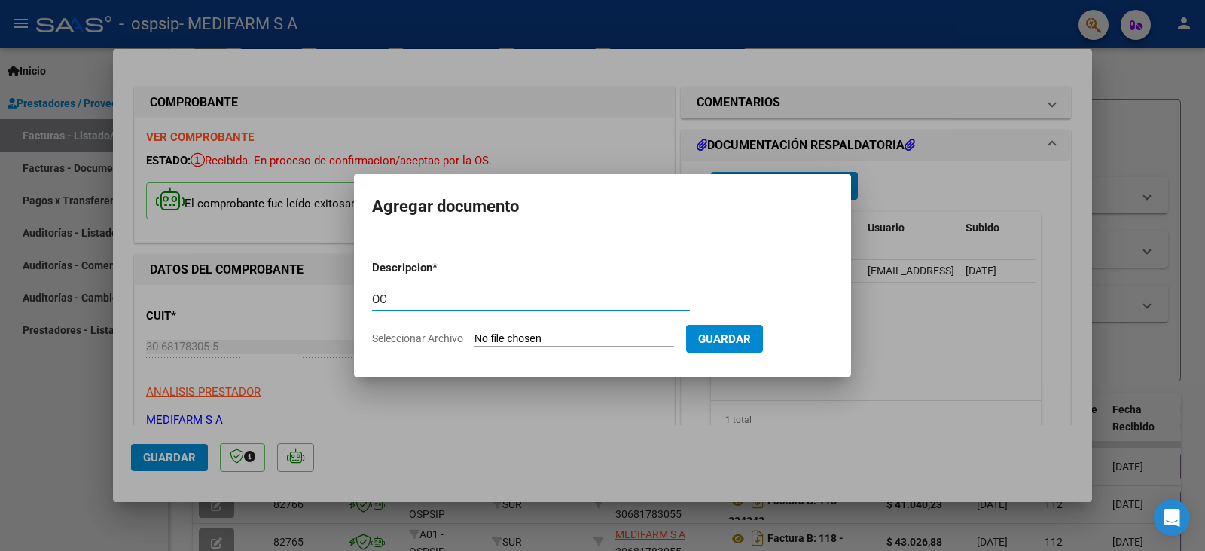
type input "OC"
click at [564, 341] on input "Seleccionar Archivo" at bounding box center [575, 339] width 200 height 14
type input "C:\fakepath\6924.pdf"
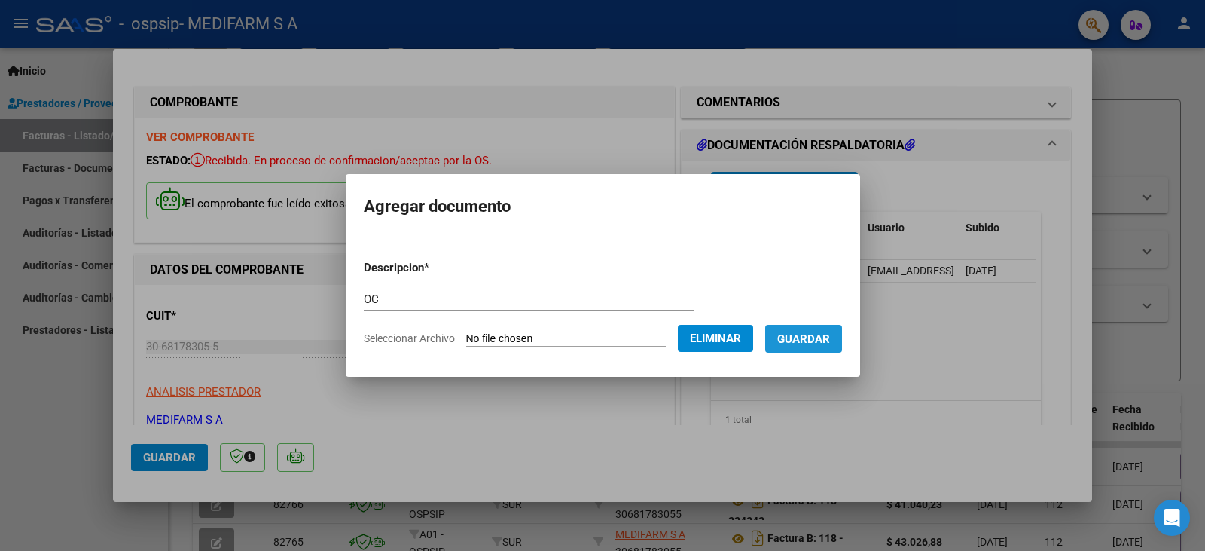
click at [830, 339] on span "Guardar" at bounding box center [803, 339] width 53 height 14
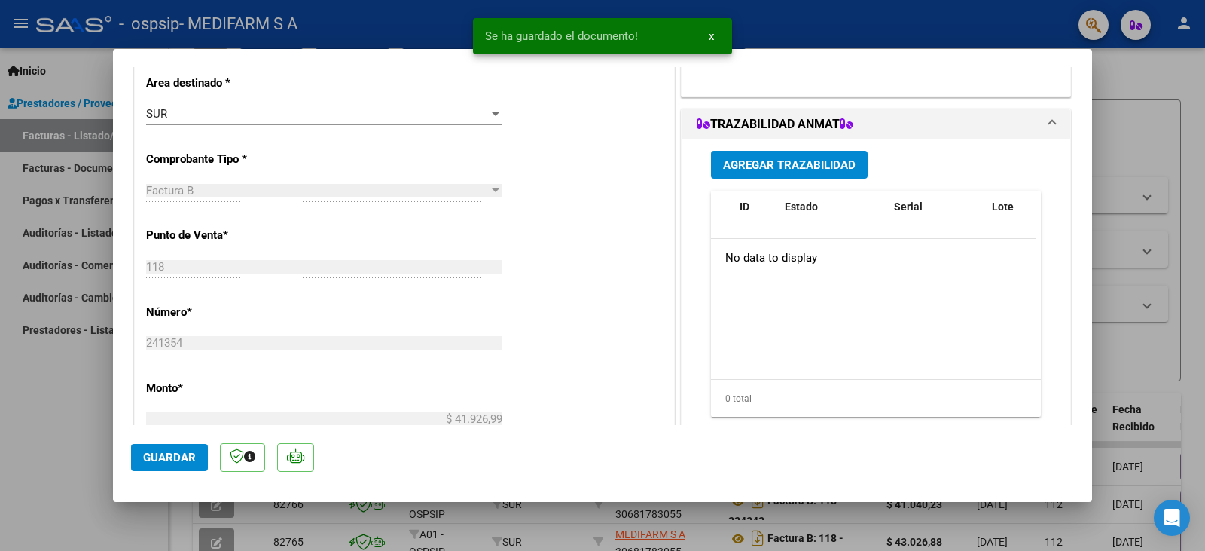
scroll to position [301, 0]
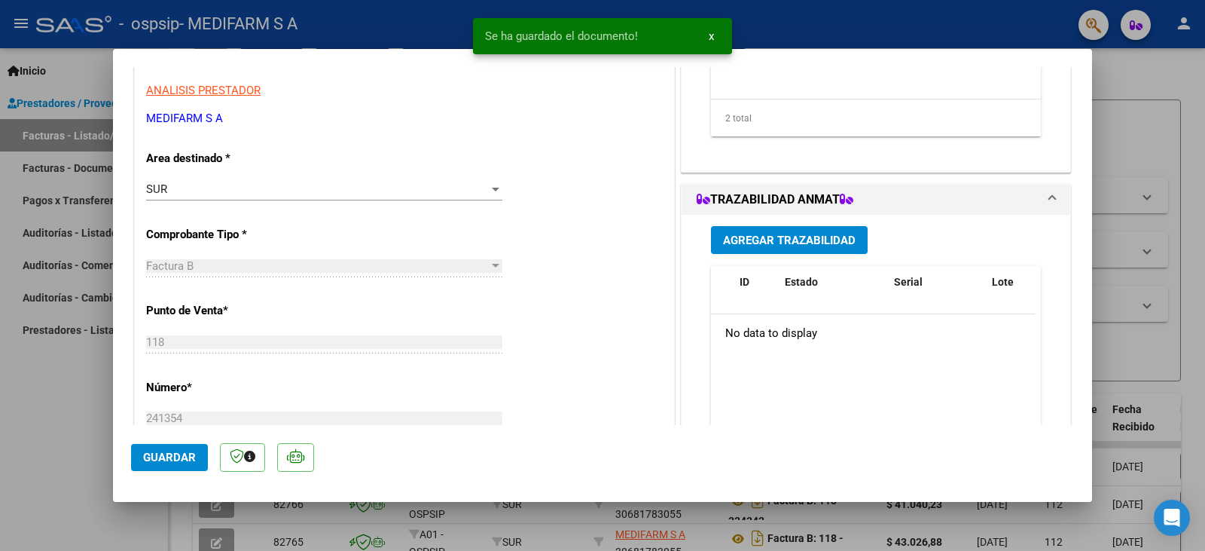
click at [766, 247] on span "Agregar Trazabilidad" at bounding box center [789, 241] width 133 height 14
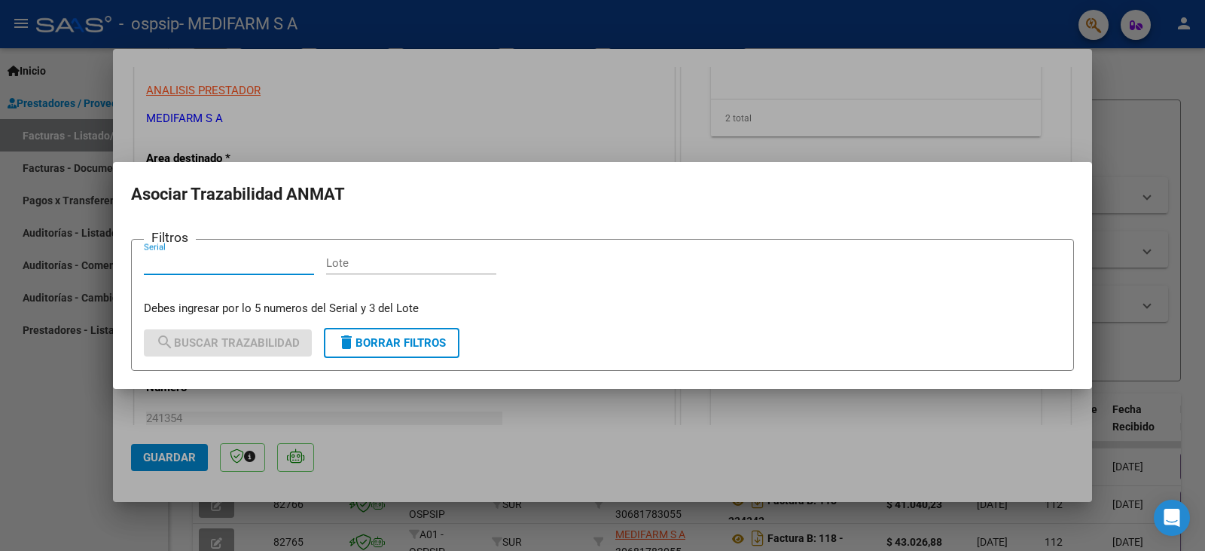
click at [403, 267] on input "Lote" at bounding box center [411, 263] width 170 height 14
paste input "8205"
type input "8205"
click at [239, 263] on input "Serial" at bounding box center [229, 263] width 170 height 14
paste input "3944743139"
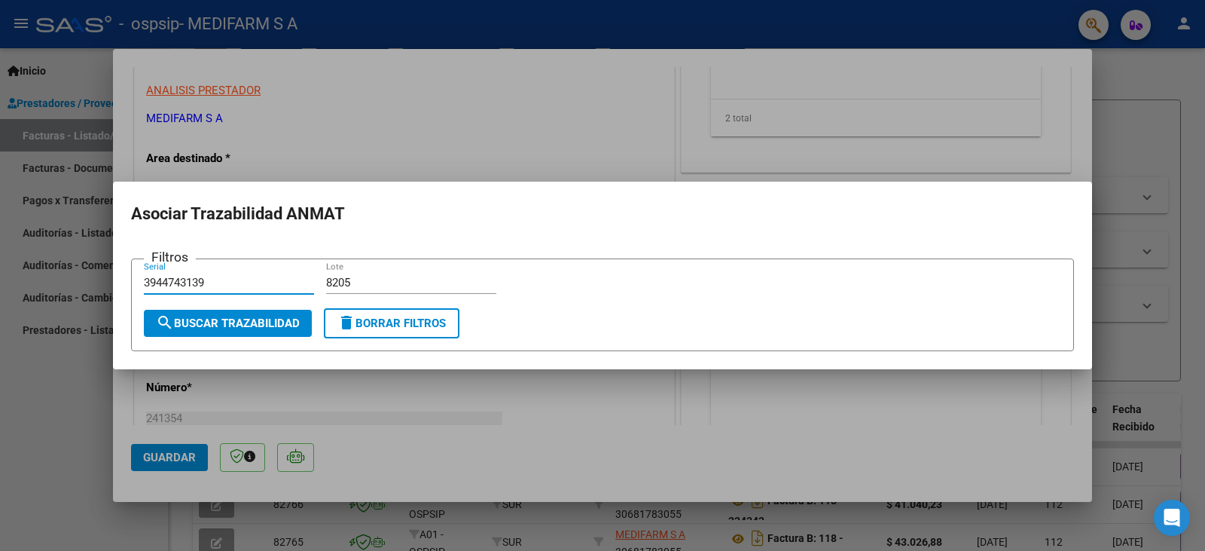
type input "3944743139"
click at [252, 324] on span "search Buscar Trazabilidad" at bounding box center [228, 323] width 144 height 14
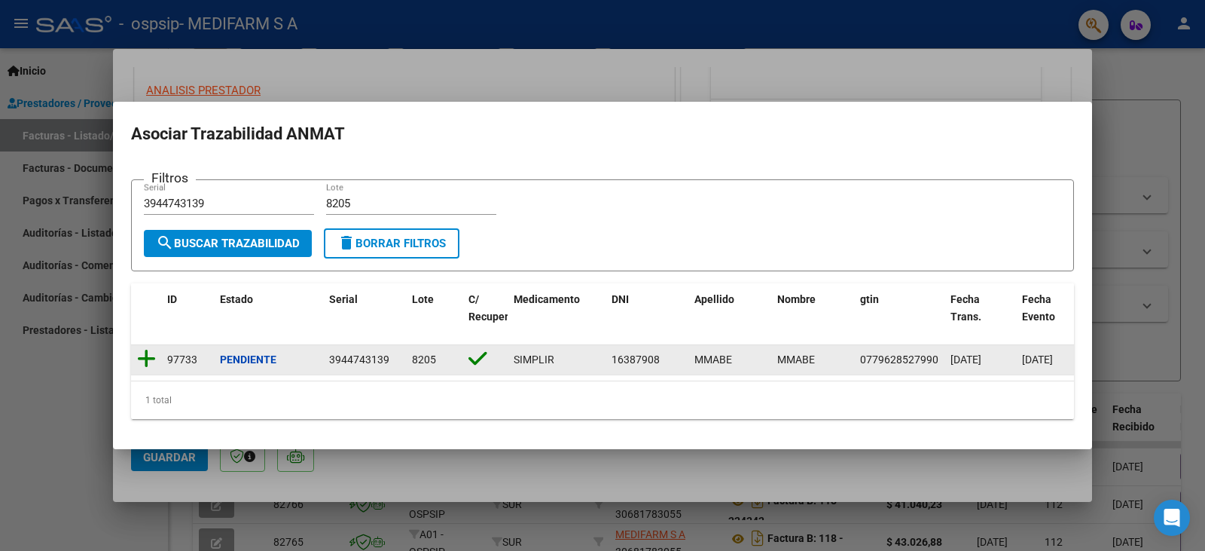
click at [148, 350] on icon at bounding box center [146, 358] width 19 height 21
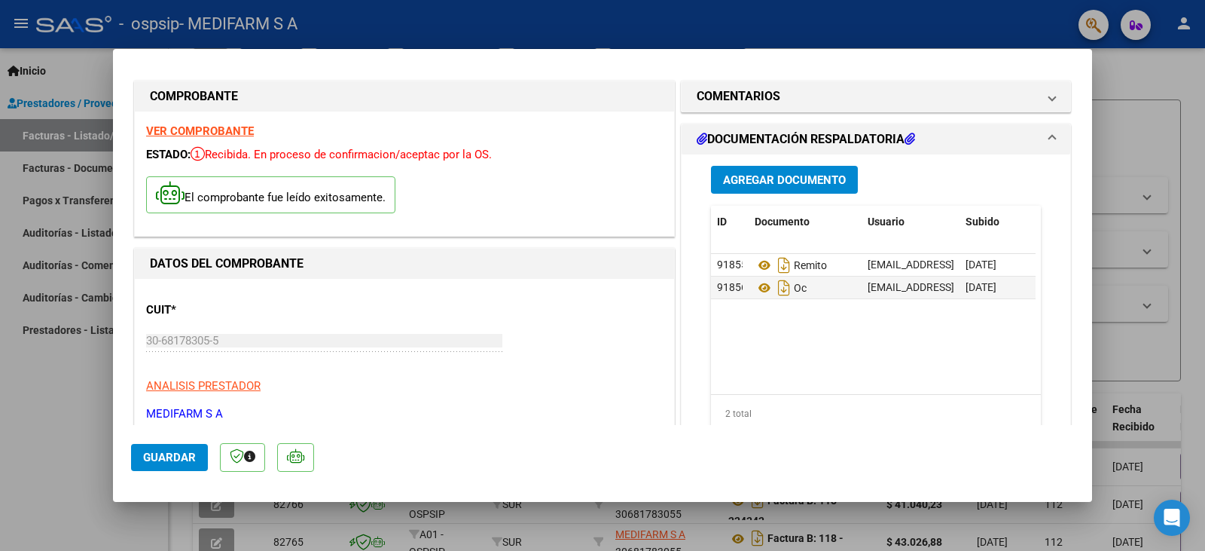
scroll to position [0, 0]
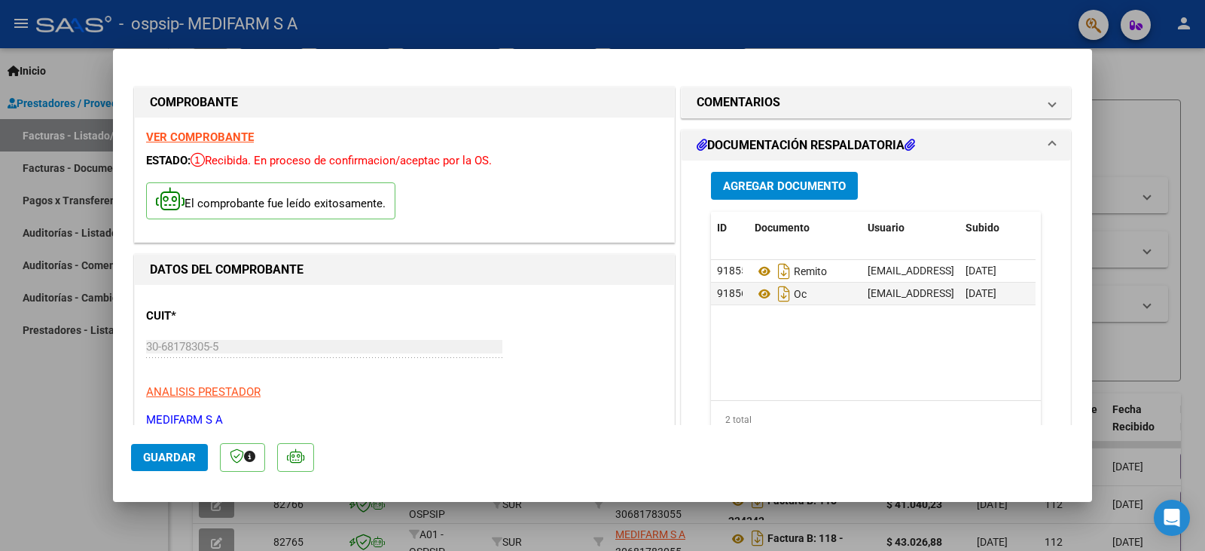
type input "$ 0,00"
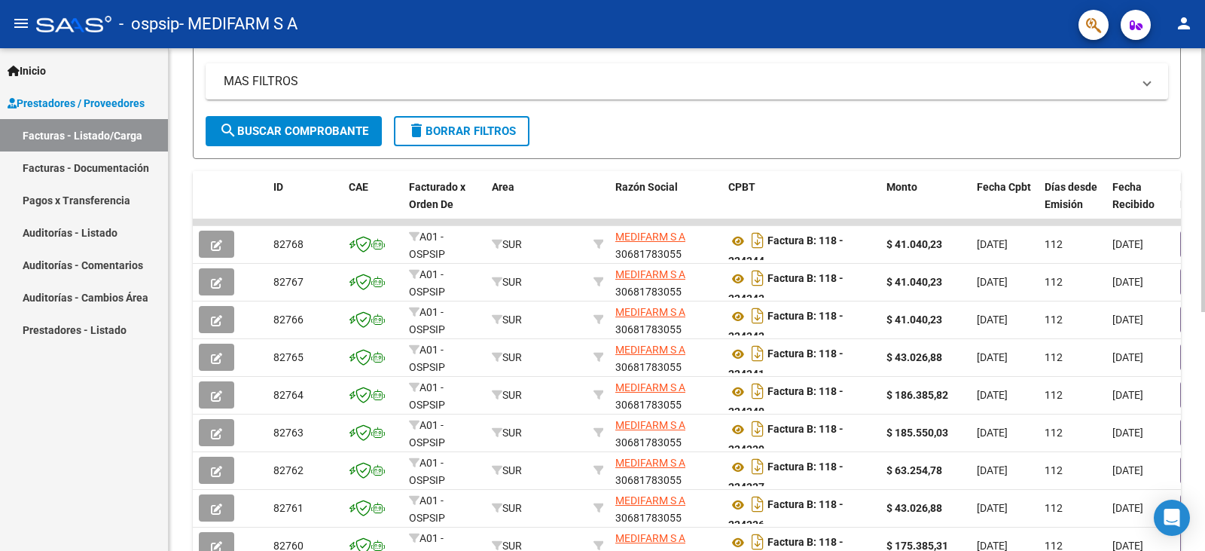
scroll to position [456, 0]
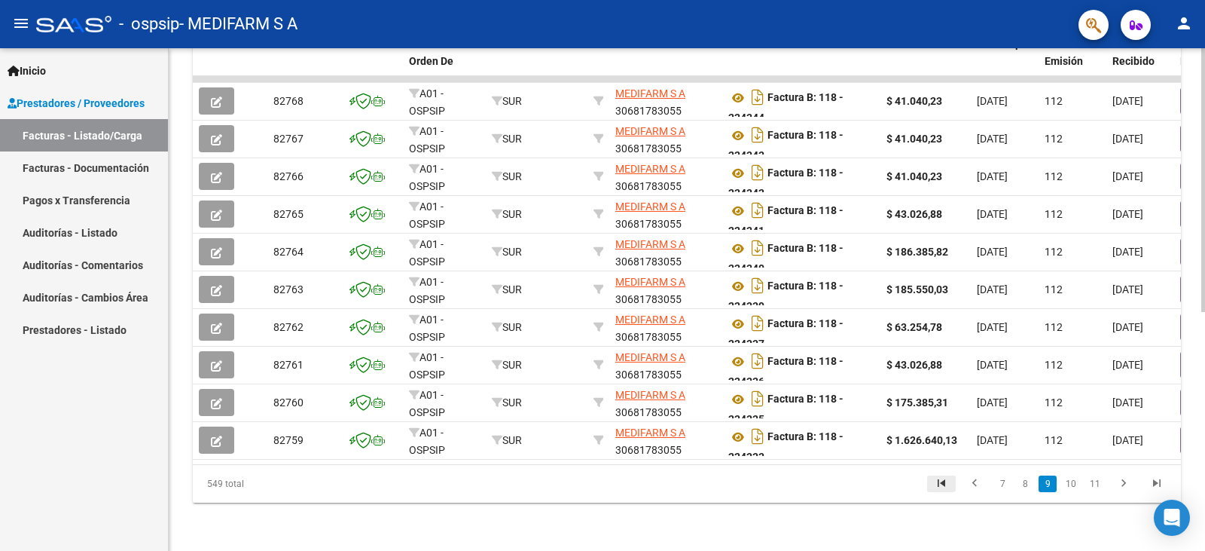
click at [942, 481] on icon "go to first page" at bounding box center [942, 485] width 20 height 18
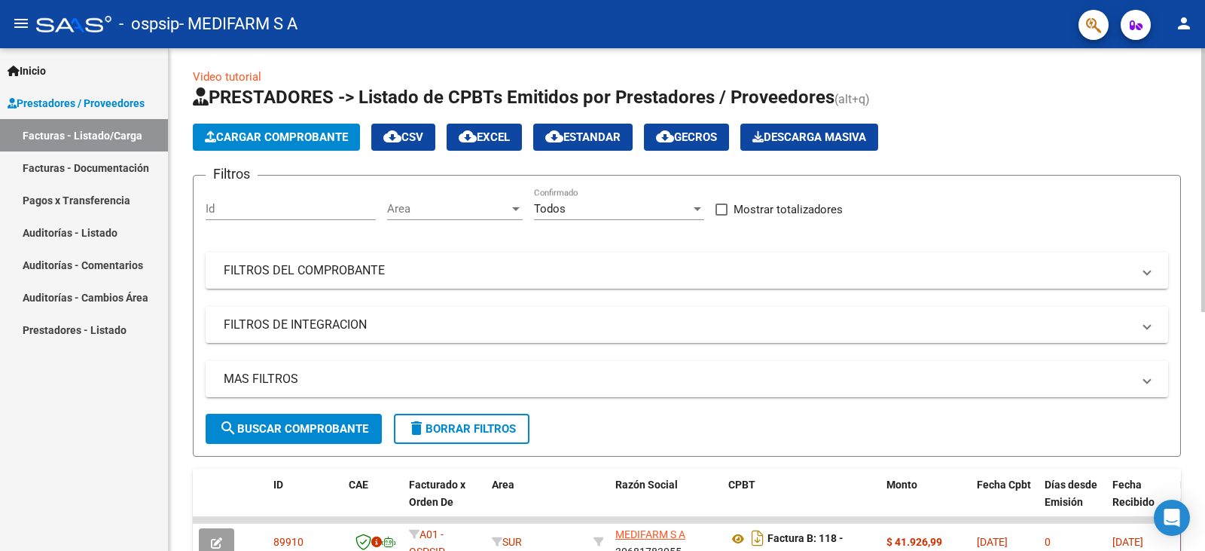
scroll to position [0, 0]
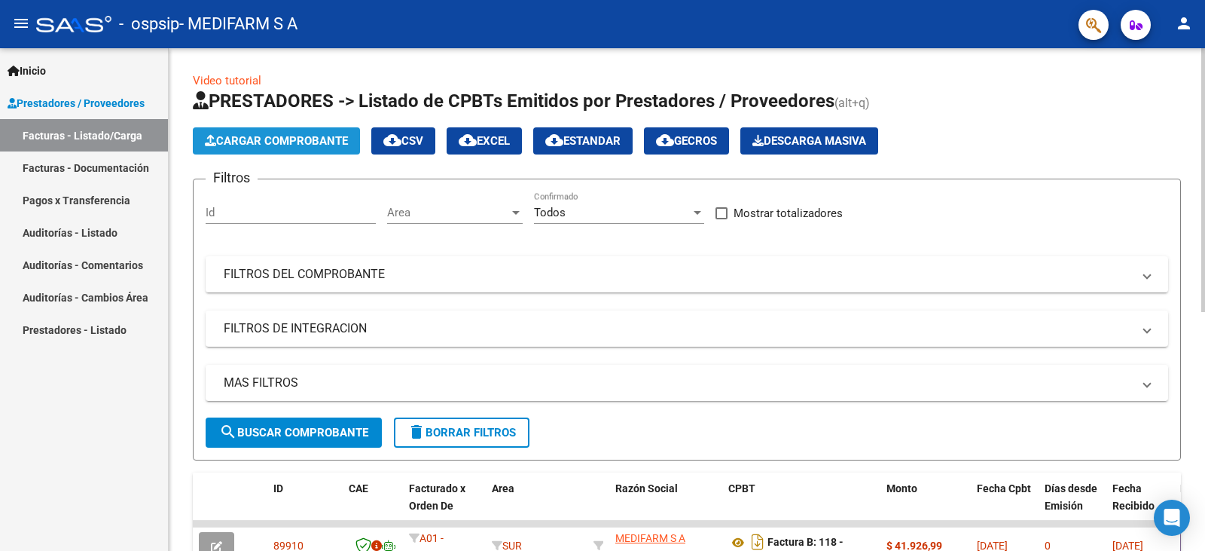
click at [307, 146] on span "Cargar Comprobante" at bounding box center [276, 141] width 143 height 14
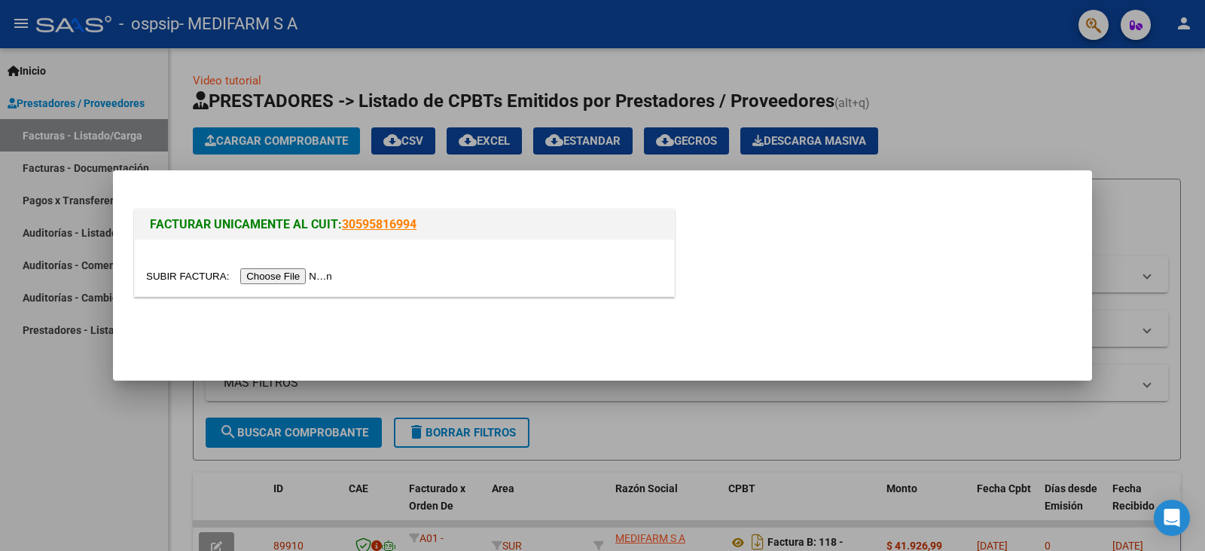
click at [279, 278] on input "file" at bounding box center [241, 276] width 191 height 16
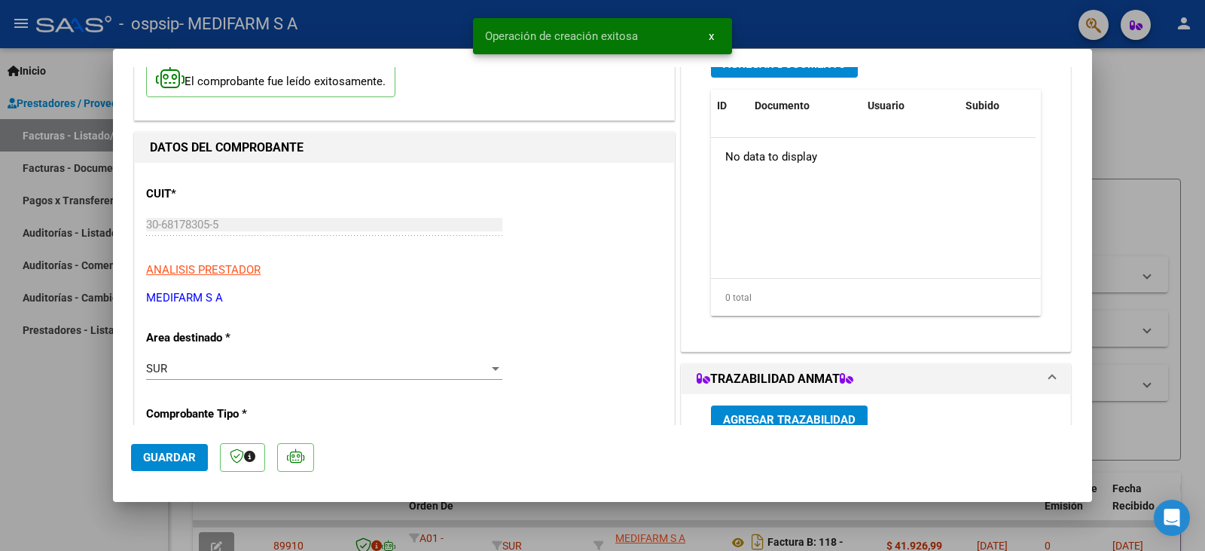
scroll to position [151, 0]
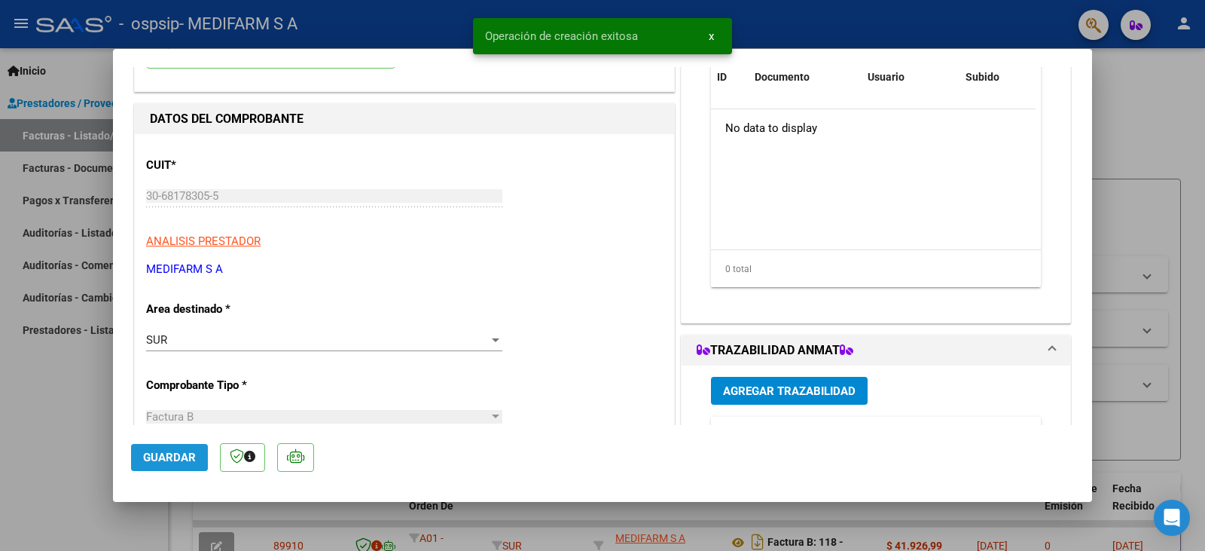
click at [174, 453] on span "Guardar" at bounding box center [169, 457] width 53 height 14
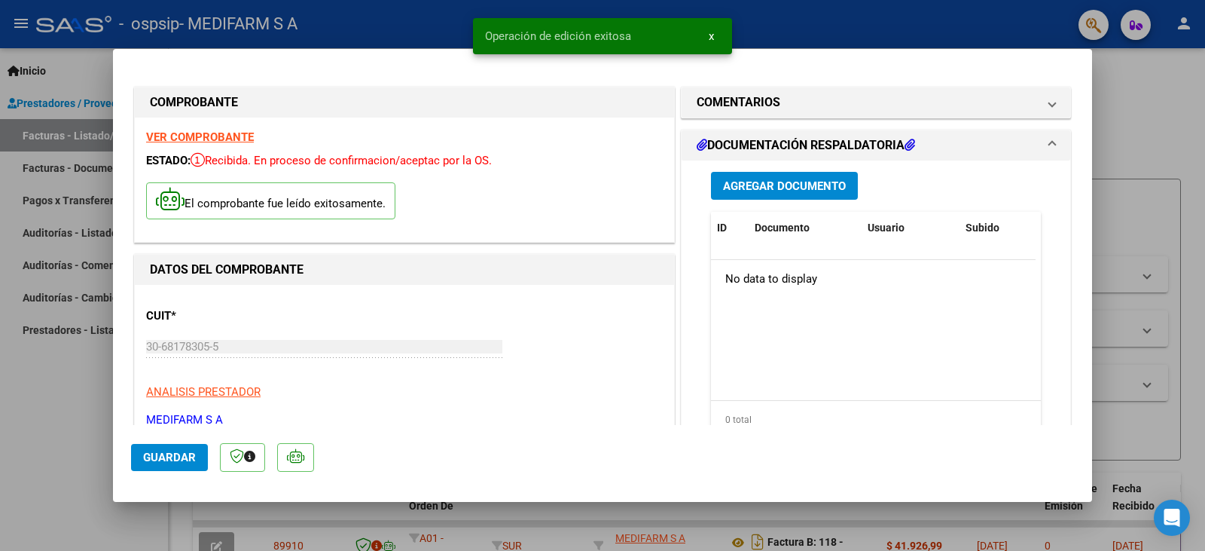
click at [764, 188] on span "Agregar Documento" at bounding box center [784, 186] width 123 height 14
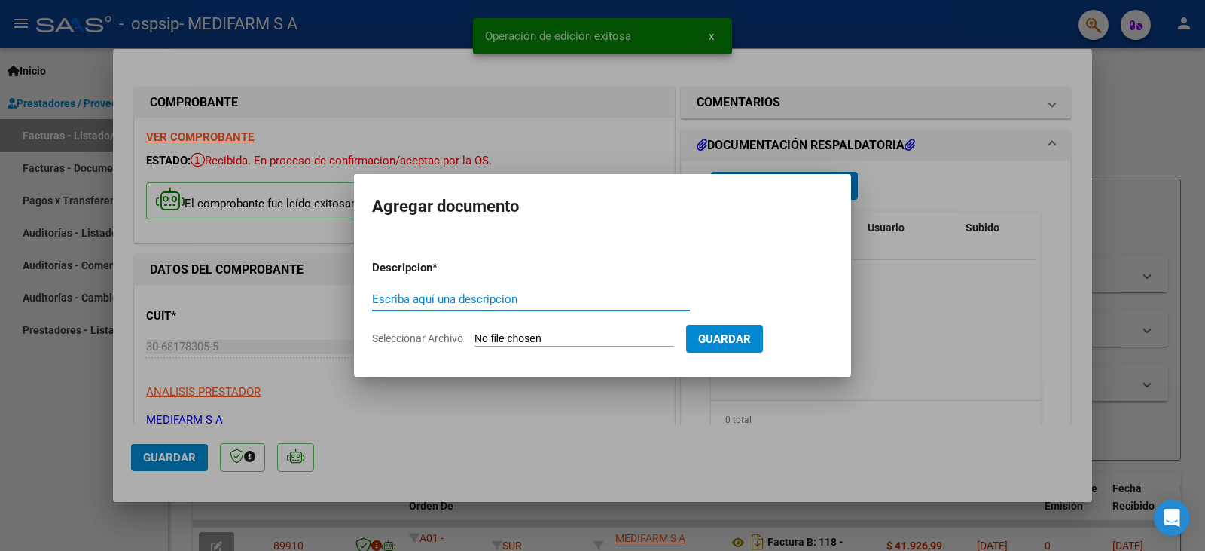
click at [514, 298] on input "Escriba aquí una descripcion" at bounding box center [531, 299] width 318 height 14
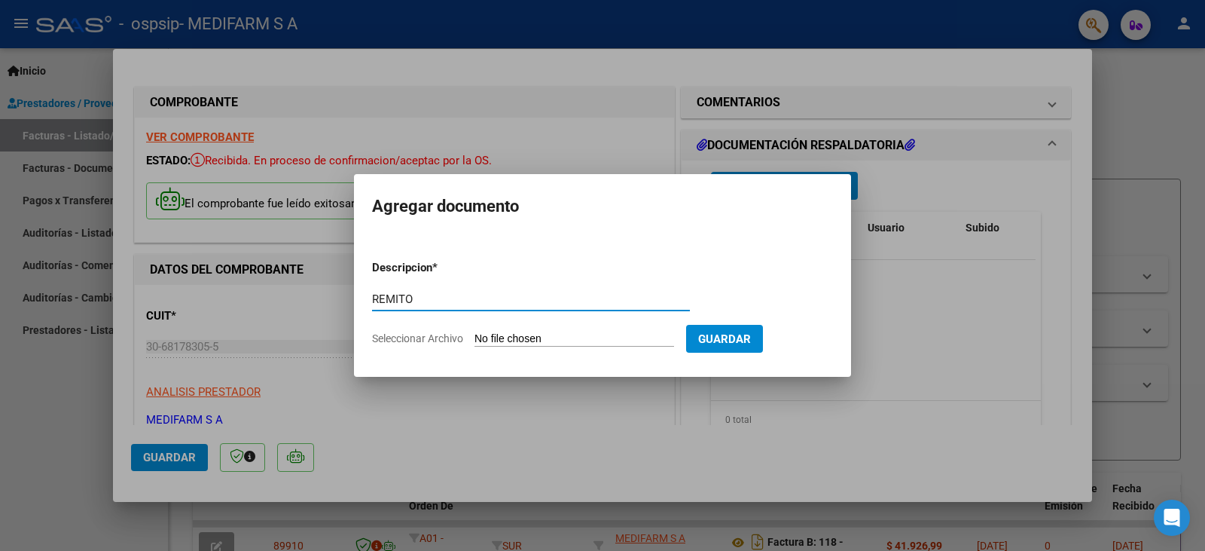
type input "REMITO"
click at [520, 334] on input "Seleccionar Archivo" at bounding box center [575, 339] width 200 height 14
type input "C:\fakepath\80R02815031 - 6984.pdf"
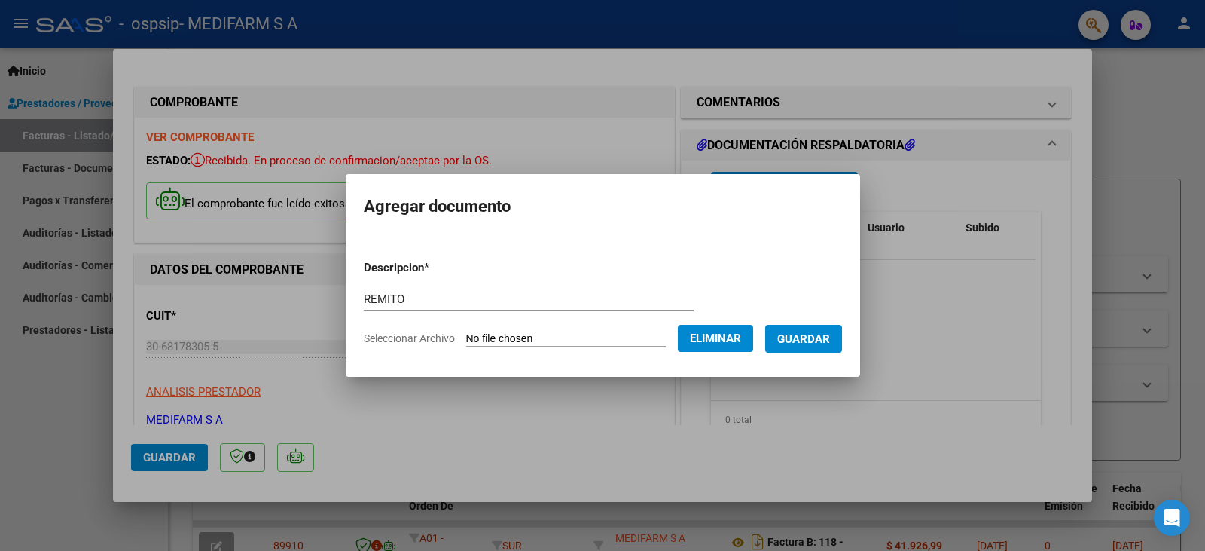
click at [823, 334] on span "Guardar" at bounding box center [803, 339] width 53 height 14
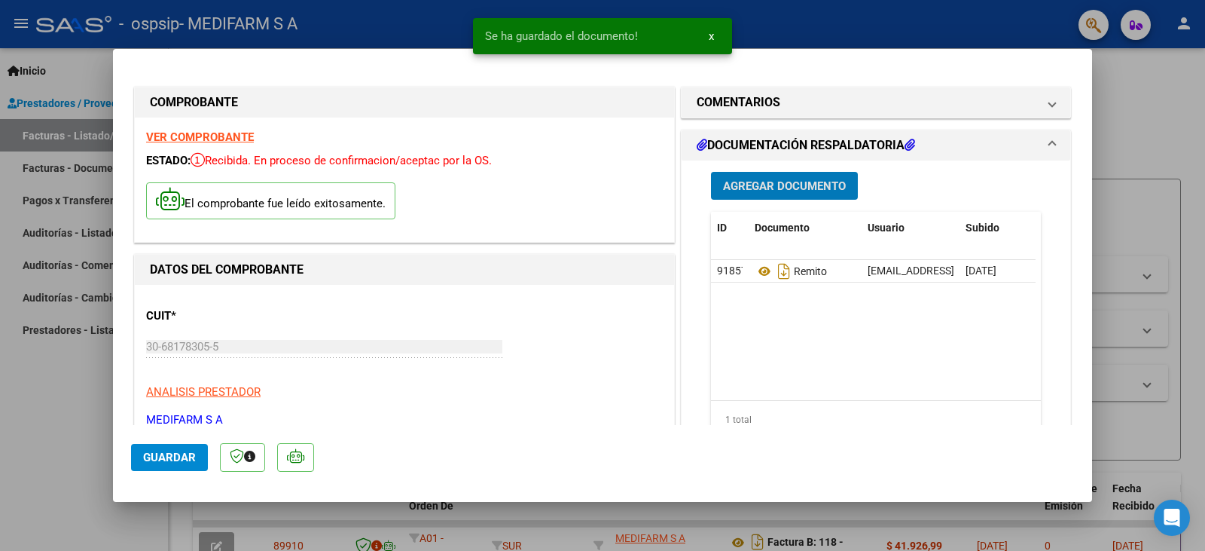
click at [768, 189] on span "Agregar Documento" at bounding box center [784, 186] width 123 height 14
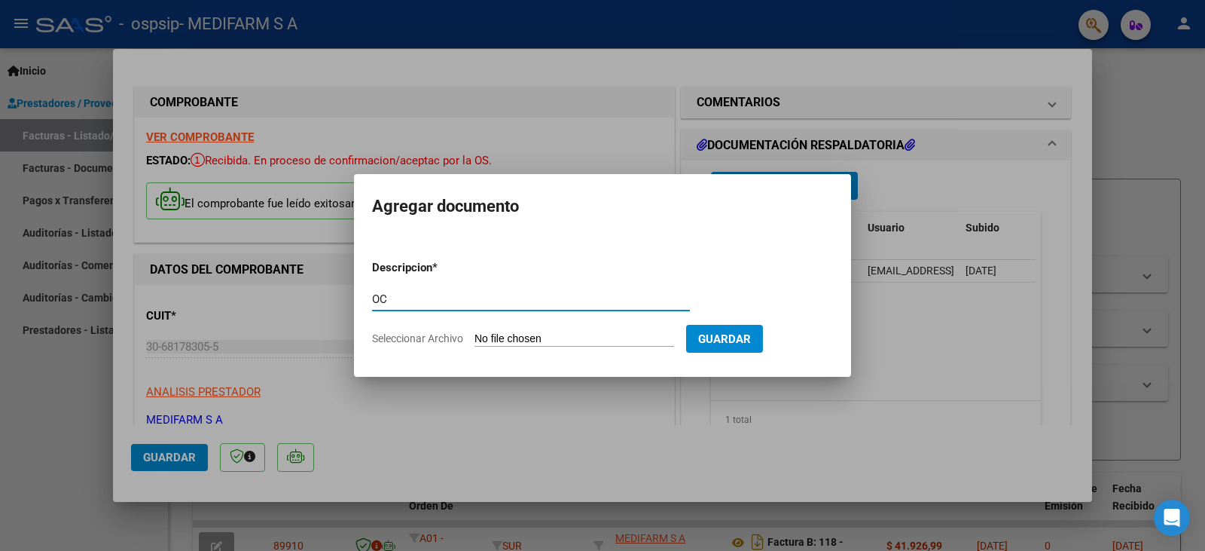
type input "OC"
click at [516, 339] on input "Seleccionar Archivo" at bounding box center [575, 339] width 200 height 14
type input "C:\fakepath\6984.pdf"
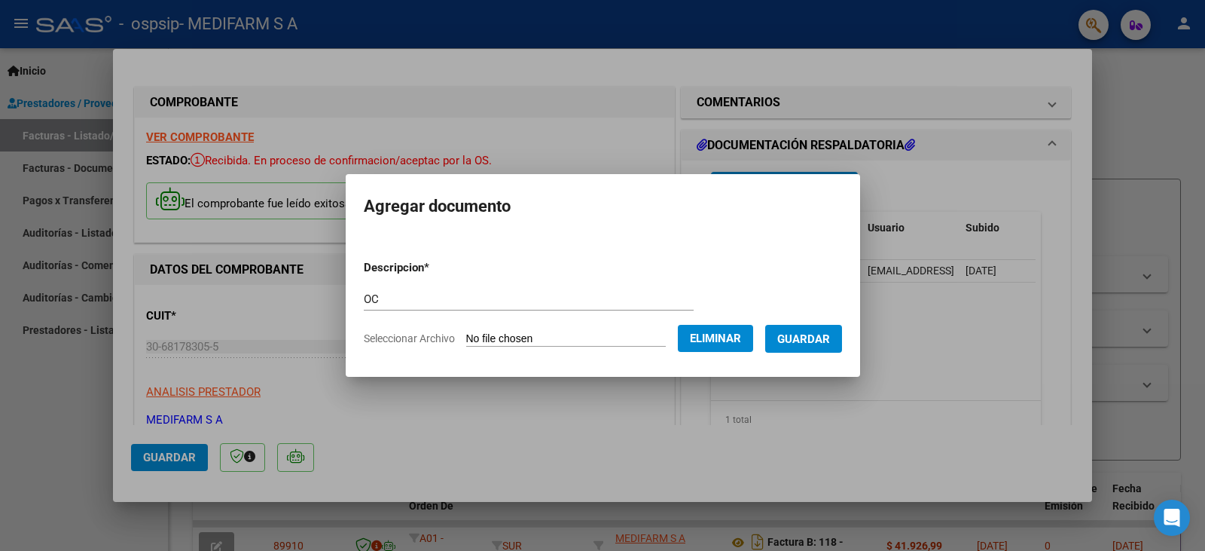
click at [832, 328] on button "Guardar" at bounding box center [803, 339] width 77 height 28
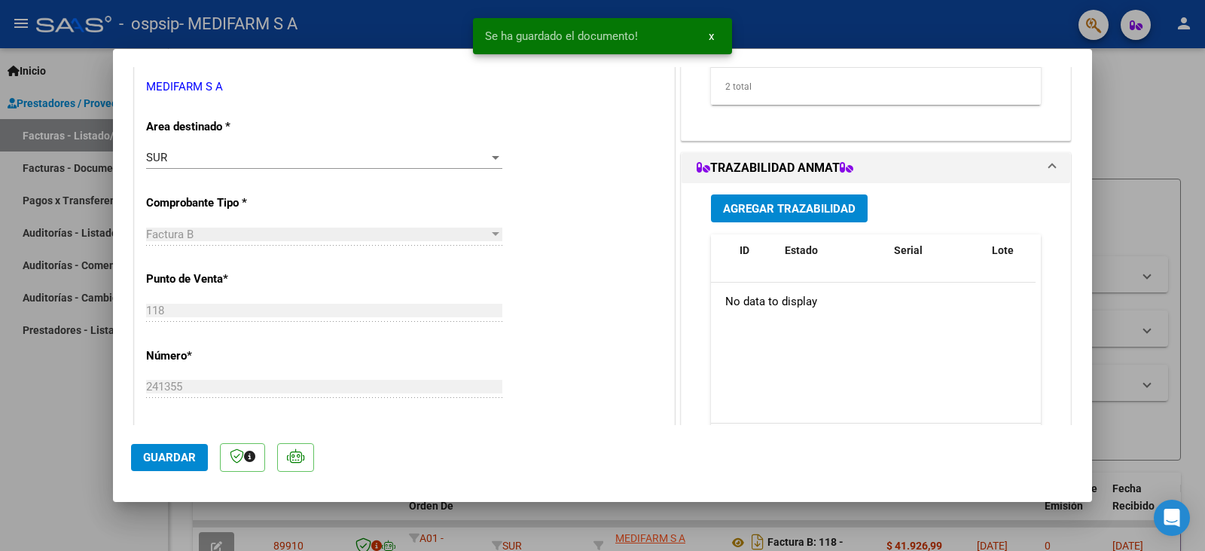
scroll to position [301, 0]
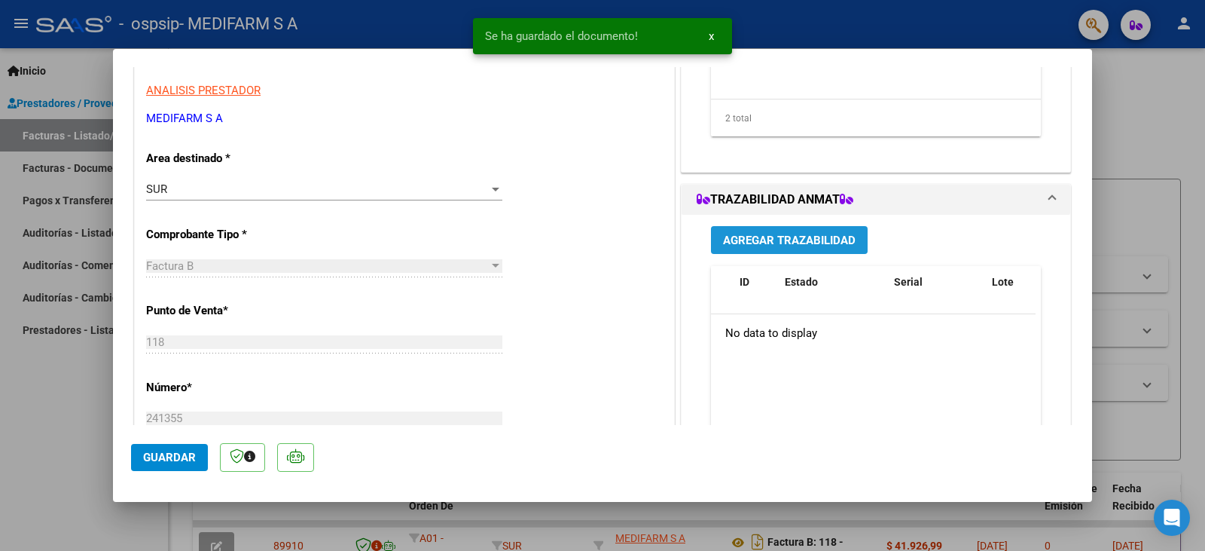
click at [759, 238] on span "Agregar Trazabilidad" at bounding box center [789, 241] width 133 height 14
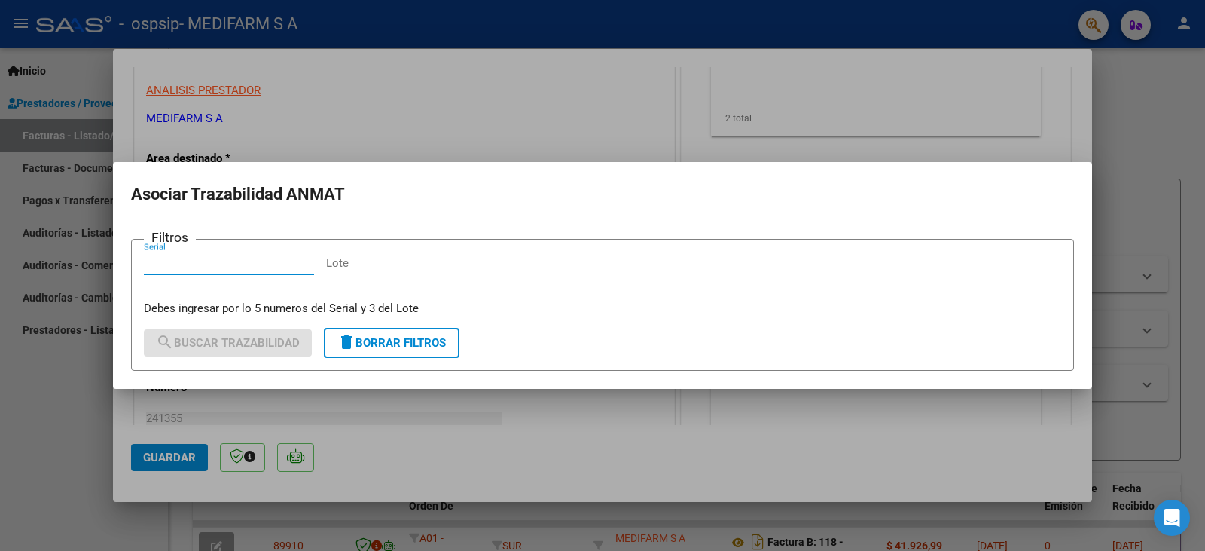
click at [343, 263] on input "Lote" at bounding box center [411, 263] width 170 height 14
paste input "8205"
type input "8205"
click at [232, 268] on input "Serial" at bounding box center [229, 263] width 170 height 14
paste input "2491321"
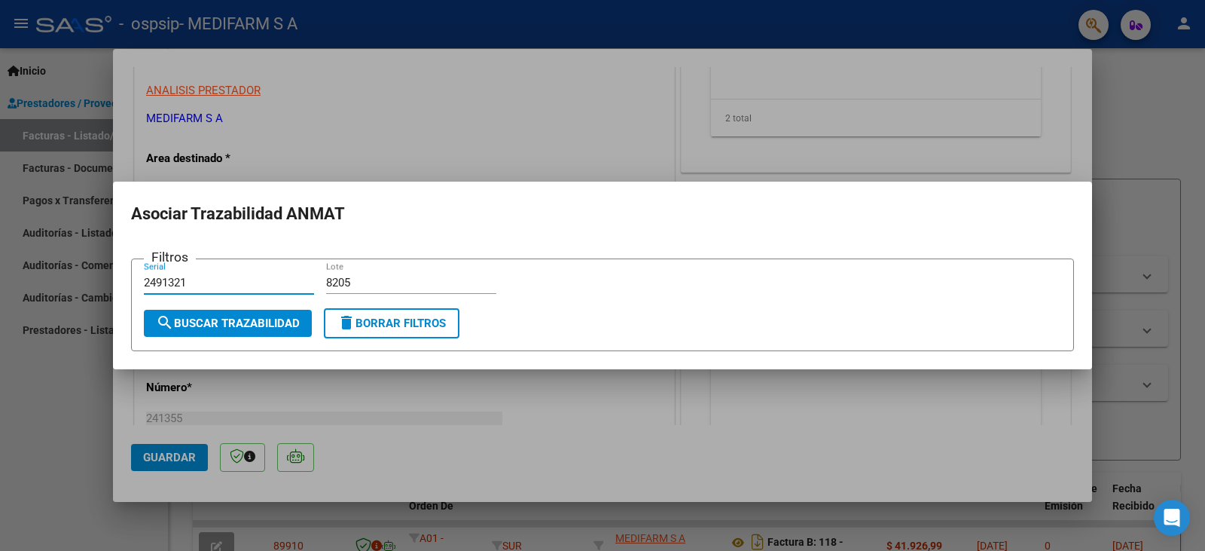
type input "2491321"
click at [261, 327] on span "search Buscar Trazabilidad" at bounding box center [228, 323] width 144 height 14
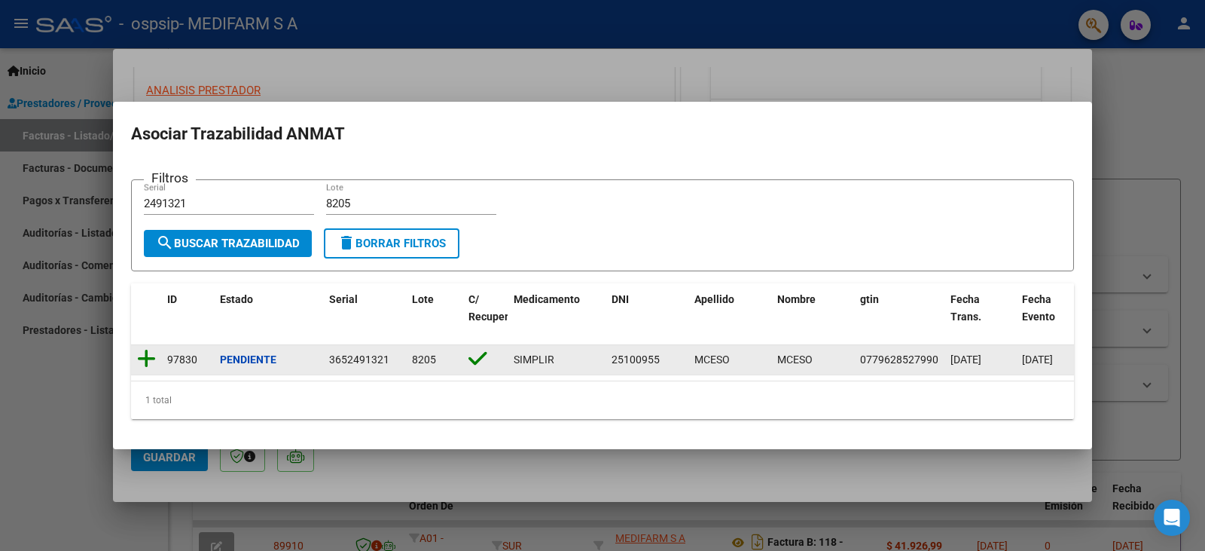
click at [139, 351] on icon at bounding box center [146, 358] width 19 height 21
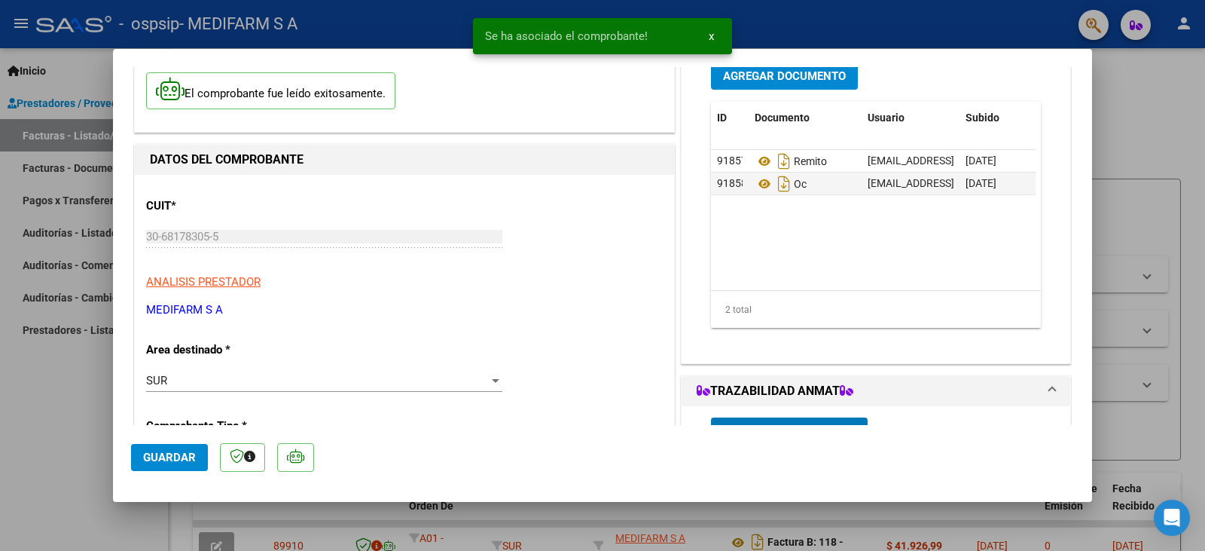
scroll to position [0, 0]
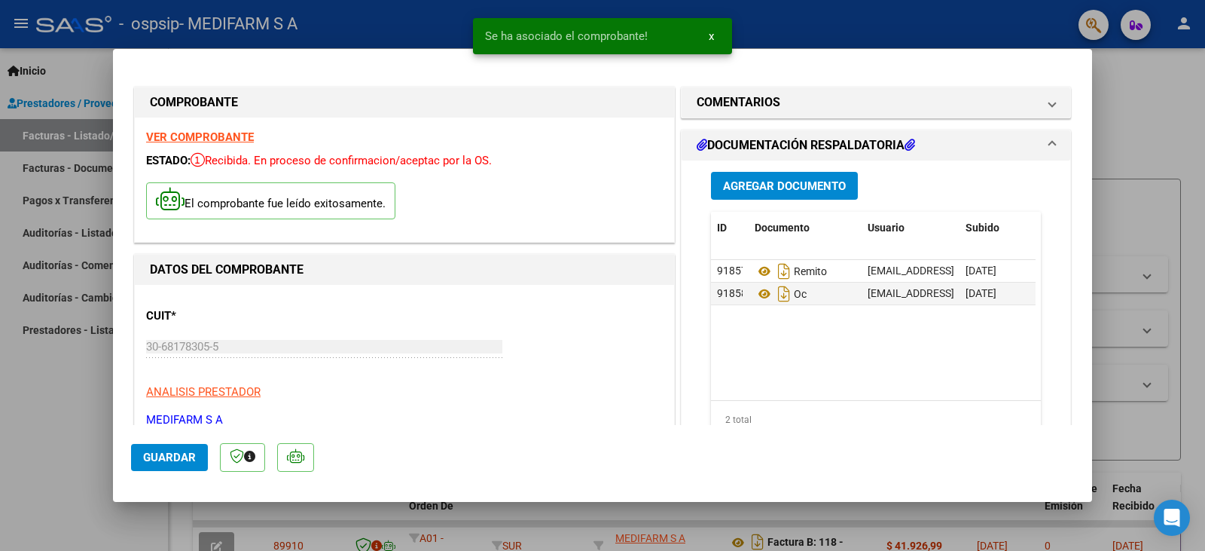
type input "$ 0,00"
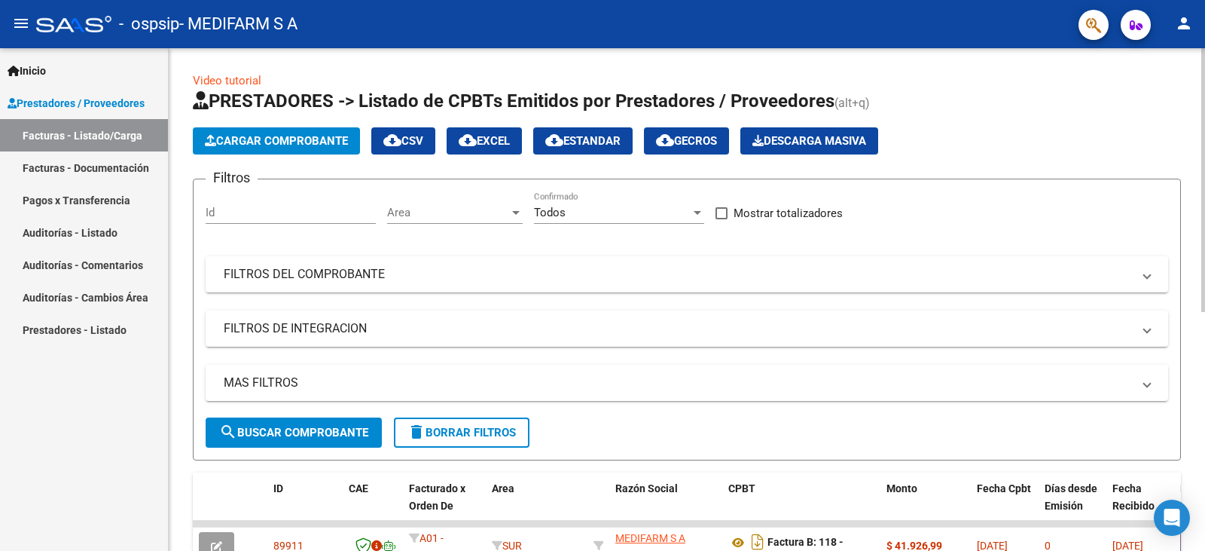
click at [290, 141] on span "Cargar Comprobante" at bounding box center [276, 141] width 143 height 14
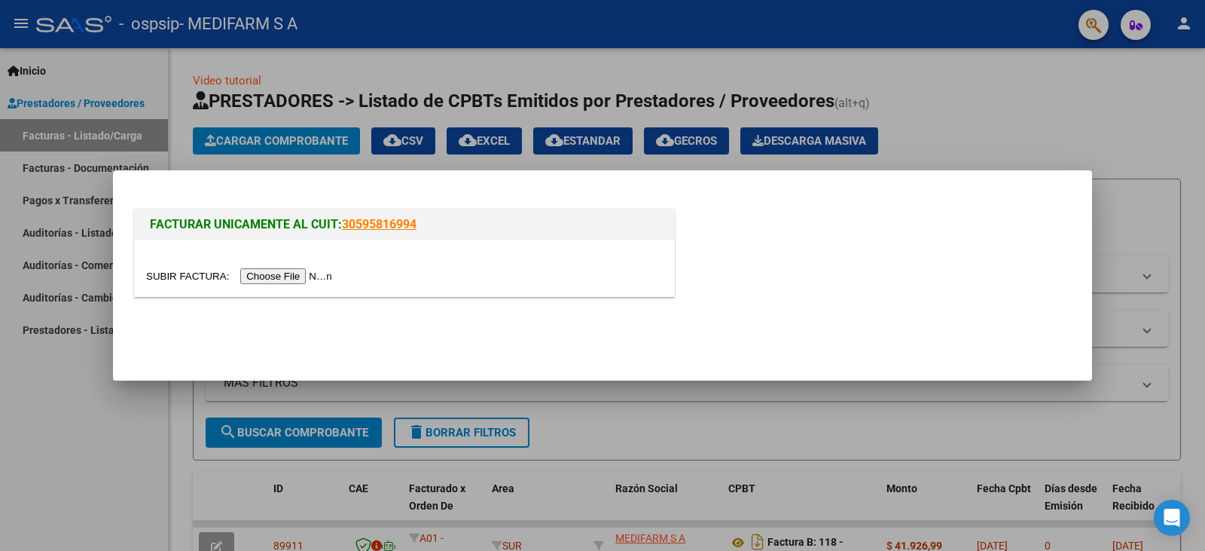
click at [317, 271] on input "file" at bounding box center [241, 276] width 191 height 16
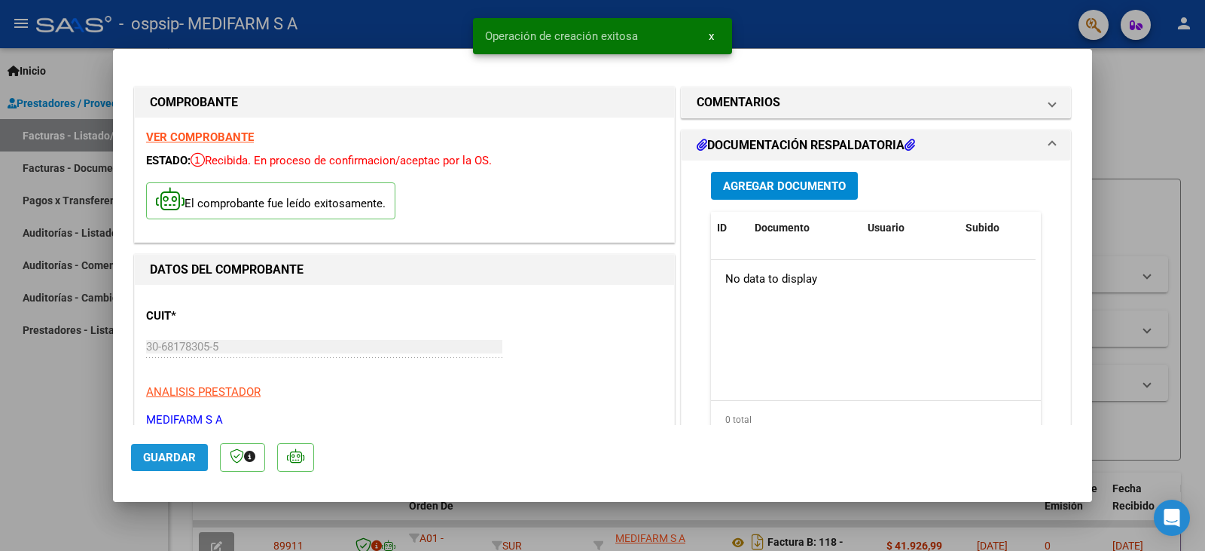
click at [183, 450] on span "Guardar" at bounding box center [169, 457] width 53 height 14
click at [740, 186] on span "Agregar Documento" at bounding box center [784, 186] width 123 height 14
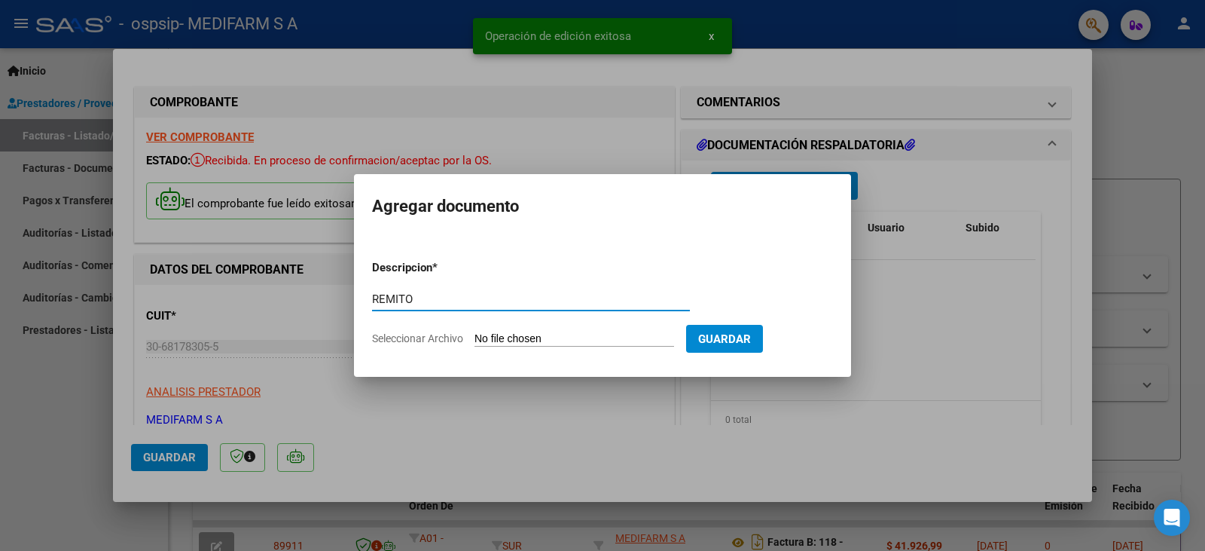
type input "REMITO"
click at [576, 330] on form "Descripcion * REMITO Escriba aquí una descripcion Seleccionar Archivo Guardar" at bounding box center [602, 303] width 461 height 110
click at [751, 341] on span "Guardar" at bounding box center [724, 339] width 53 height 14
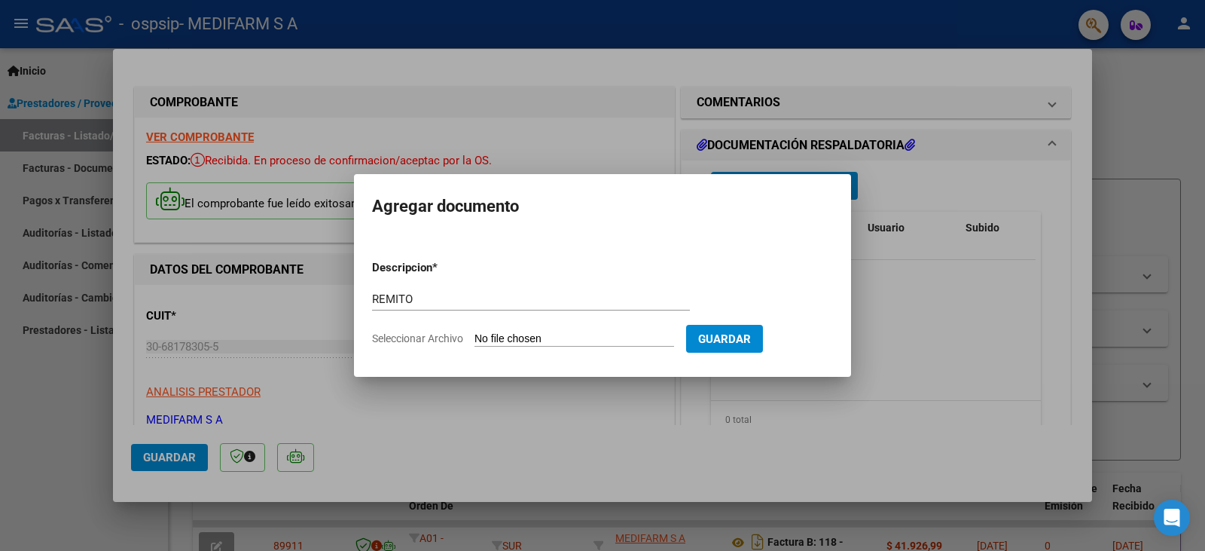
click at [526, 350] on form "Descripcion * REMITO Escriba aquí una descripcion Seleccionar Archivo Guardar" at bounding box center [602, 303] width 461 height 110
click at [517, 348] on form "Descripcion * REMITO Escriba aquí una descripcion Seleccionar Archivo Guardar" at bounding box center [602, 303] width 461 height 110
click at [515, 347] on form "Descripcion * REMITO Escriba aquí una descripcion Seleccionar Archivo Guardar" at bounding box center [602, 303] width 461 height 110
click at [516, 340] on input "Seleccionar Archivo" at bounding box center [575, 339] width 200 height 14
type input "C:\fakepath\6937.pdf"
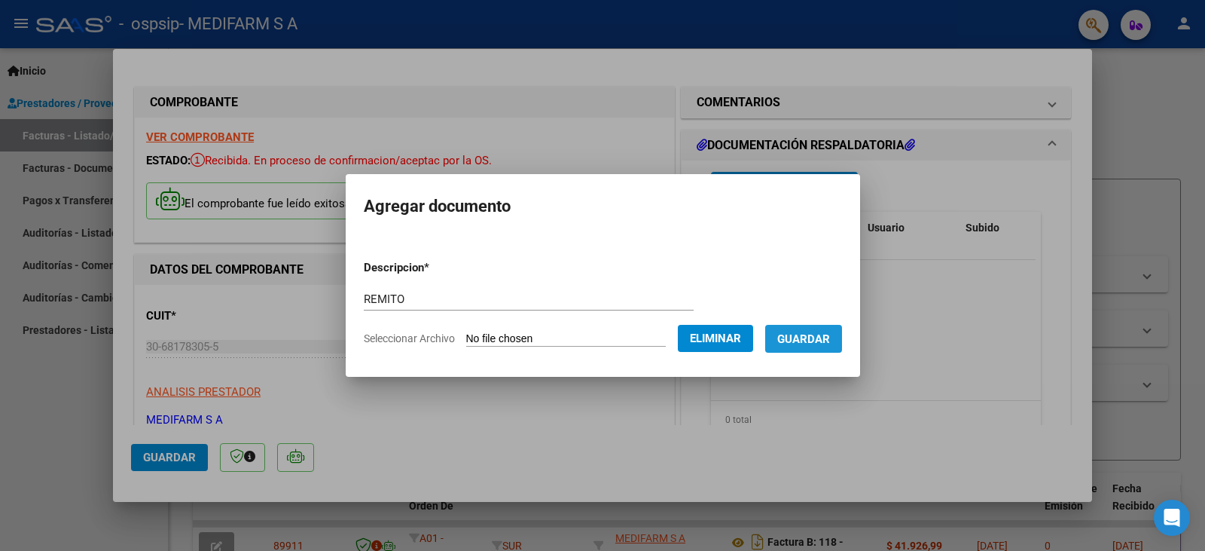
click at [830, 343] on span "Guardar" at bounding box center [803, 339] width 53 height 14
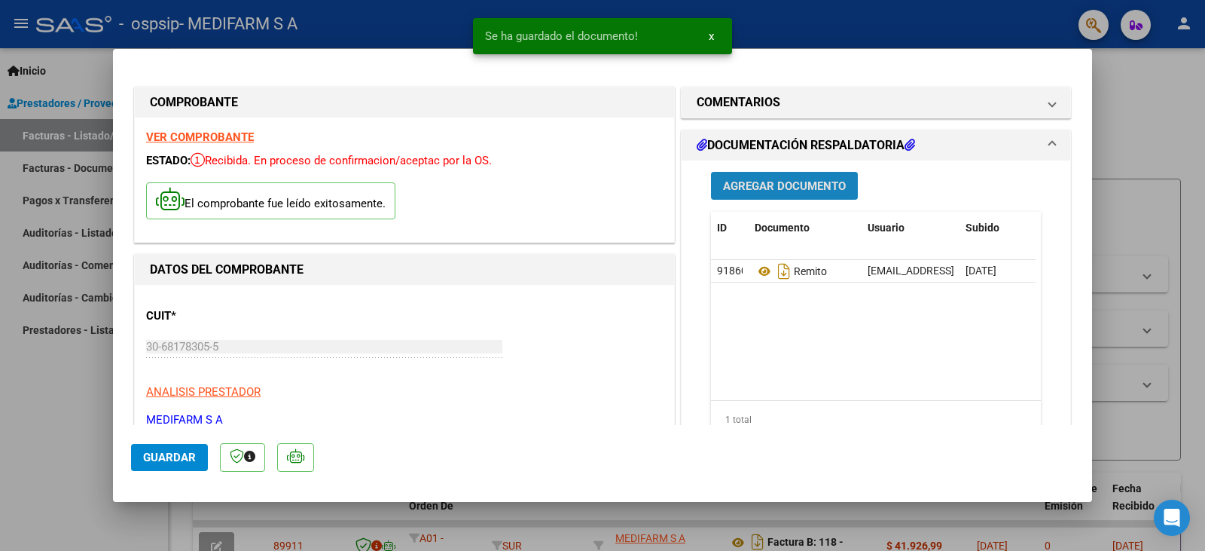
click at [748, 188] on span "Agregar Documento" at bounding box center [784, 186] width 123 height 14
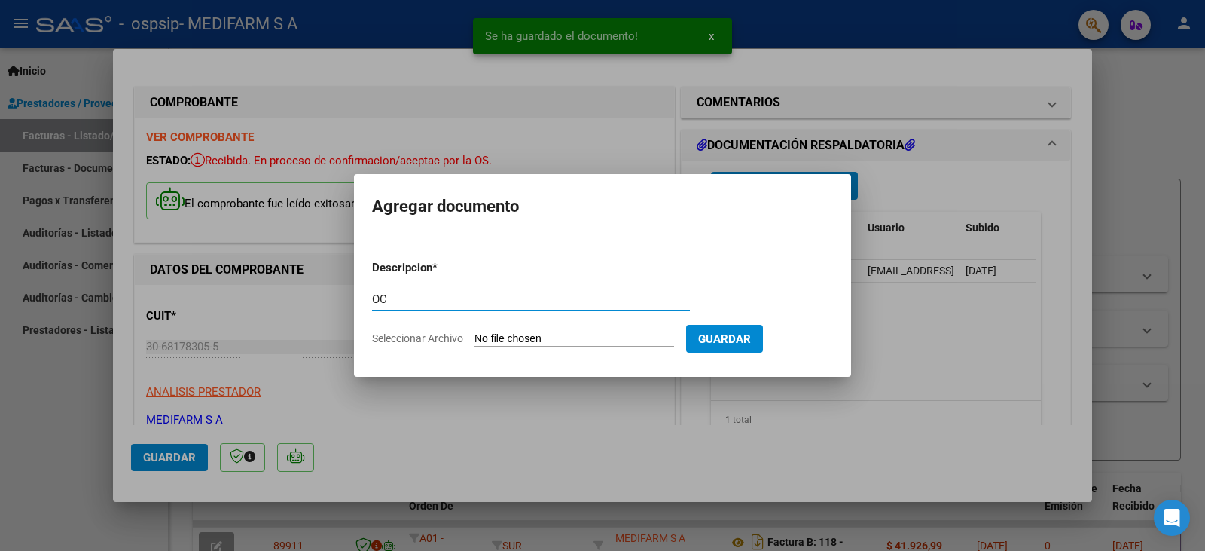
type input "OC"
click at [617, 343] on input "Seleccionar Archivo" at bounding box center [575, 339] width 200 height 14
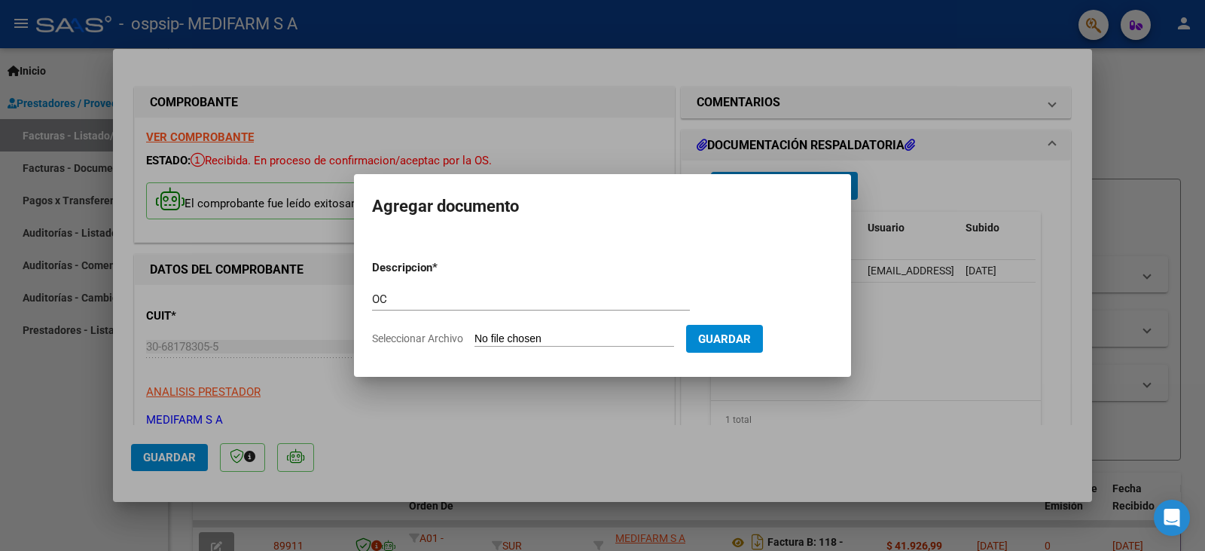
type input "C:\fakepath\6937.pdf"
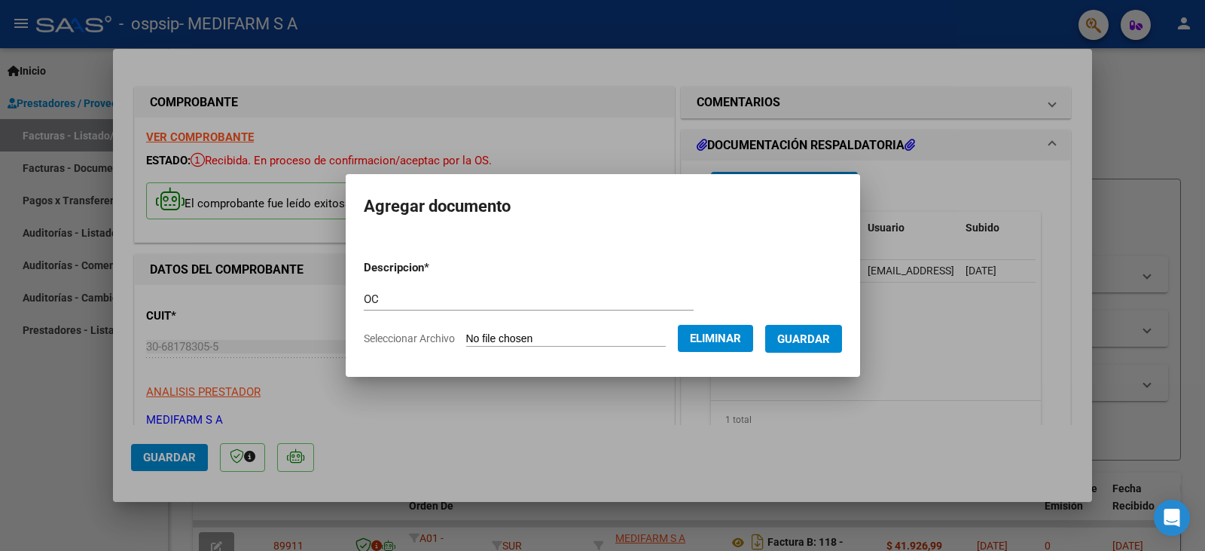
click at [817, 346] on button "Guardar" at bounding box center [803, 339] width 77 height 28
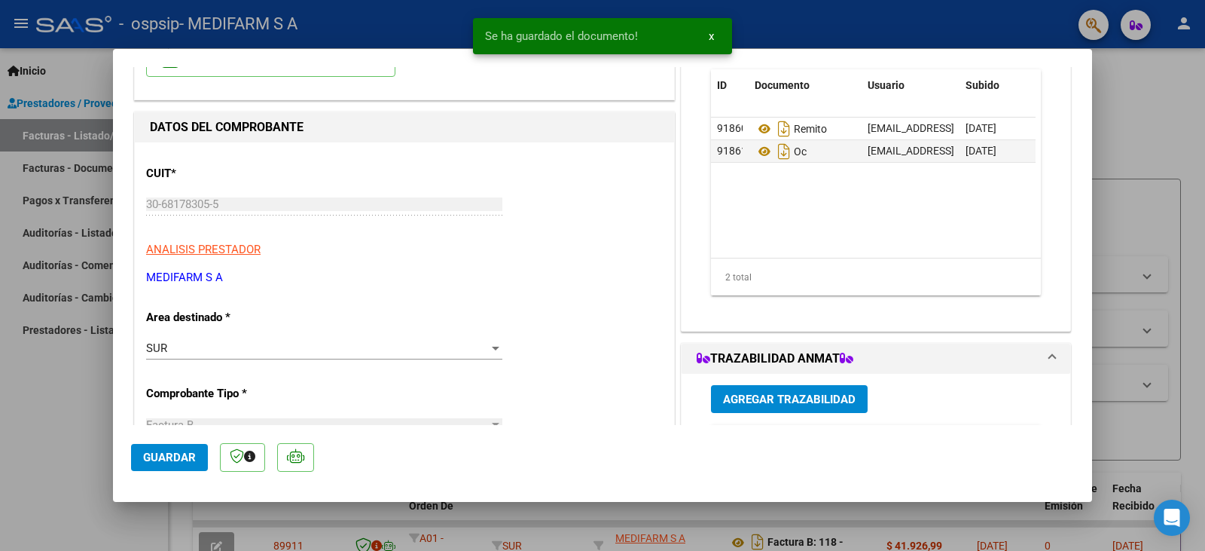
scroll to position [226, 0]
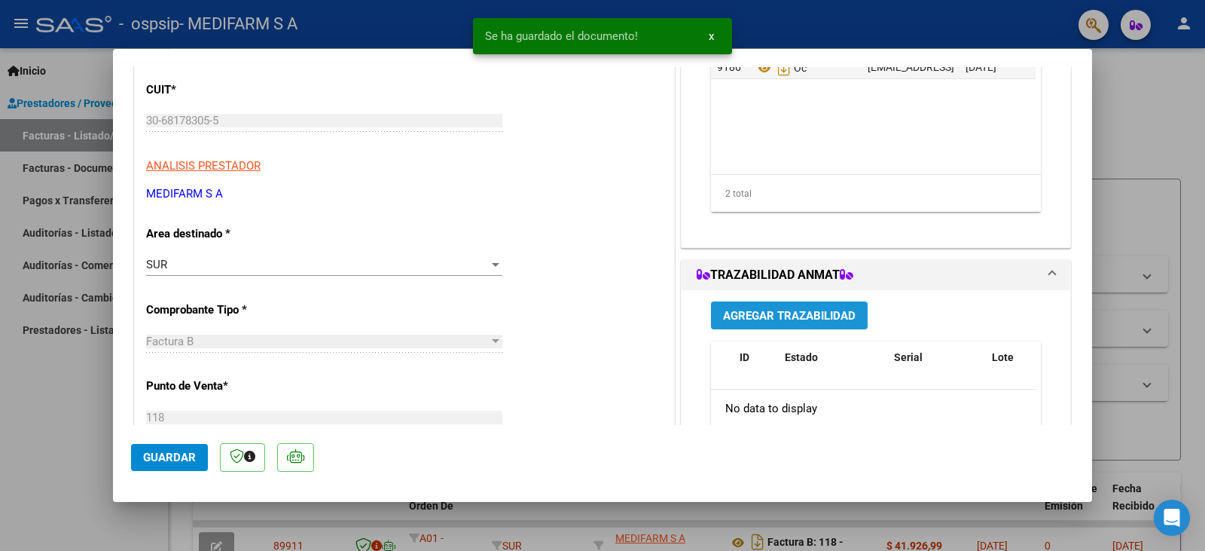
click at [808, 316] on span "Agregar Trazabilidad" at bounding box center [789, 316] width 133 height 14
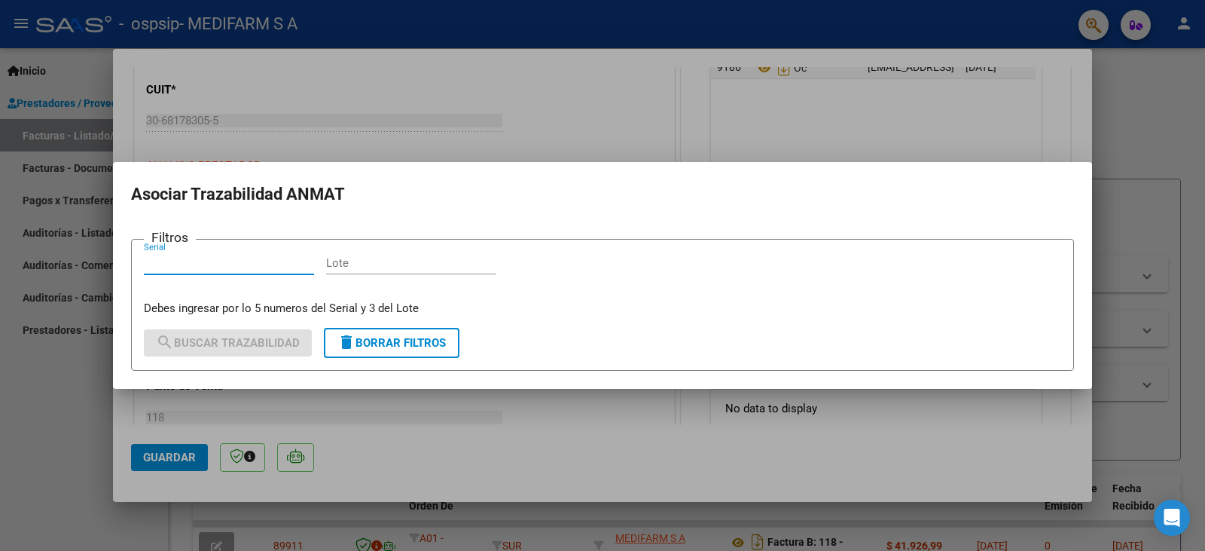
click at [383, 264] on input "Lote" at bounding box center [411, 263] width 170 height 14
paste input "8205"
type input "8205"
click at [259, 265] on input "Serial" at bounding box center [229, 263] width 170 height 14
paste input "2180907"
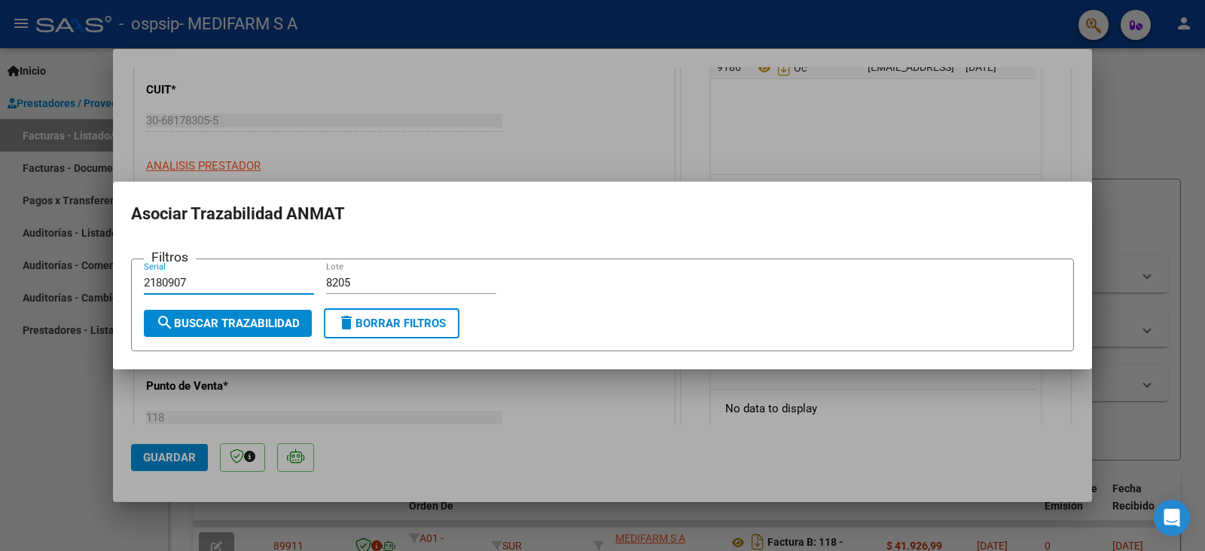
type input "2180907"
click at [268, 322] on span "search Buscar Trazabilidad" at bounding box center [228, 323] width 144 height 14
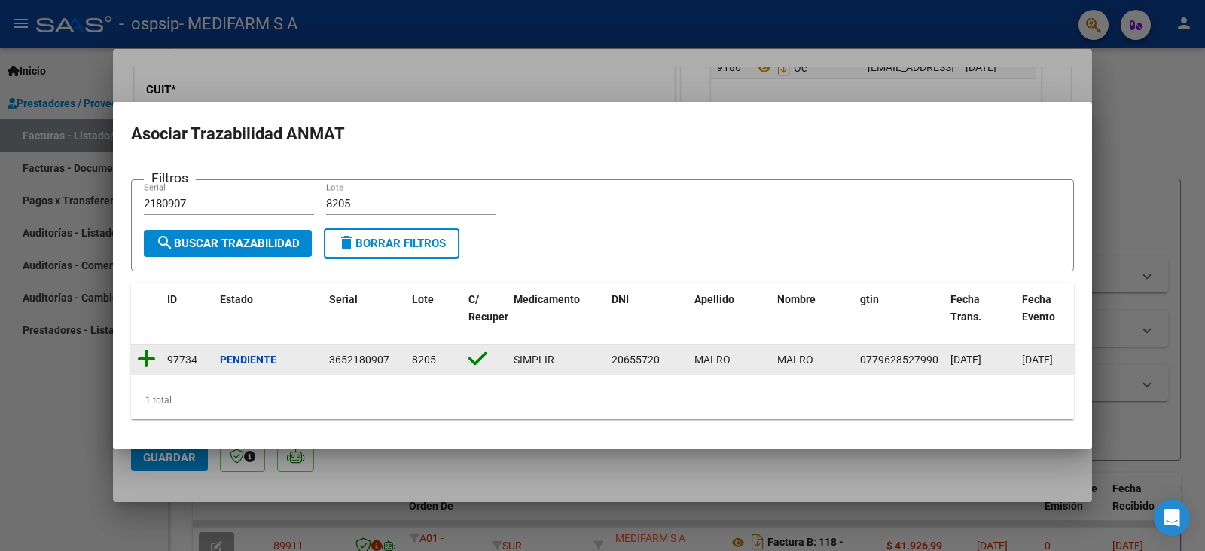
click at [143, 350] on icon at bounding box center [146, 358] width 19 height 21
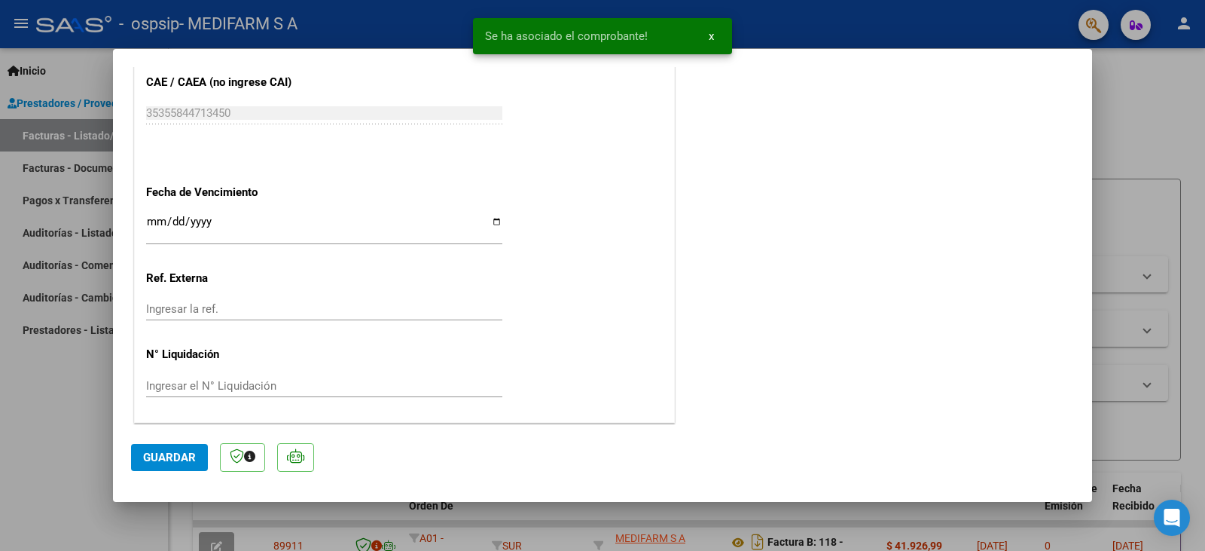
scroll to position [845, 0]
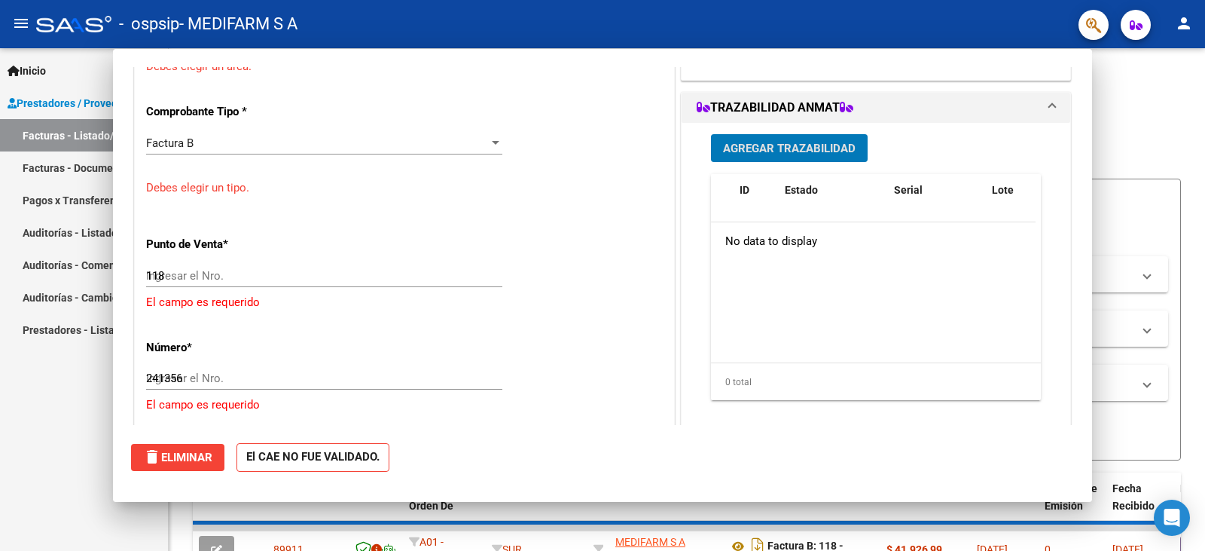
type input "$ 0,00"
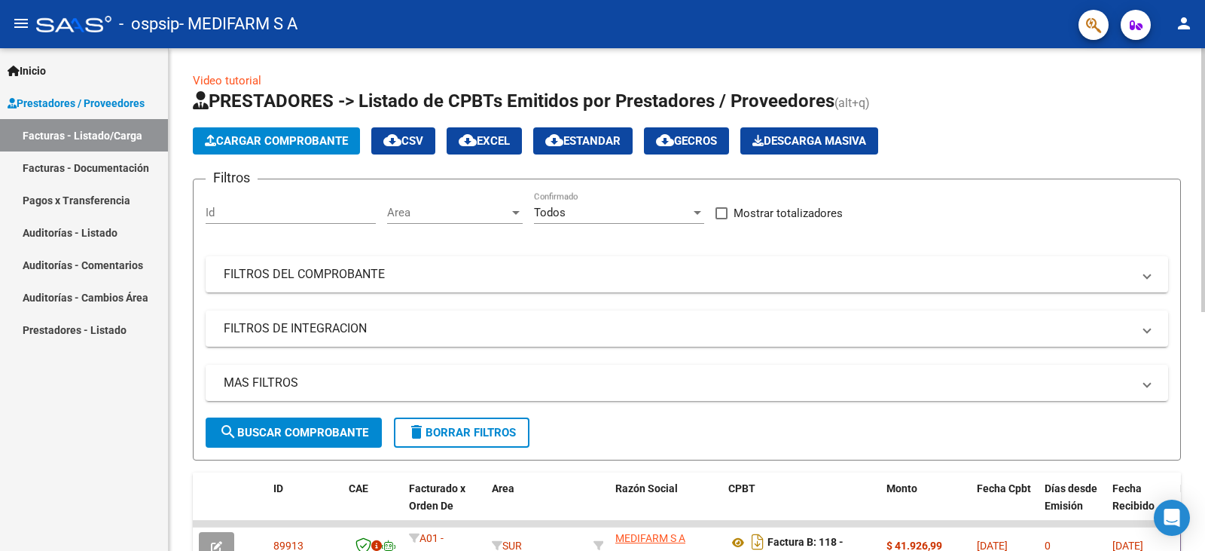
click at [252, 135] on span "Cargar Comprobante" at bounding box center [276, 141] width 143 height 14
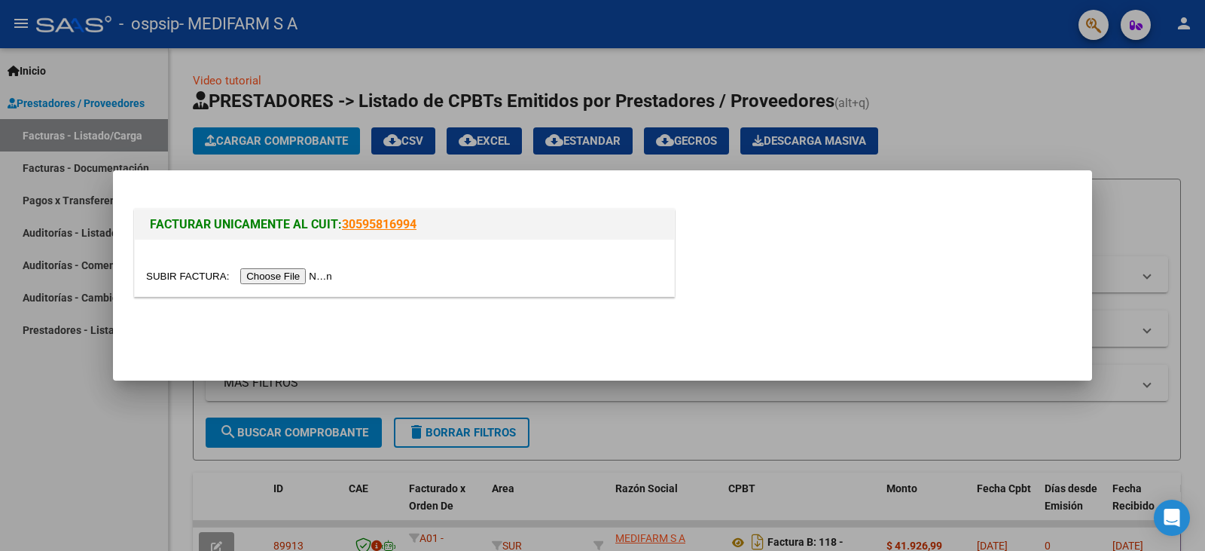
click at [279, 282] on input "file" at bounding box center [241, 276] width 191 height 16
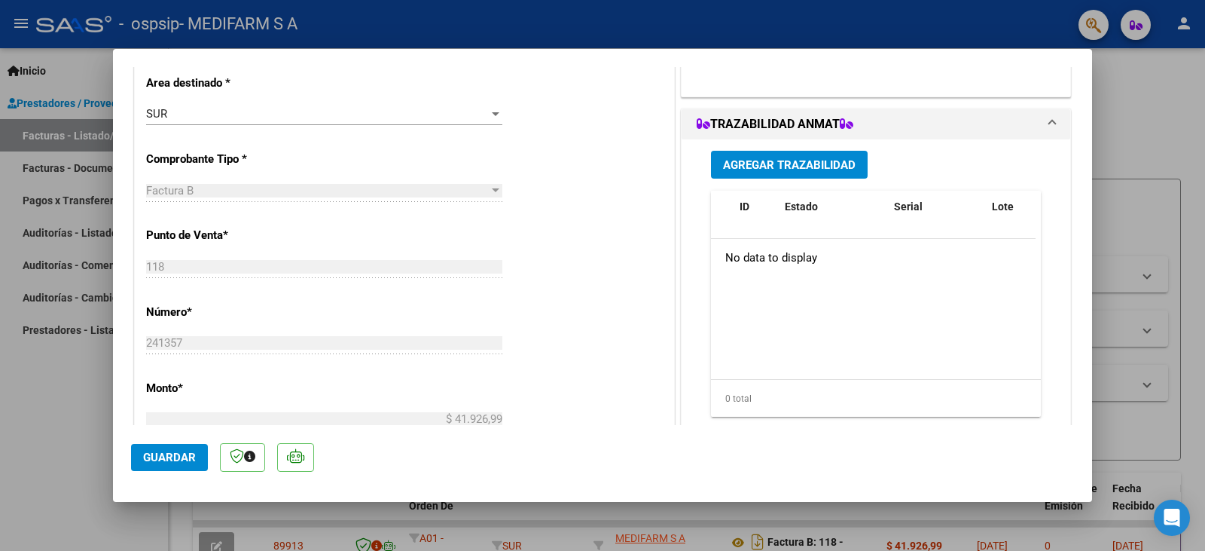
scroll to position [0, 0]
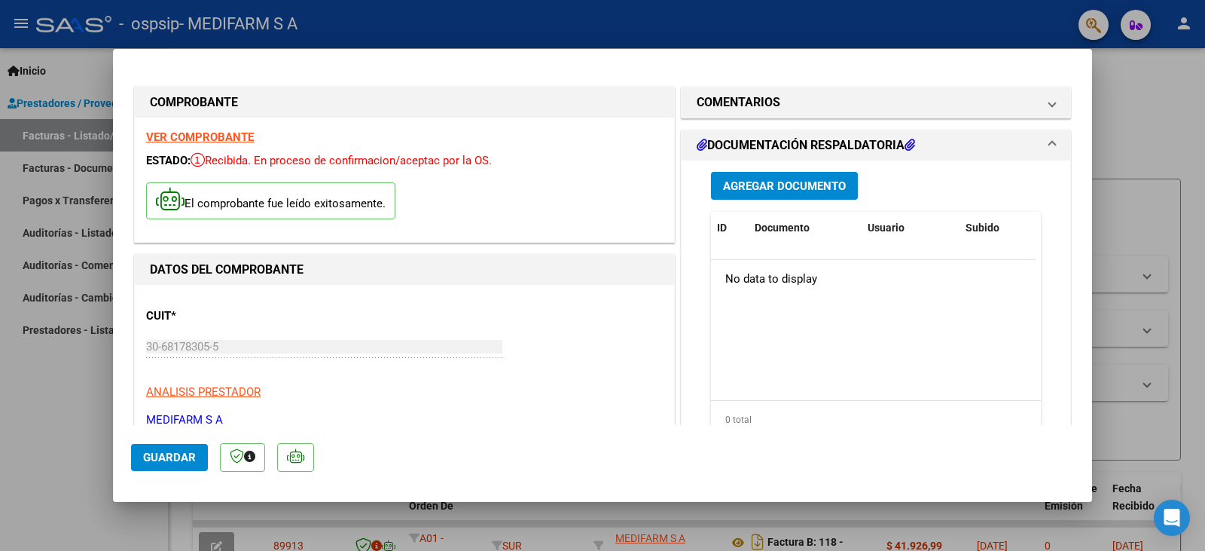
click at [759, 182] on span "Agregar Documento" at bounding box center [784, 186] width 123 height 14
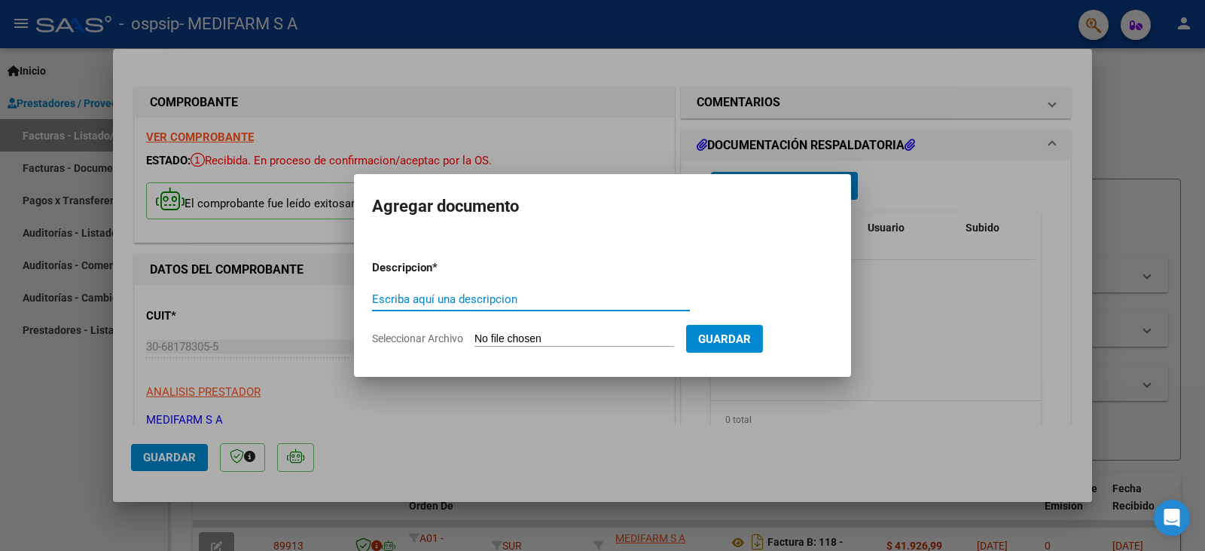
click at [536, 295] on input "Escriba aquí una descripcion" at bounding box center [531, 299] width 318 height 14
type input "REMITO"
click at [533, 334] on input "Seleccionar Archivo" at bounding box center [575, 339] width 200 height 14
type input "C:\fakepath\80R02819368 - 6904.pdf"
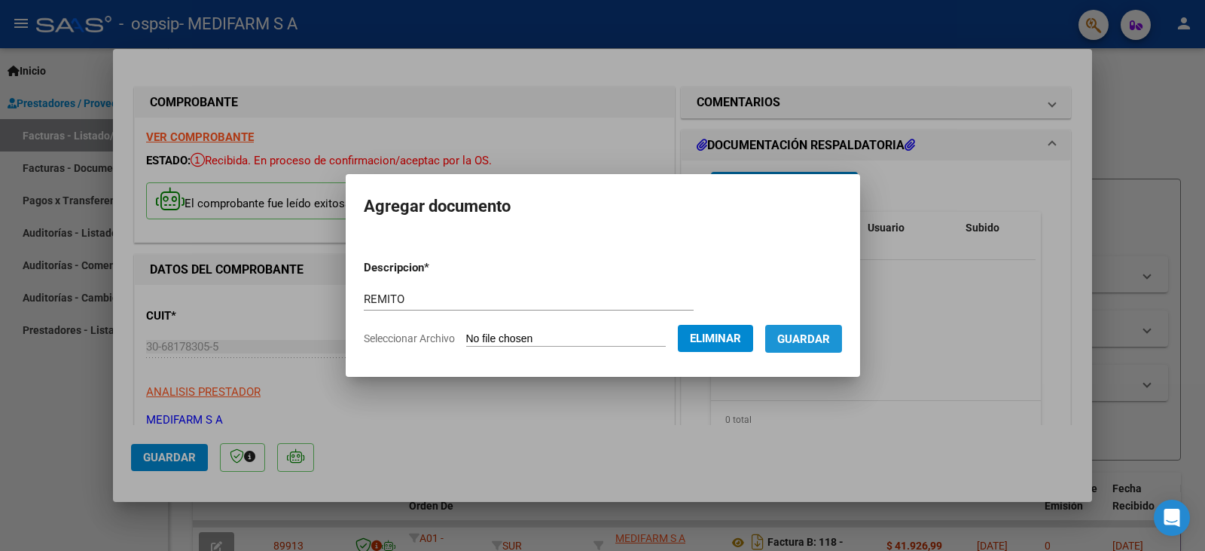
click at [830, 337] on span "Guardar" at bounding box center [803, 339] width 53 height 14
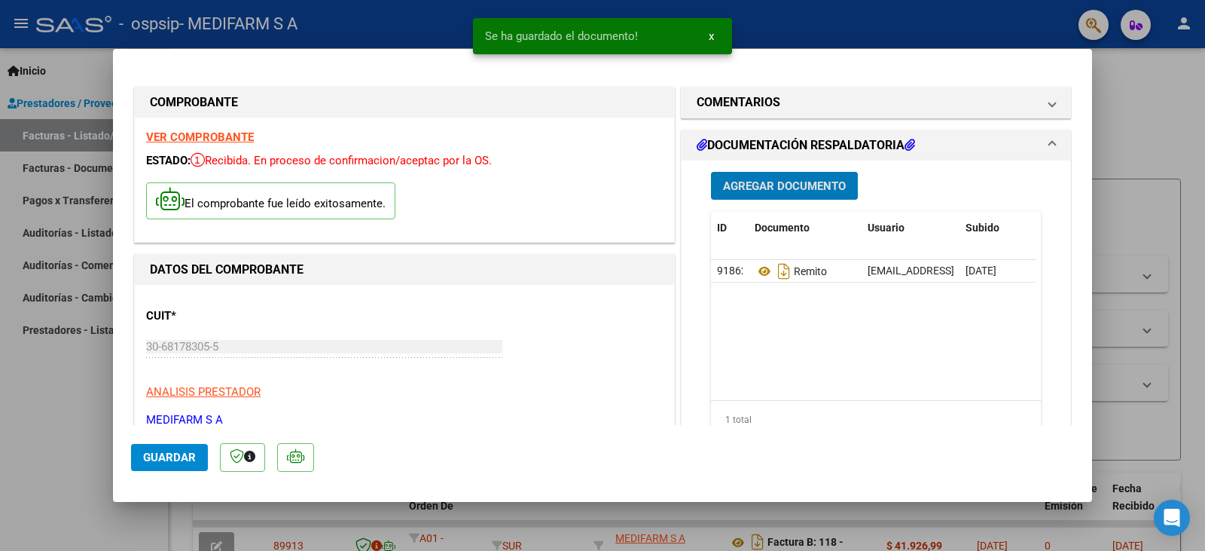
click at [723, 188] on span "Agregar Documento" at bounding box center [784, 186] width 123 height 14
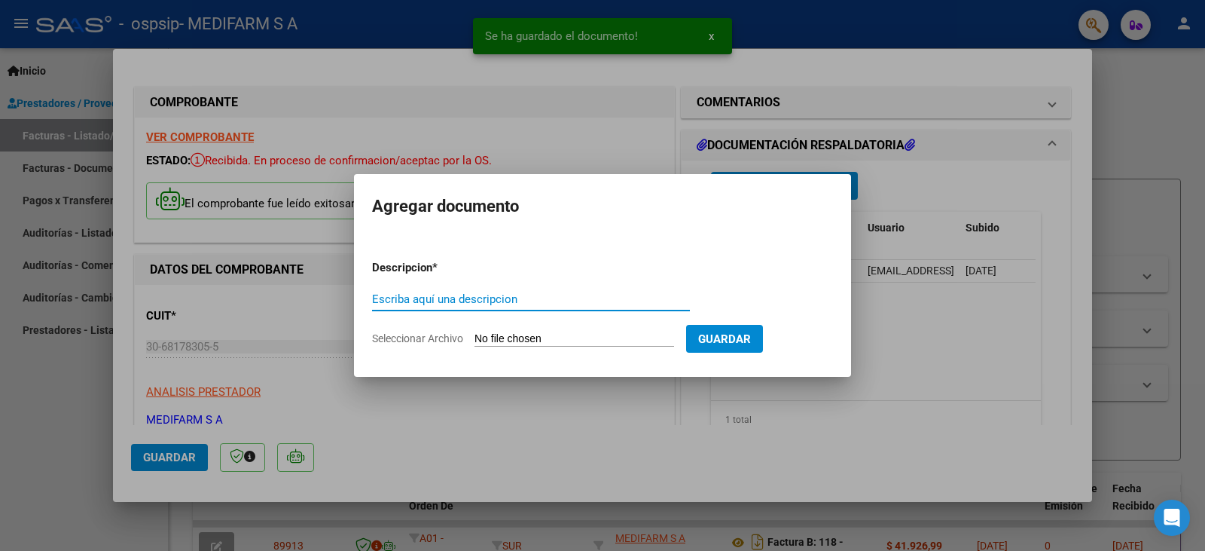
click at [481, 302] on input "Escriba aquí una descripcion" at bounding box center [531, 299] width 318 height 14
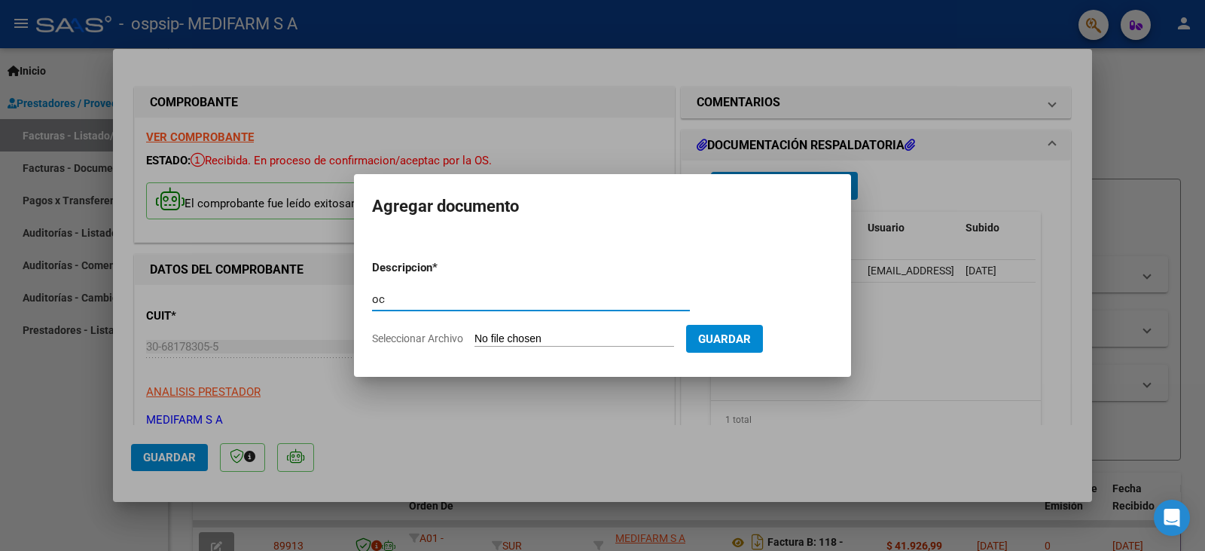
type input "o"
type input "OC"
click at [514, 333] on input "Seleccionar Archivo" at bounding box center [575, 339] width 200 height 14
type input "C:\fakepath\6904.pdf"
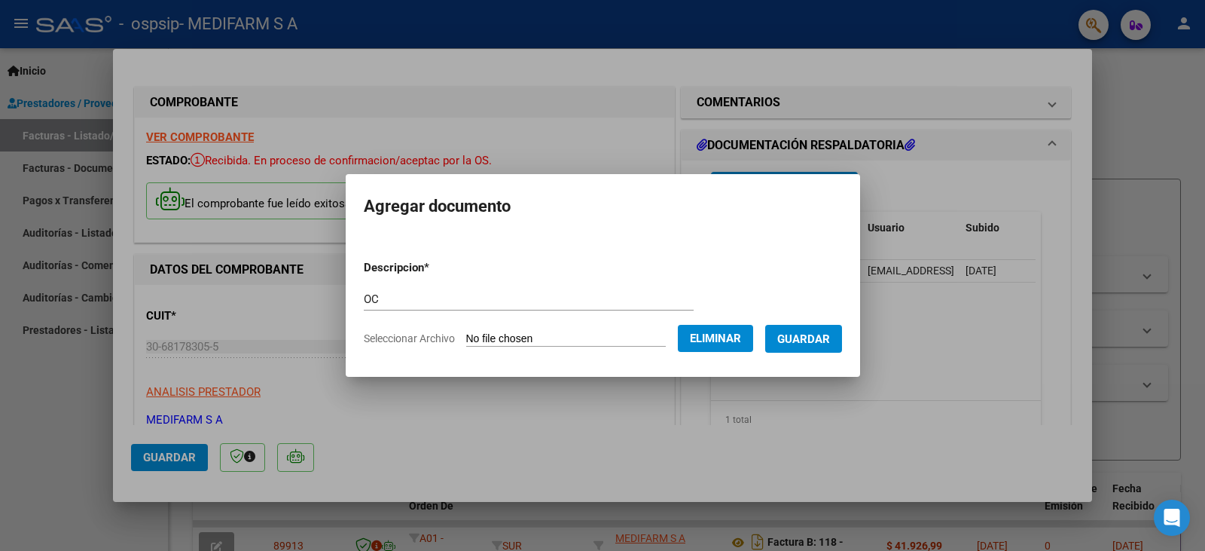
click at [817, 343] on span "Guardar" at bounding box center [803, 339] width 53 height 14
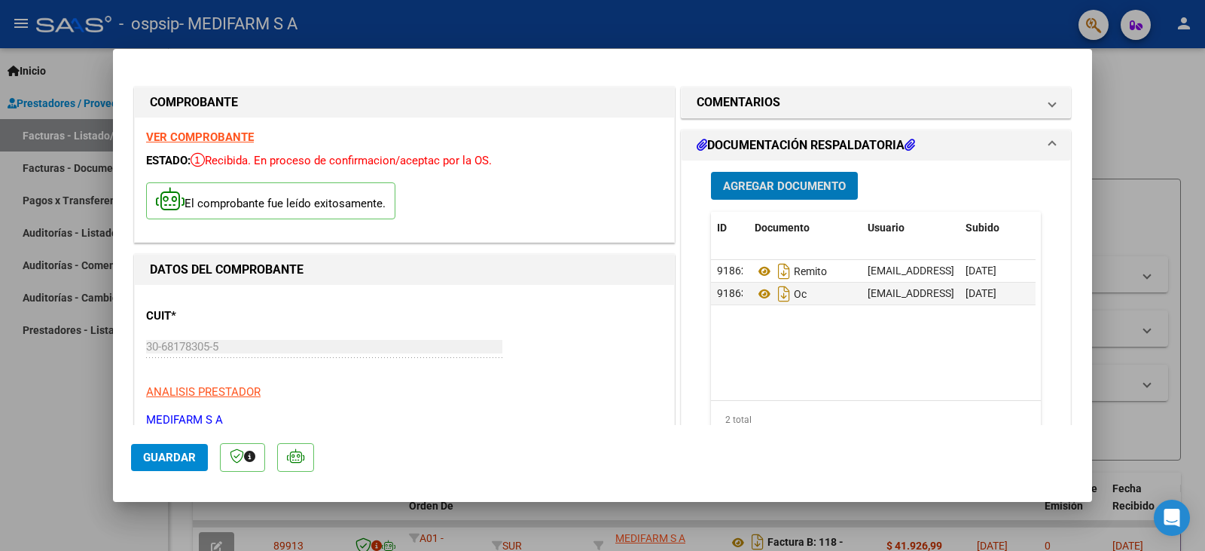
scroll to position [226, 0]
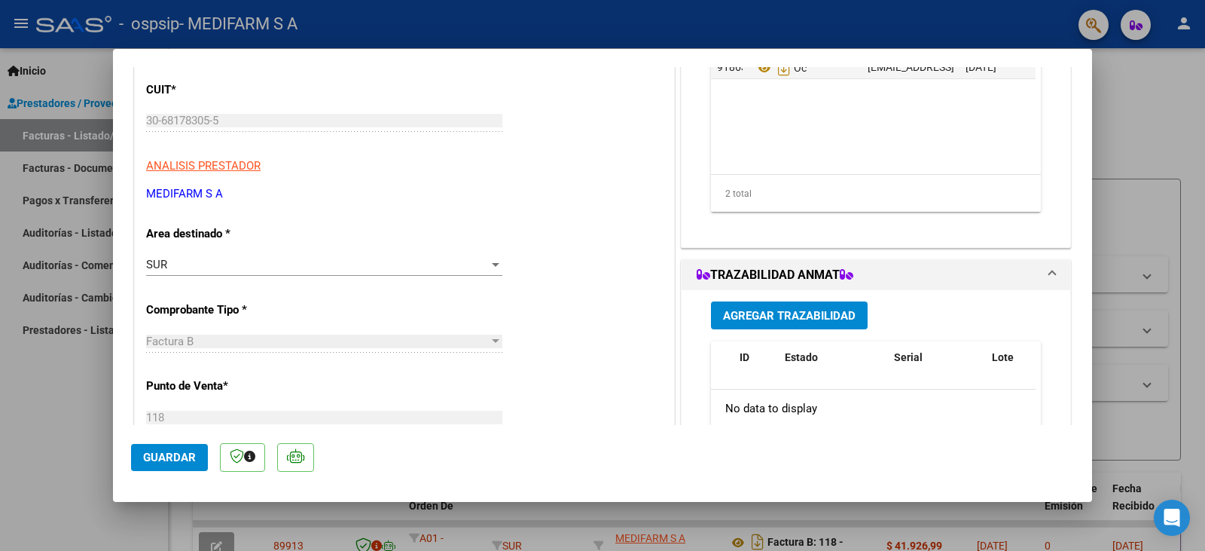
click at [802, 312] on span "Agregar Trazabilidad" at bounding box center [789, 316] width 133 height 14
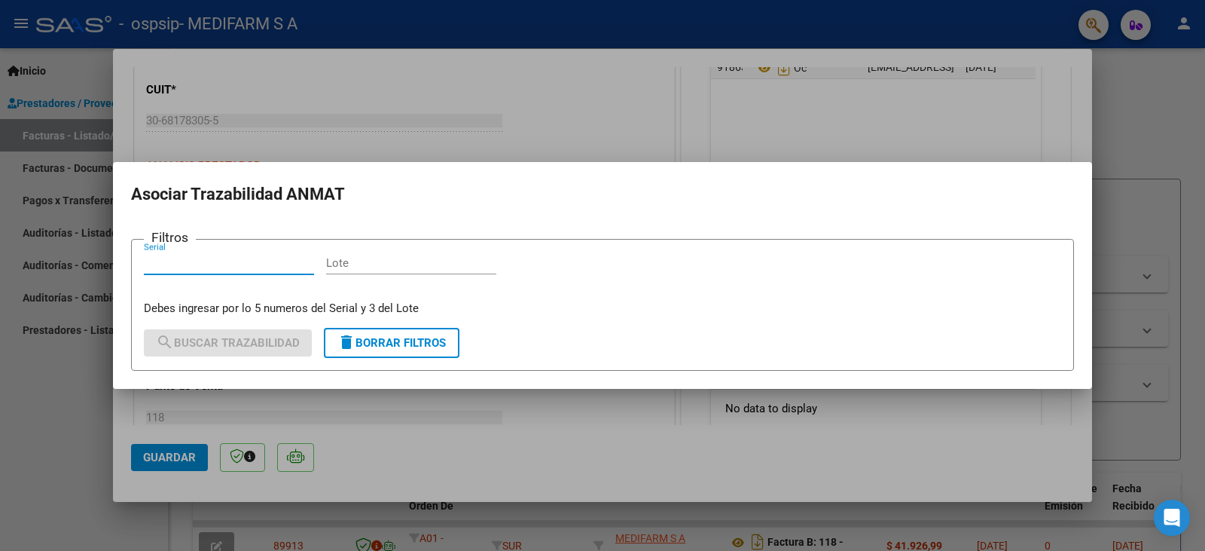
click at [377, 266] on input "Lote" at bounding box center [411, 263] width 170 height 14
paste input "8205"
type input "8205"
click at [272, 256] on input "Serial" at bounding box center [229, 263] width 170 height 14
paste input "1136042"
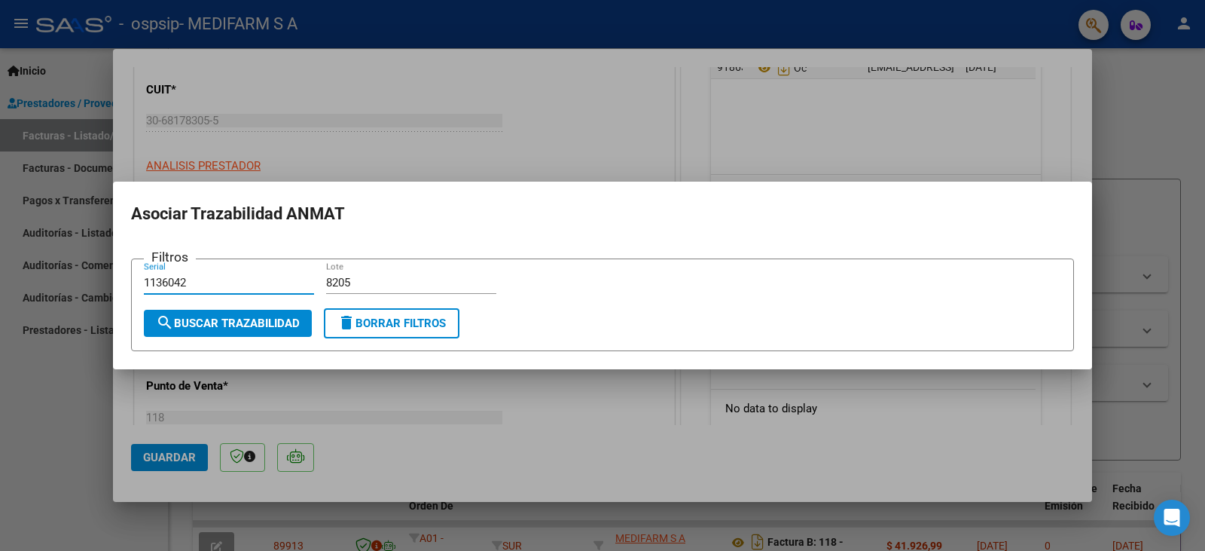
type input "1136042"
click at [206, 314] on button "search Buscar Trazabilidad" at bounding box center [228, 323] width 168 height 27
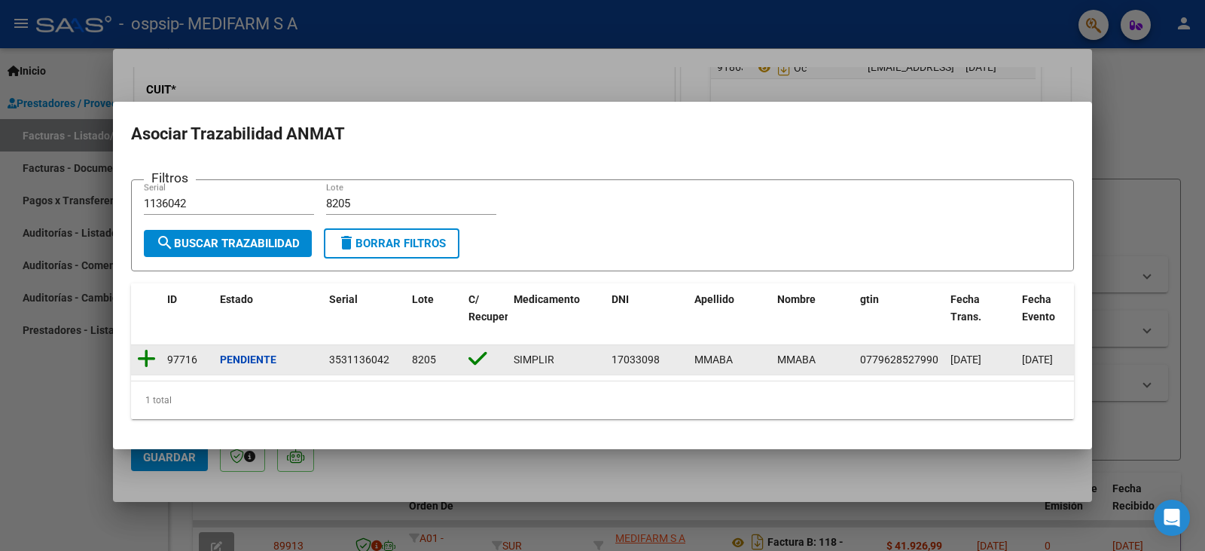
click at [148, 354] on icon at bounding box center [146, 358] width 19 height 21
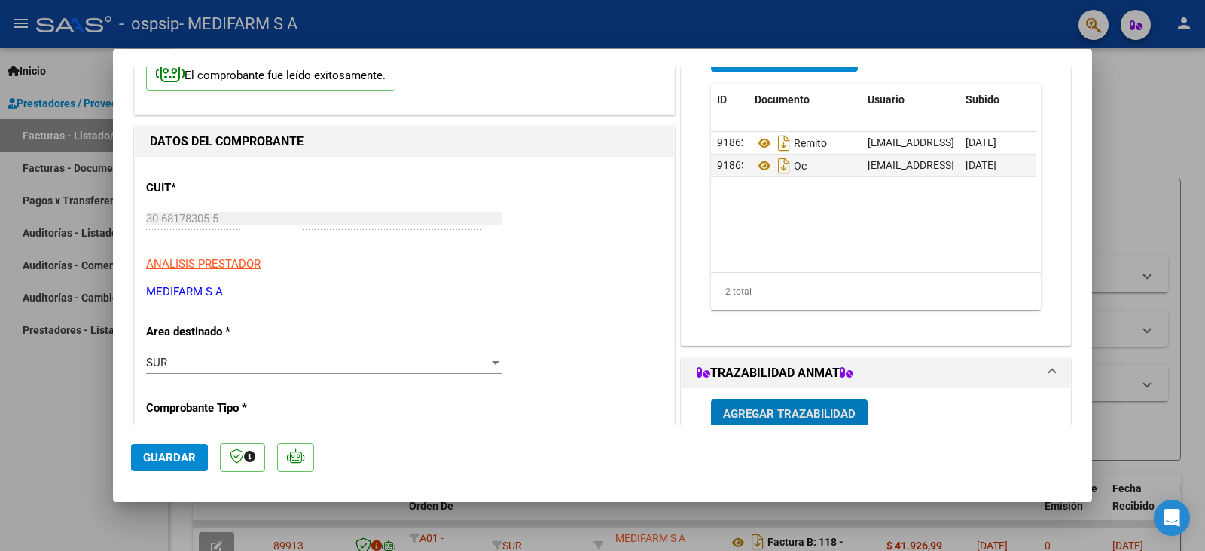
scroll to position [0, 0]
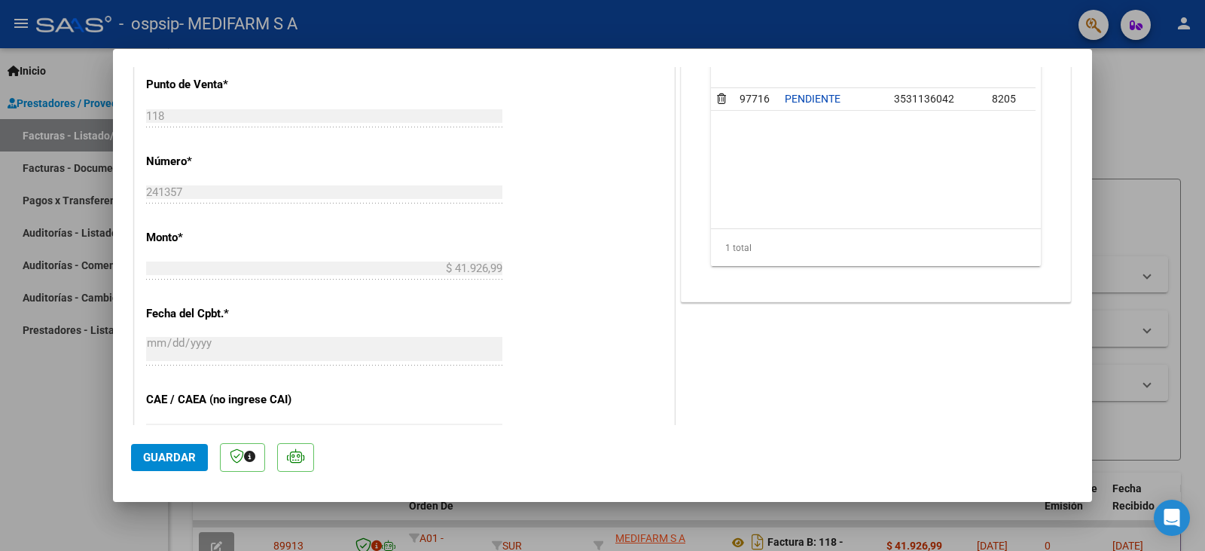
type input "$ 0,00"
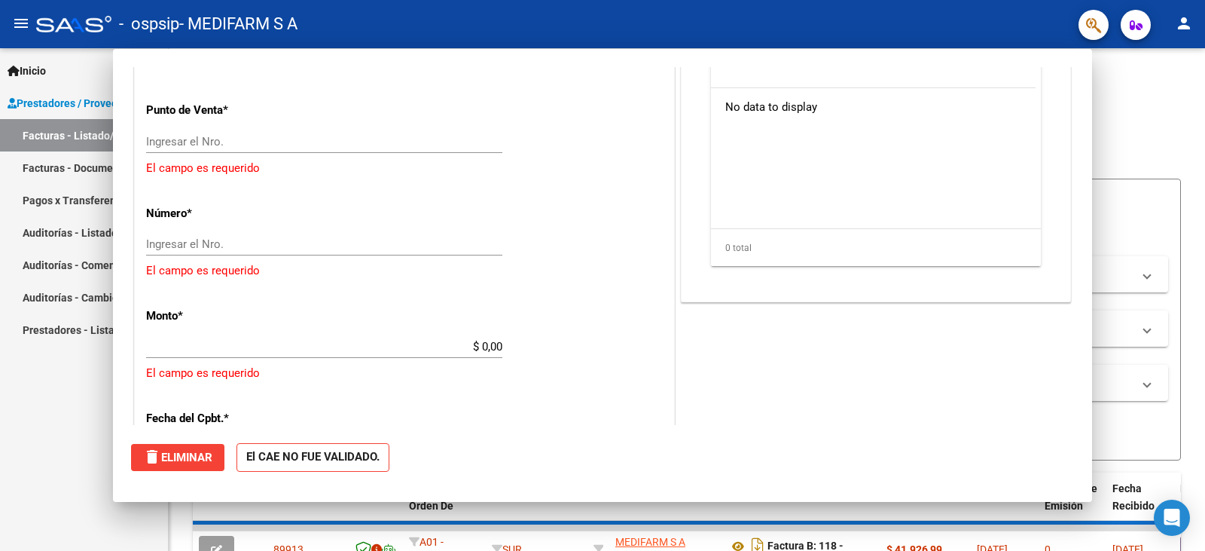
scroll to position [481, 0]
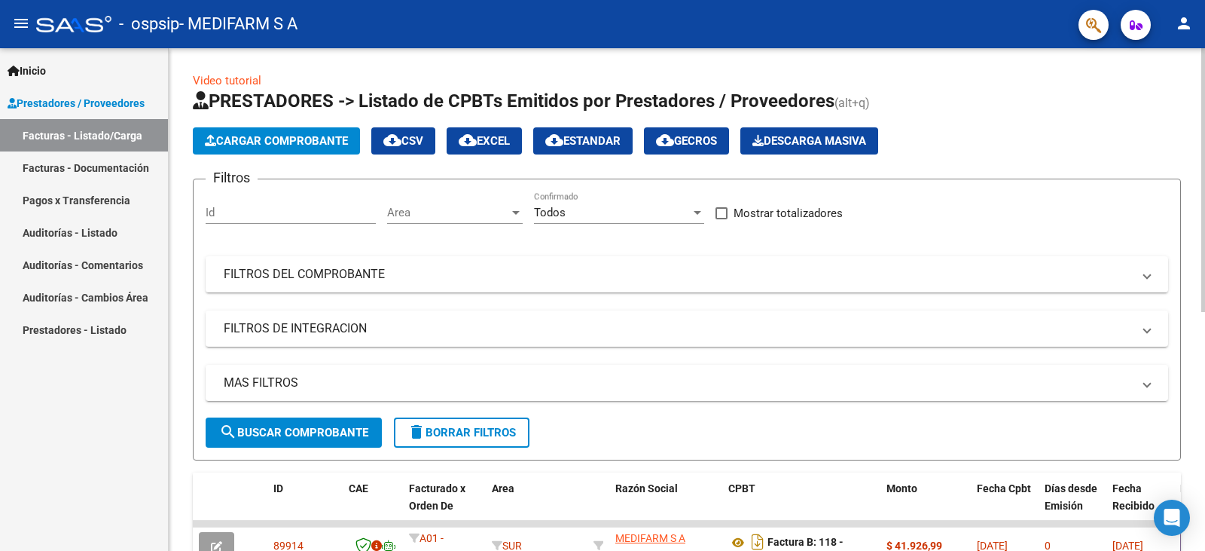
click at [231, 156] on app-list-header "PRESTADORES -> Listado de CPBTs Emitidos por Prestadores / Proveedores (alt+q) …" at bounding box center [687, 274] width 988 height 371
click at [239, 136] on span "Cargar Comprobante" at bounding box center [276, 141] width 143 height 14
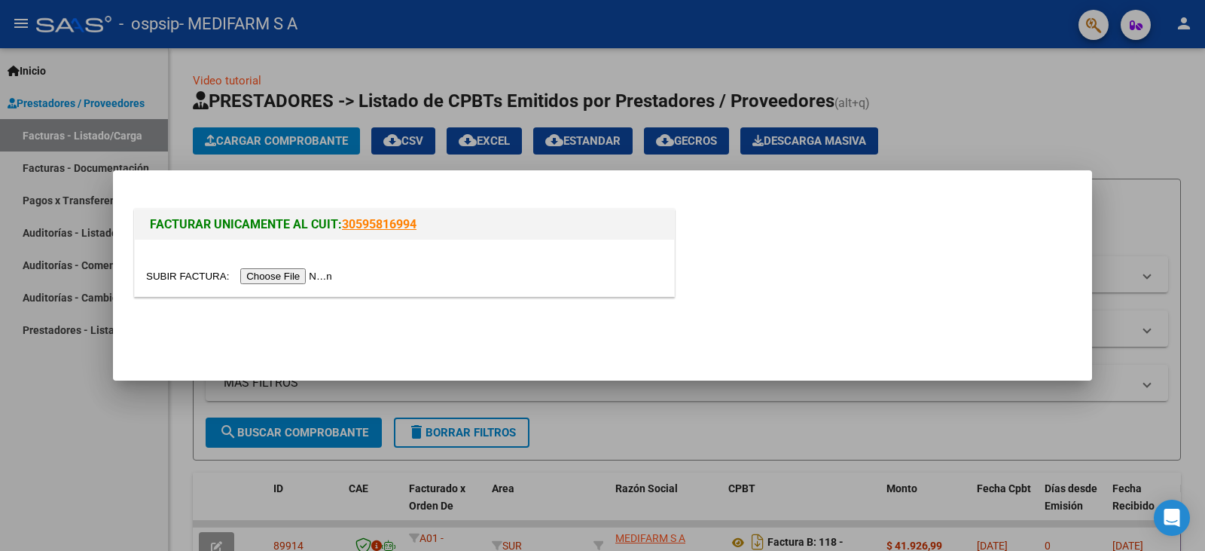
click at [302, 275] on input "file" at bounding box center [241, 276] width 191 height 16
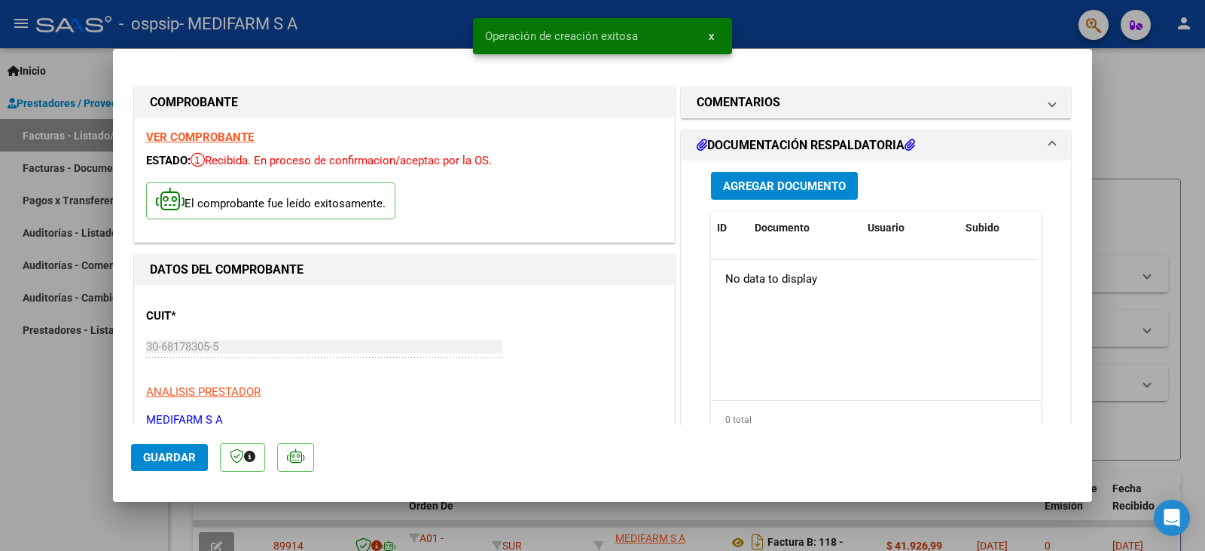
click at [749, 187] on span "Agregar Documento" at bounding box center [784, 186] width 123 height 14
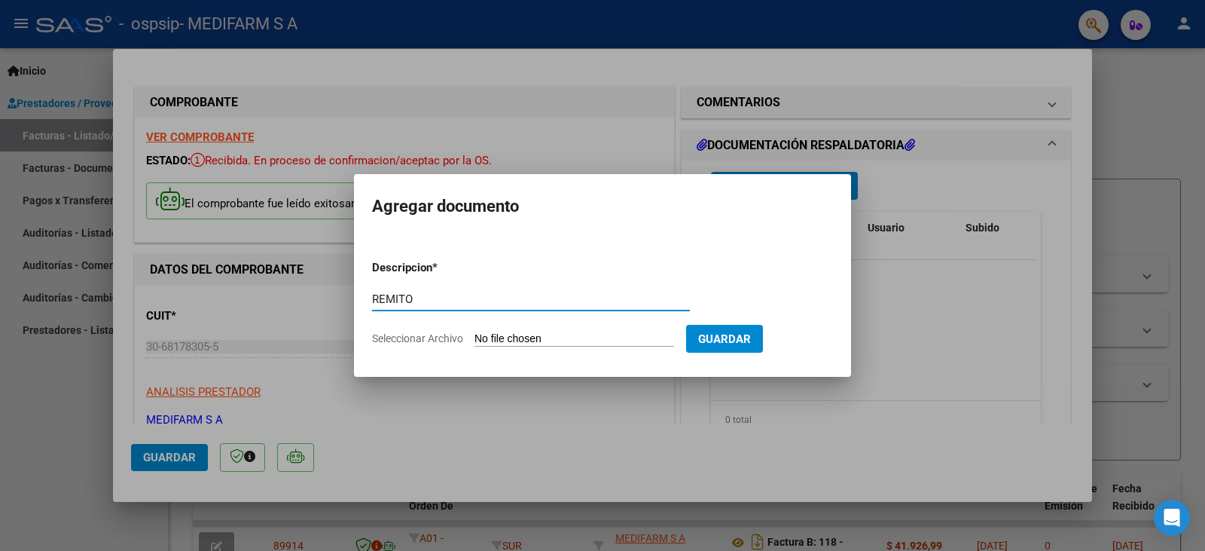
type input "REMITO"
click at [530, 342] on input "Seleccionar Archivo" at bounding box center [575, 339] width 200 height 14
type input "C:\fakepath\80R02819525 - 6974.pdf"
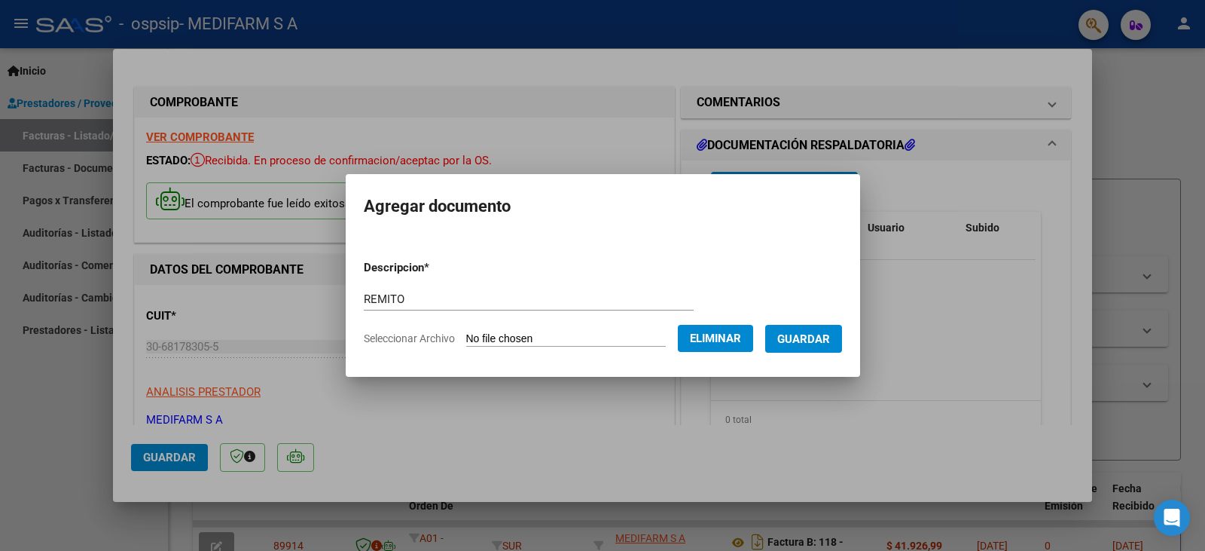
click at [817, 343] on span "Guardar" at bounding box center [803, 339] width 53 height 14
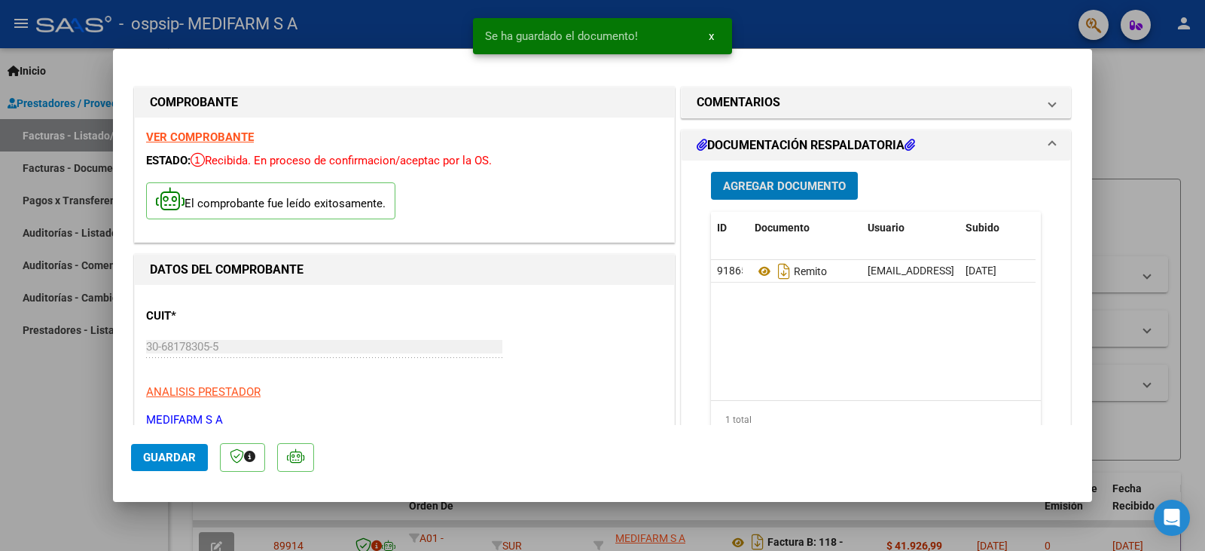
click at [754, 189] on span "Agregar Documento" at bounding box center [784, 186] width 123 height 14
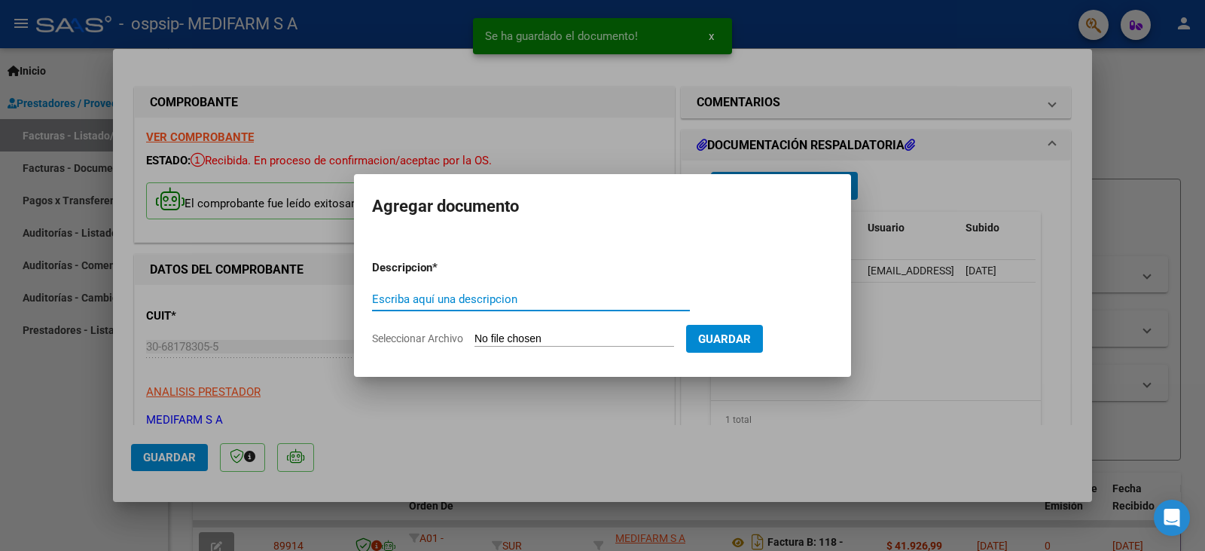
click at [423, 299] on input "Escriba aquí una descripcion" at bounding box center [531, 299] width 318 height 14
type input "OC"
click at [507, 332] on input "Seleccionar Archivo" at bounding box center [575, 339] width 200 height 14
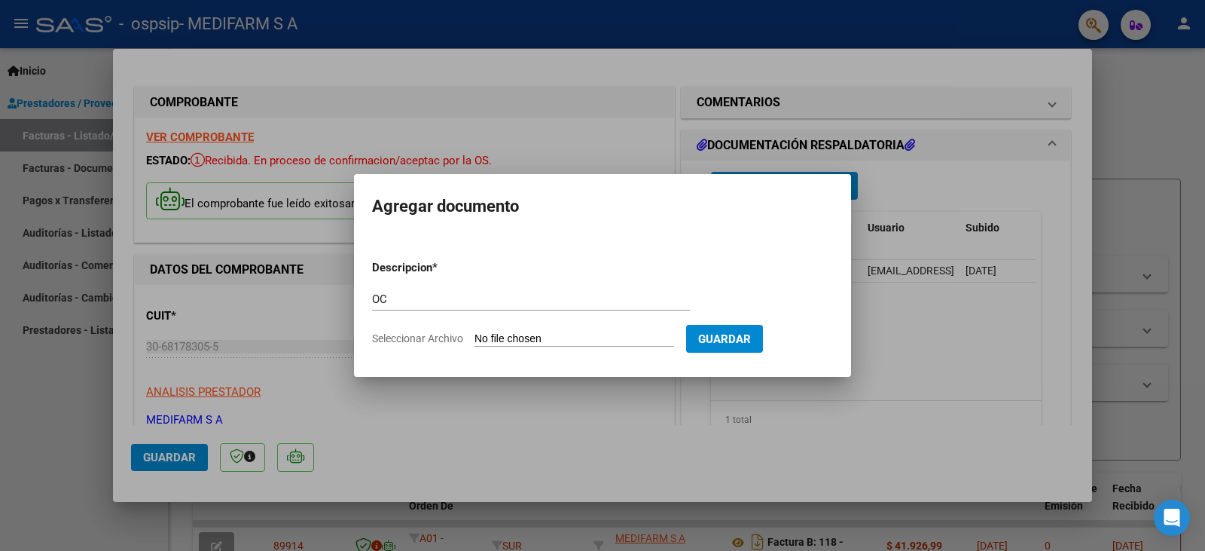
type input "C:\fakepath\6974.pdf"
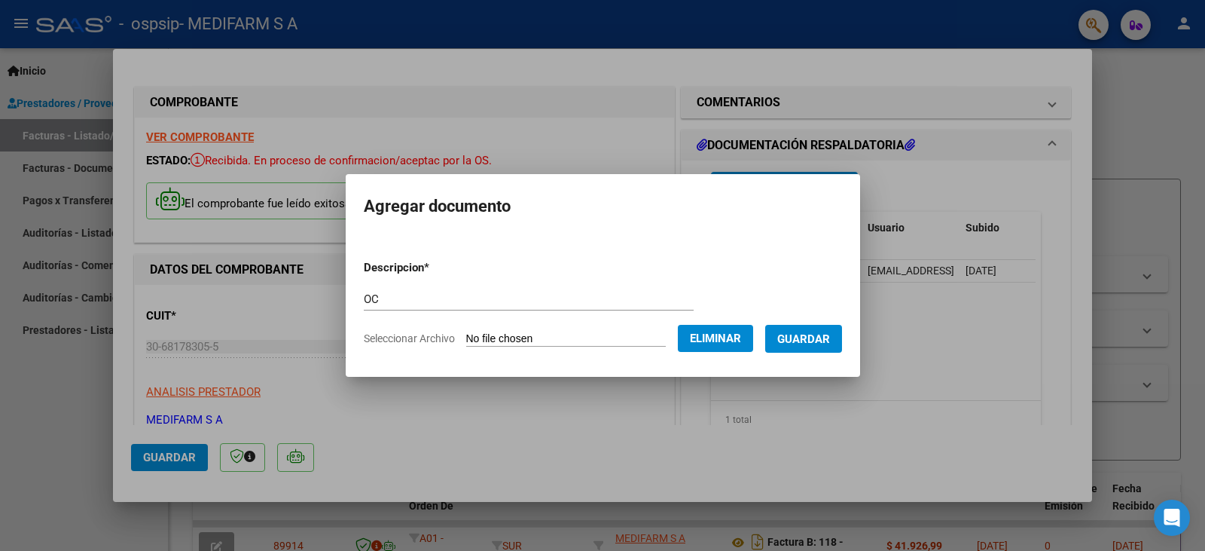
click at [816, 331] on span "Guardar" at bounding box center [803, 338] width 53 height 14
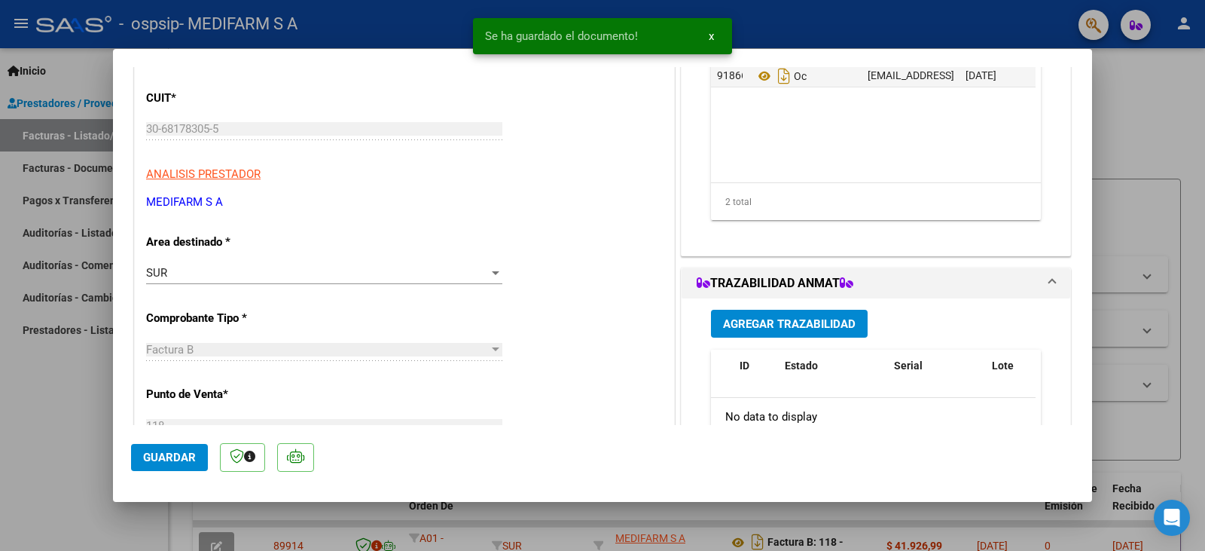
scroll to position [226, 0]
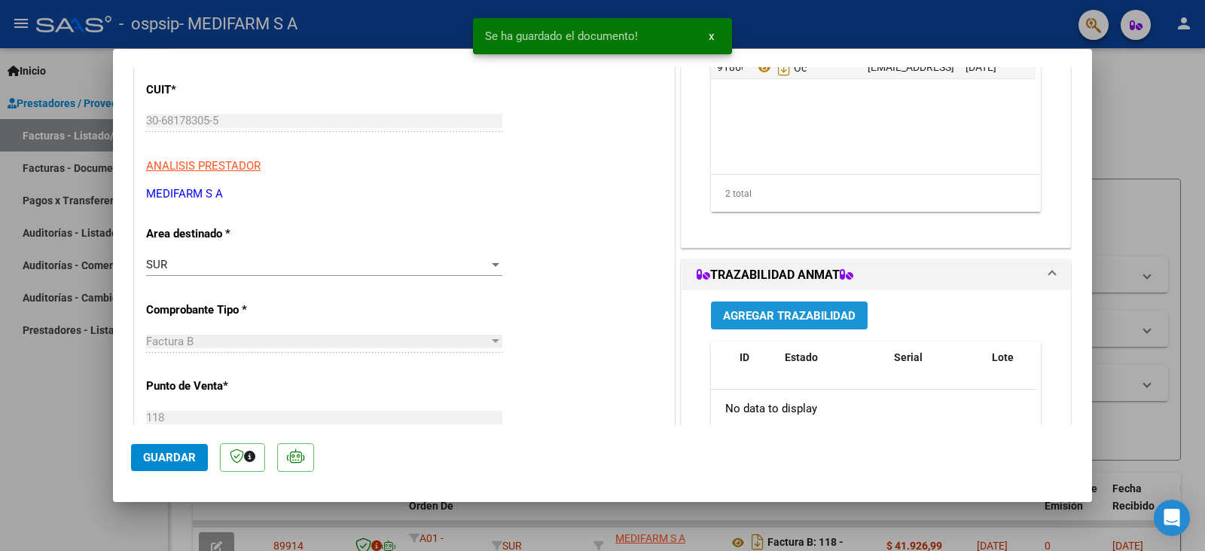
click at [797, 317] on span "Agregar Trazabilidad" at bounding box center [789, 316] width 133 height 14
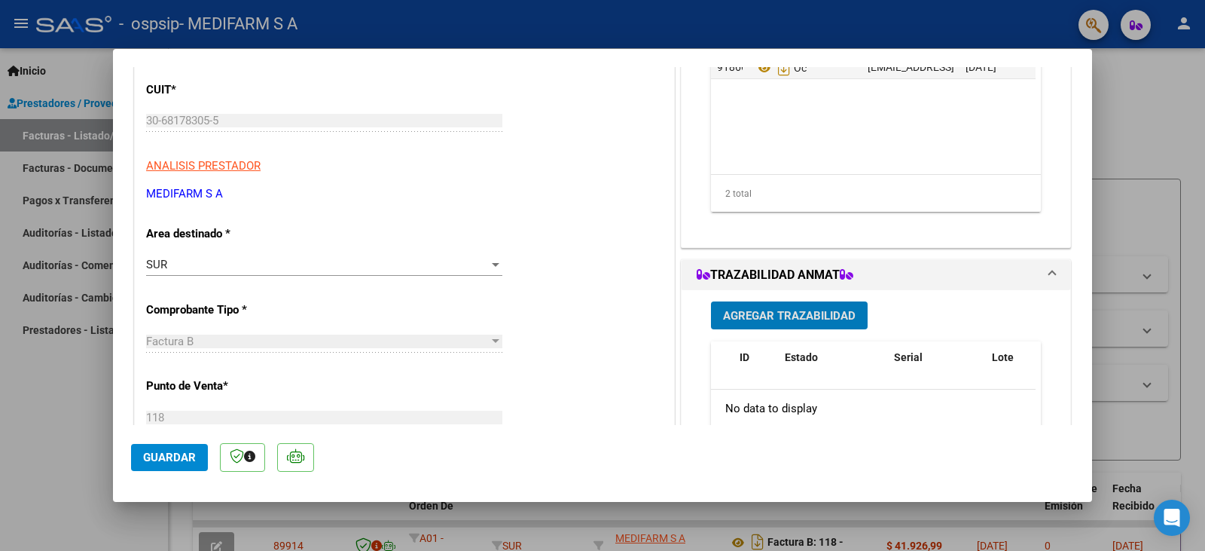
click at [728, 316] on span "Agregar Trazabilidad" at bounding box center [789, 316] width 133 height 14
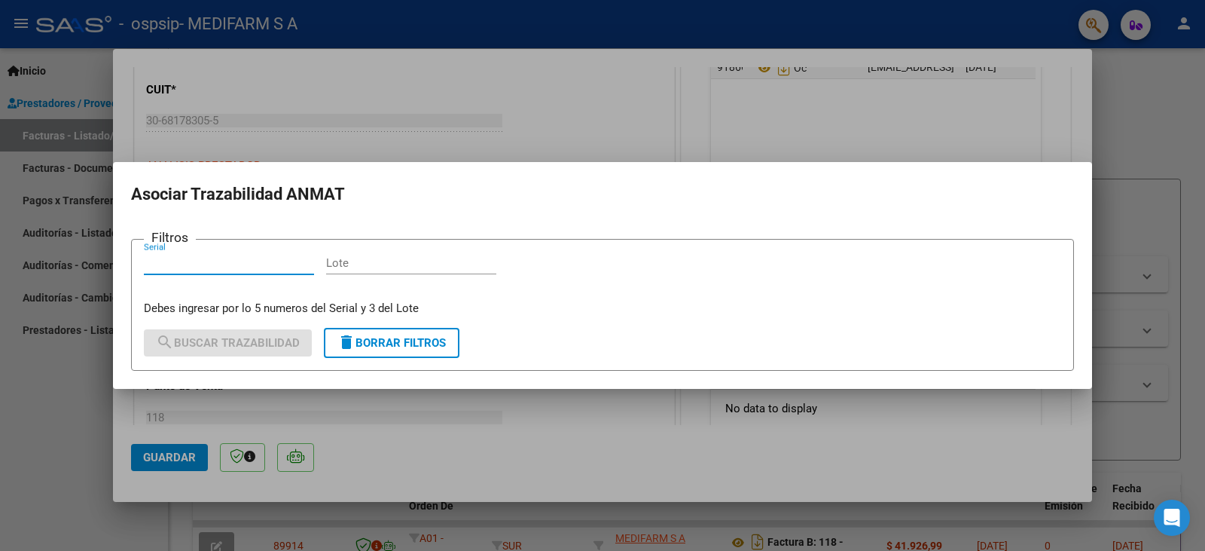
click at [339, 262] on input "Lote" at bounding box center [411, 263] width 170 height 14
paste input "8205"
type input "8205"
click at [223, 261] on input "Serial" at bounding box center [229, 263] width 170 height 14
paste input "9810988"
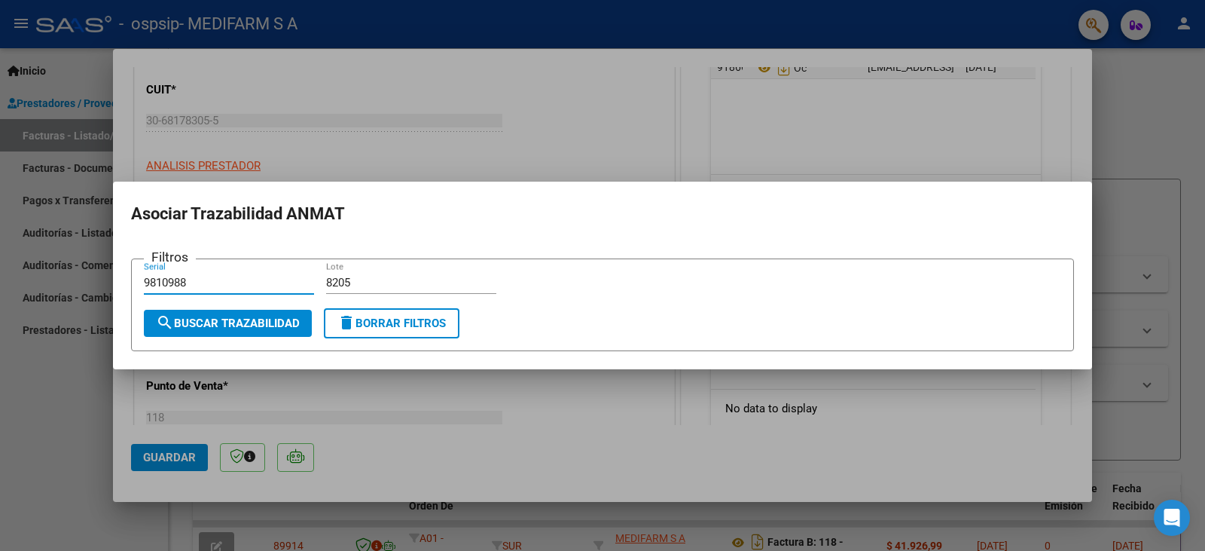
type input "9810988"
click at [234, 319] on span "search Buscar Trazabilidad" at bounding box center [228, 323] width 144 height 14
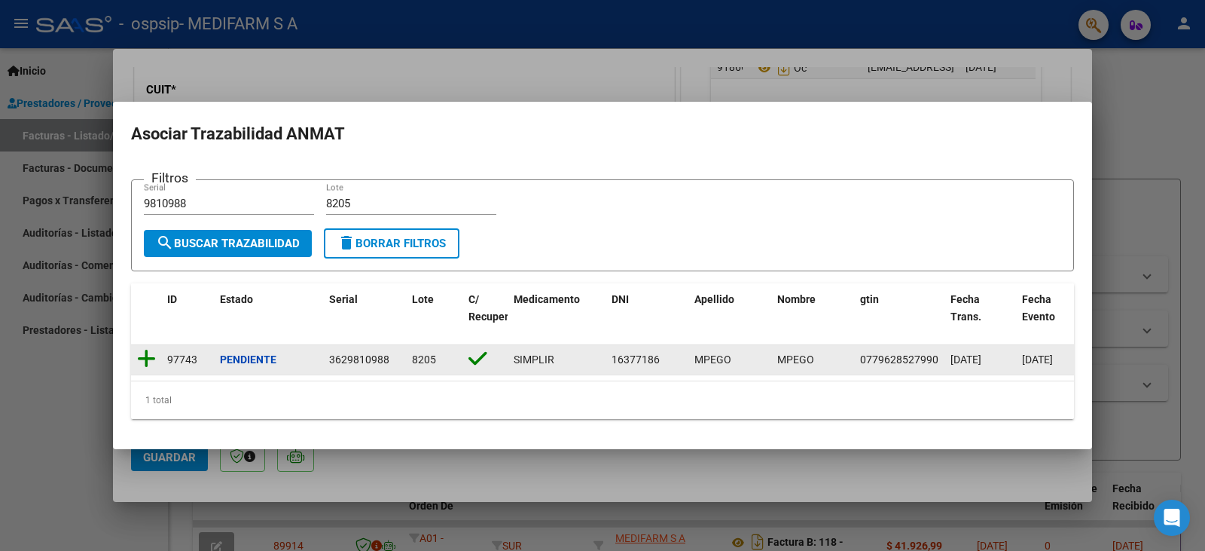
click at [143, 356] on icon at bounding box center [146, 358] width 19 height 21
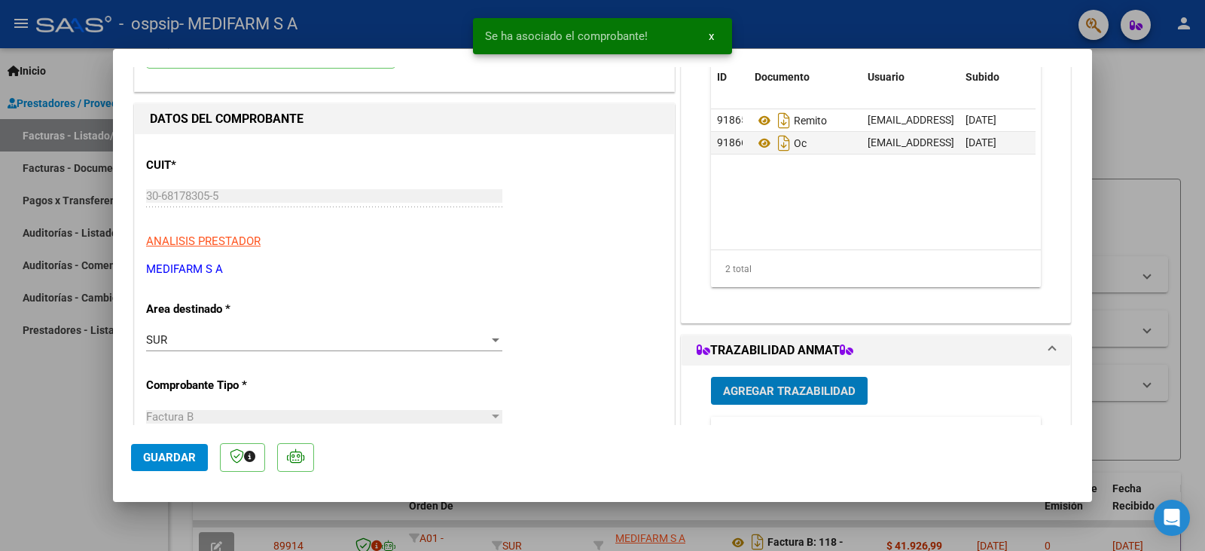
scroll to position [0, 0]
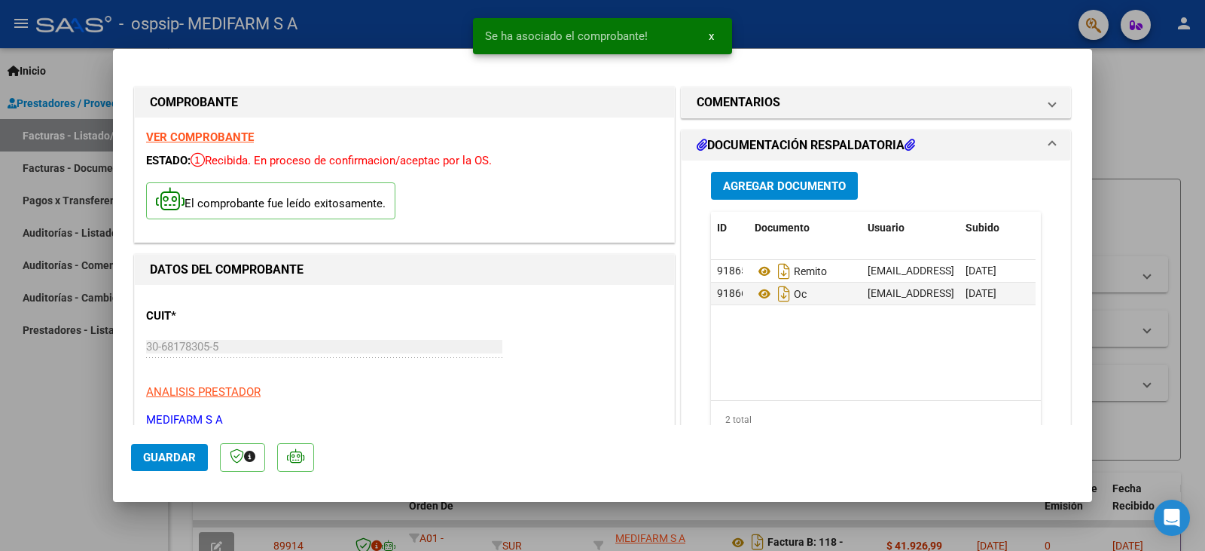
type input "$ 0,00"
